Goal: Task Accomplishment & Management: Manage account settings

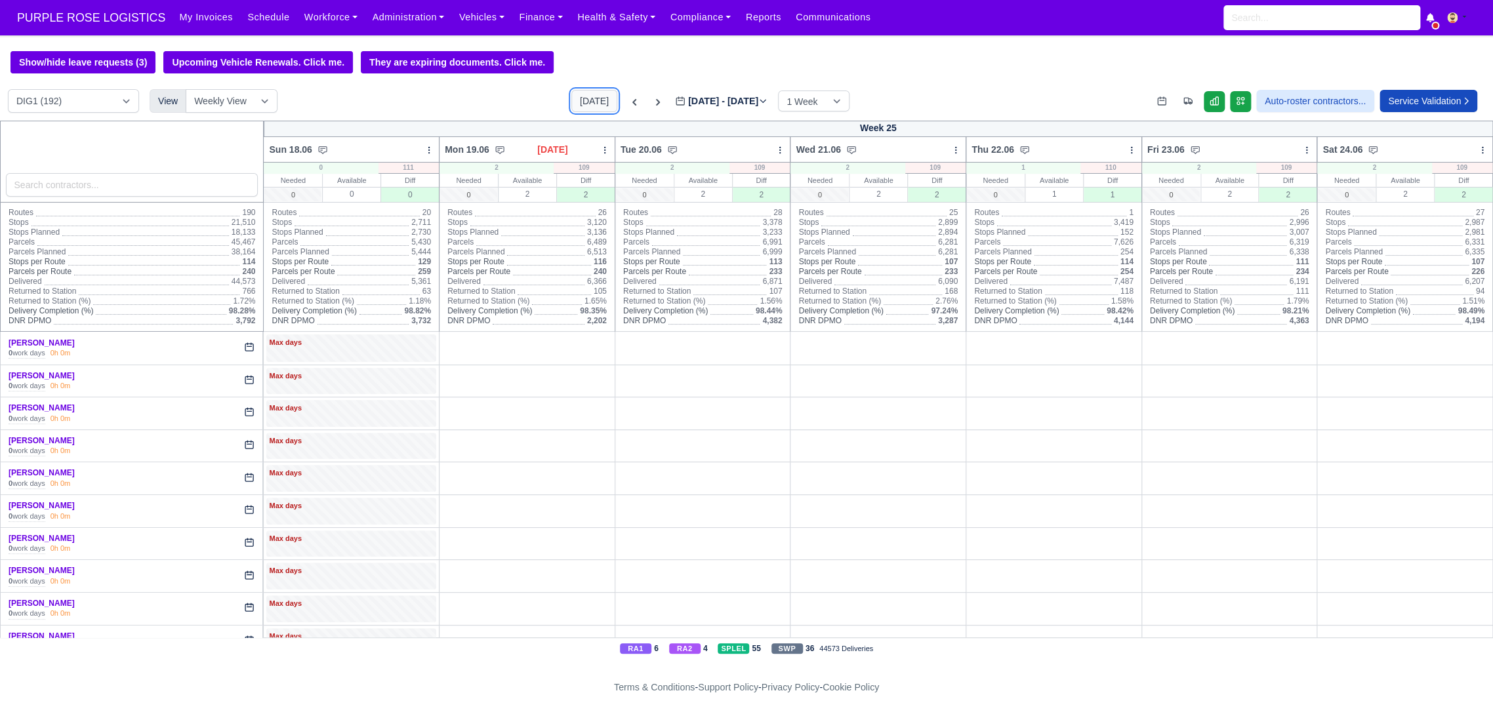
click at [578, 105] on button "[DATE]" at bounding box center [594, 101] width 46 height 22
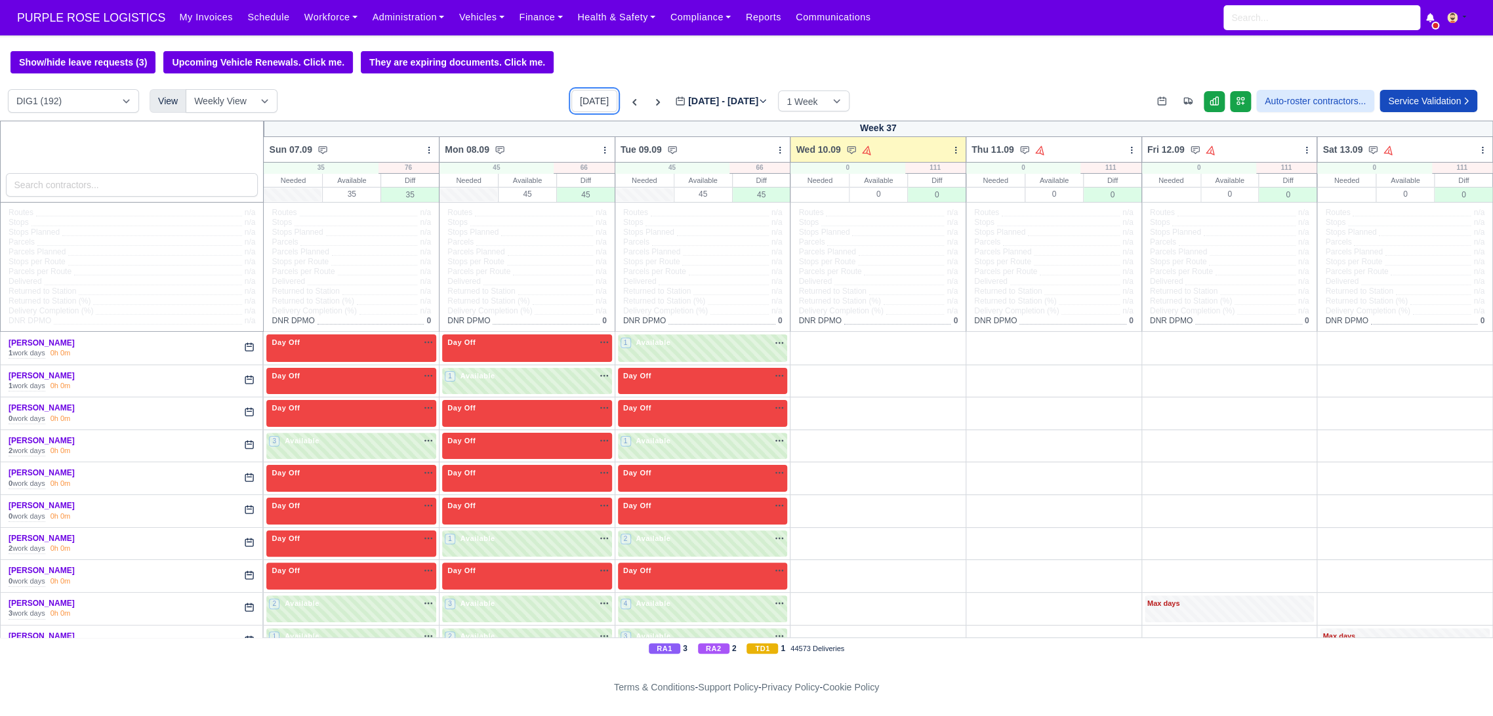
type input "[DATE]"
click at [951, 152] on icon at bounding box center [955, 150] width 9 height 9
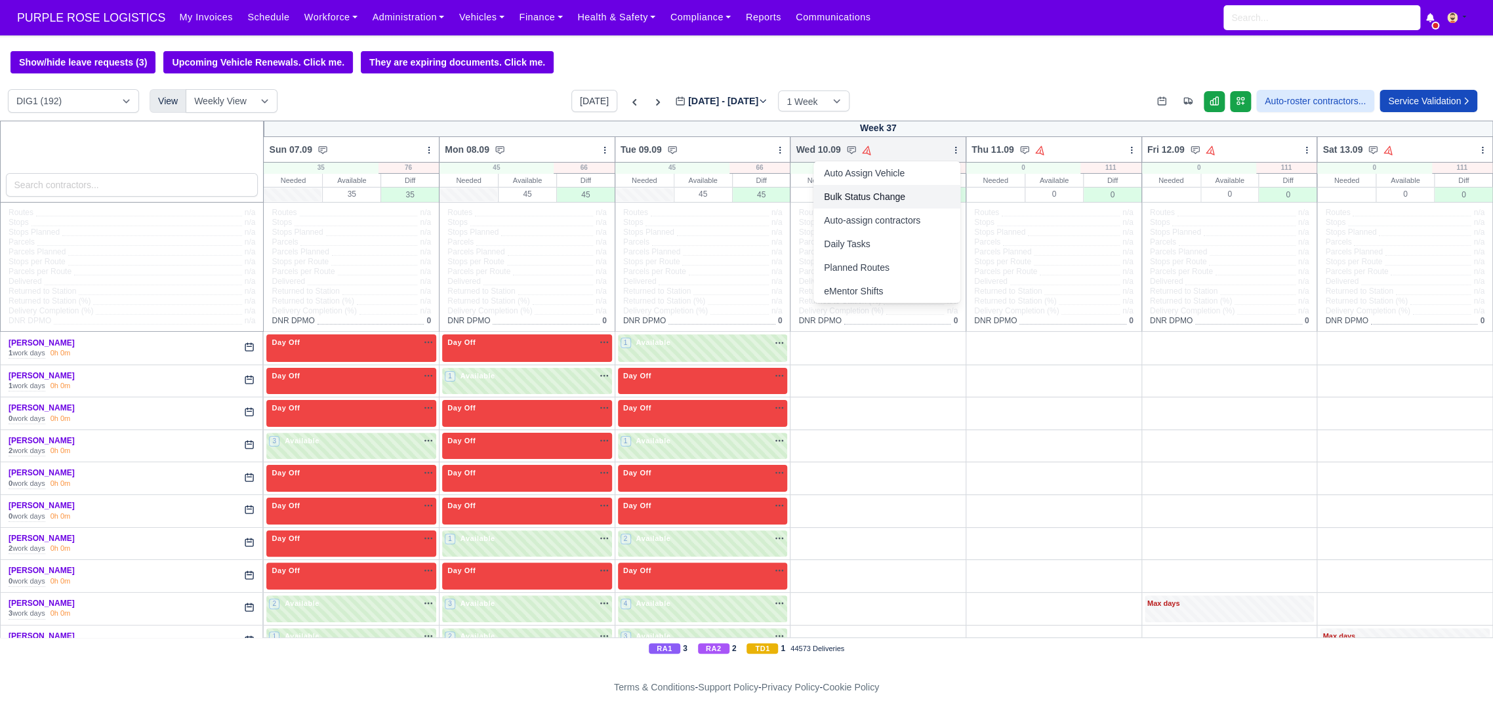
click at [828, 199] on link "Bulk Status Change" at bounding box center [886, 197] width 147 height 24
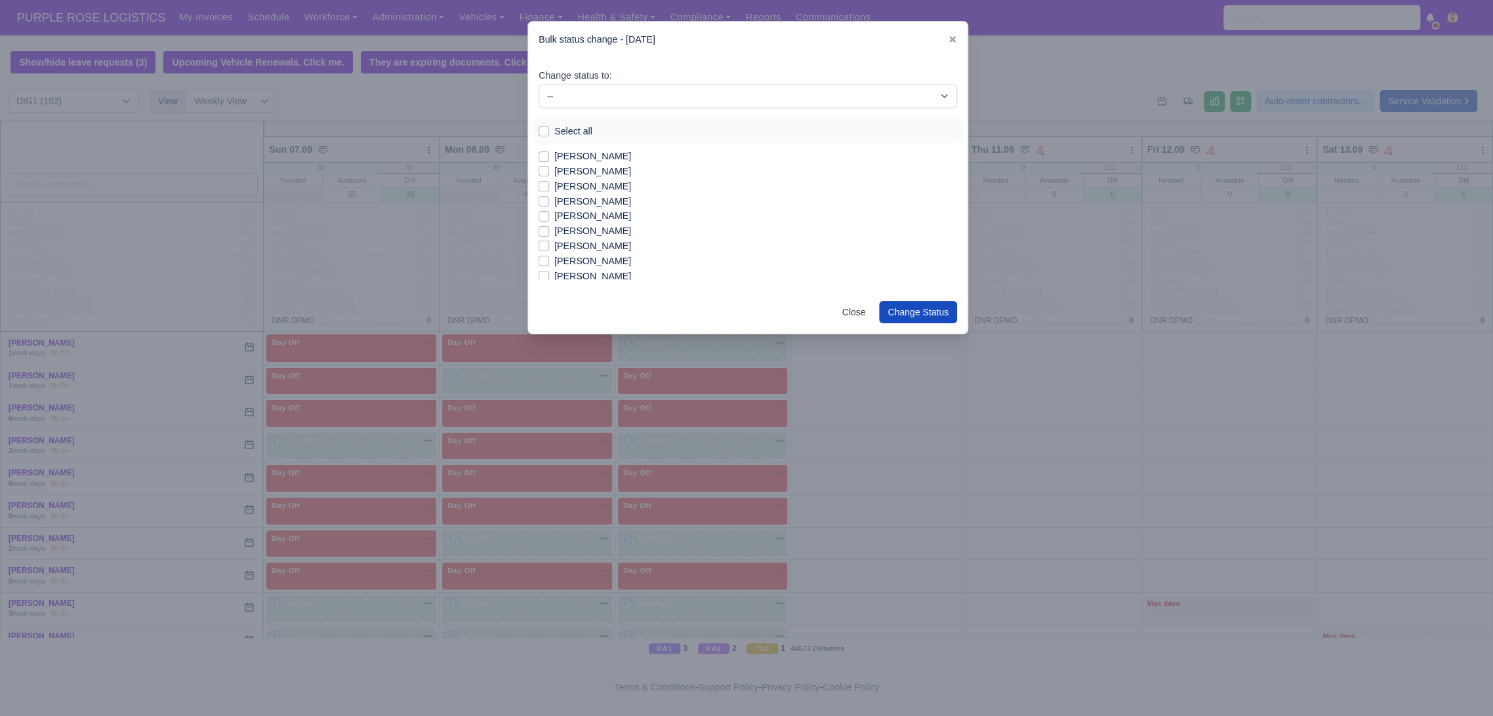
click at [554, 135] on label "Select all" at bounding box center [573, 131] width 38 height 15
click at [542, 134] on input "Select all" at bounding box center [544, 129] width 10 height 10
checkbox input "true"
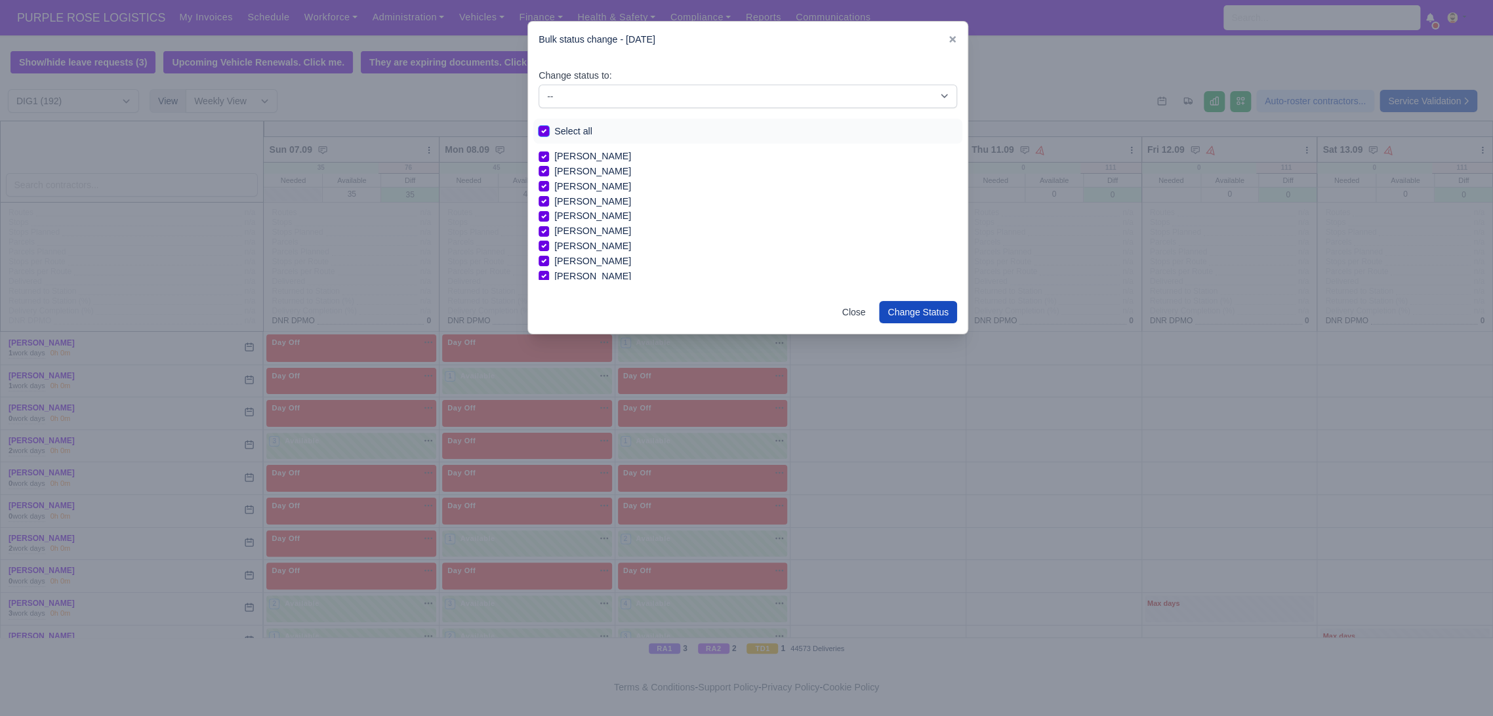
checkbox input "true"
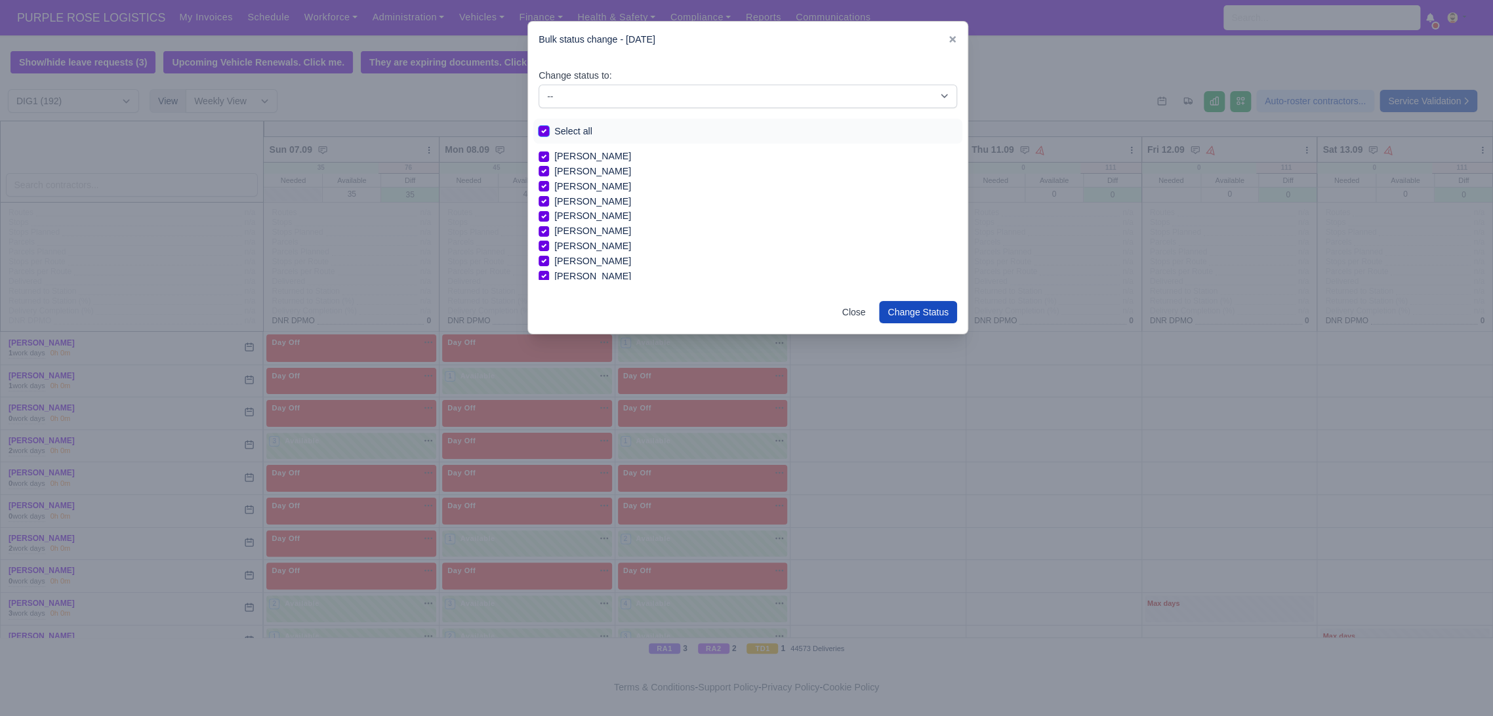
checkbox input "true"
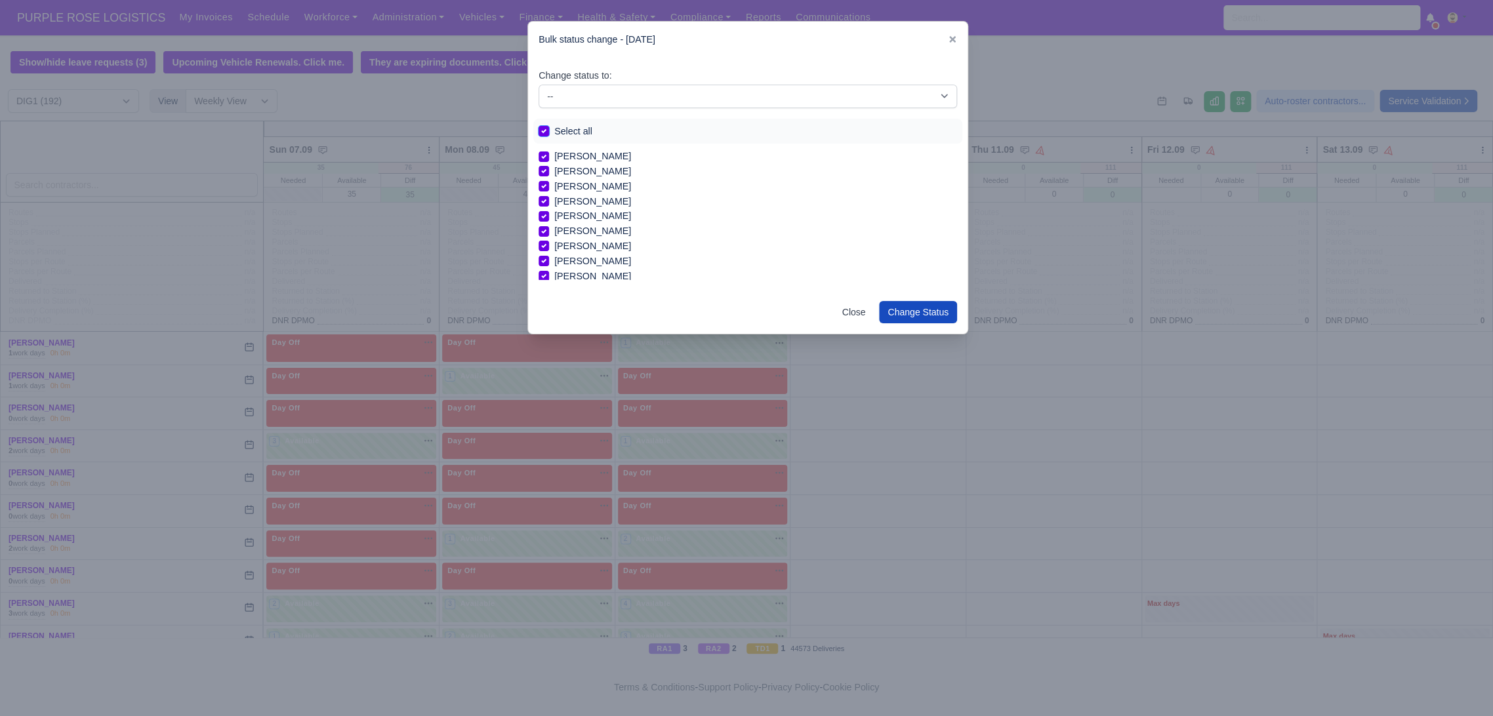
checkbox input "true"
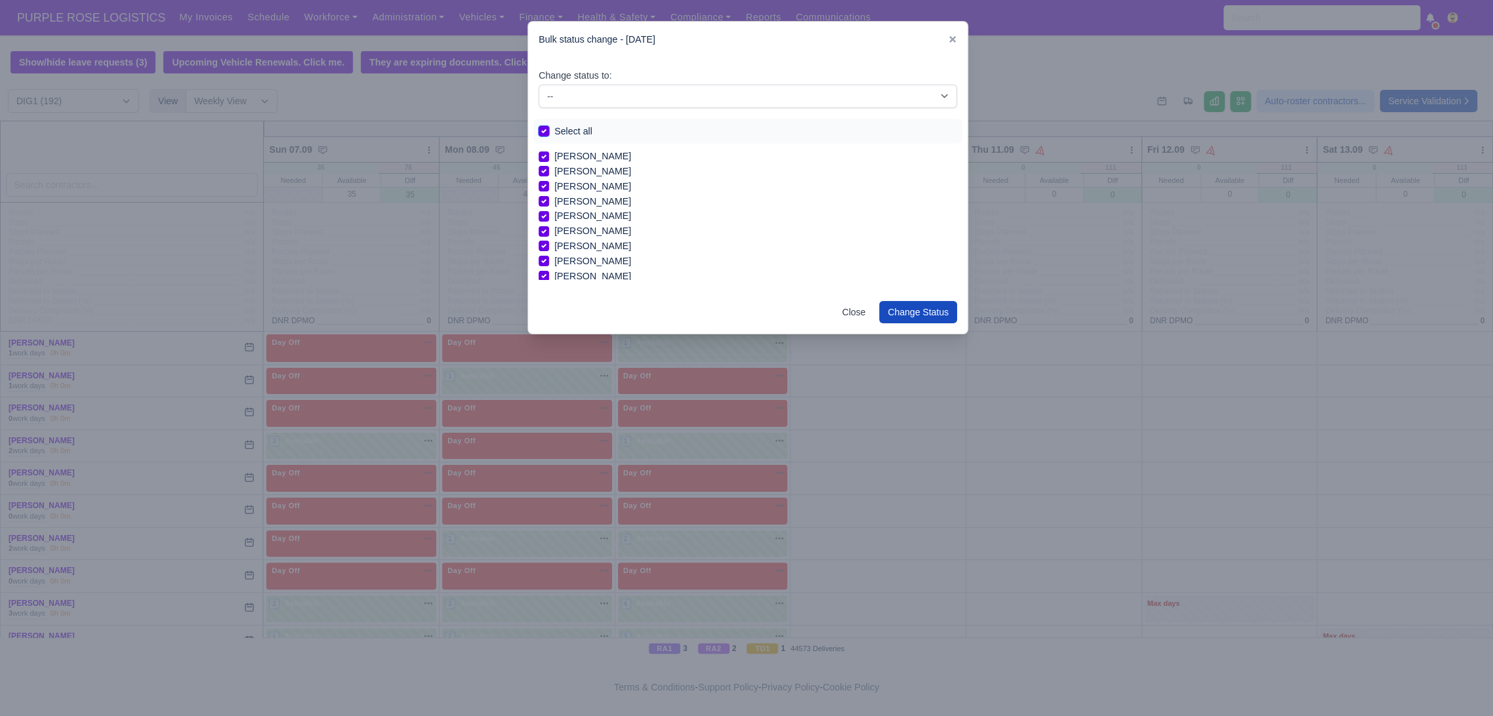
checkbox input "true"
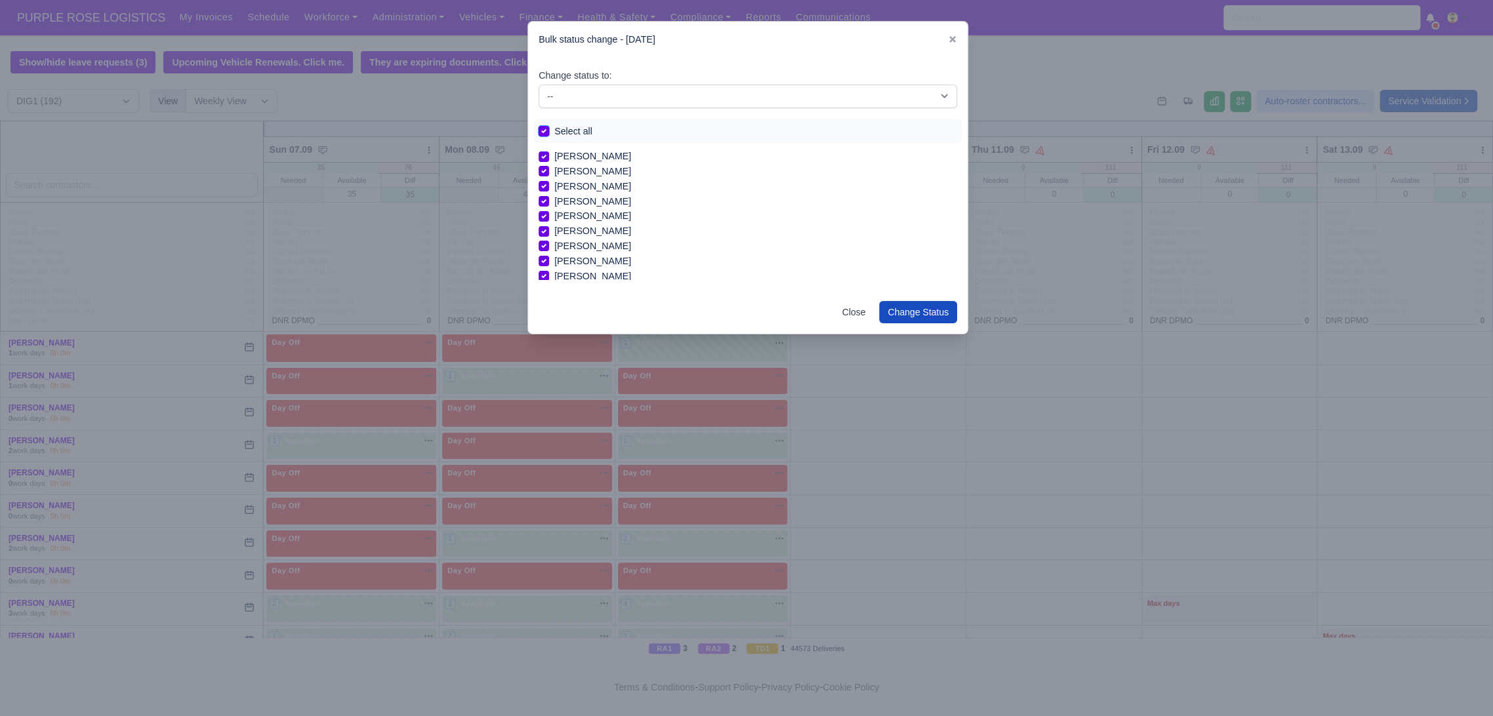
checkbox input "true"
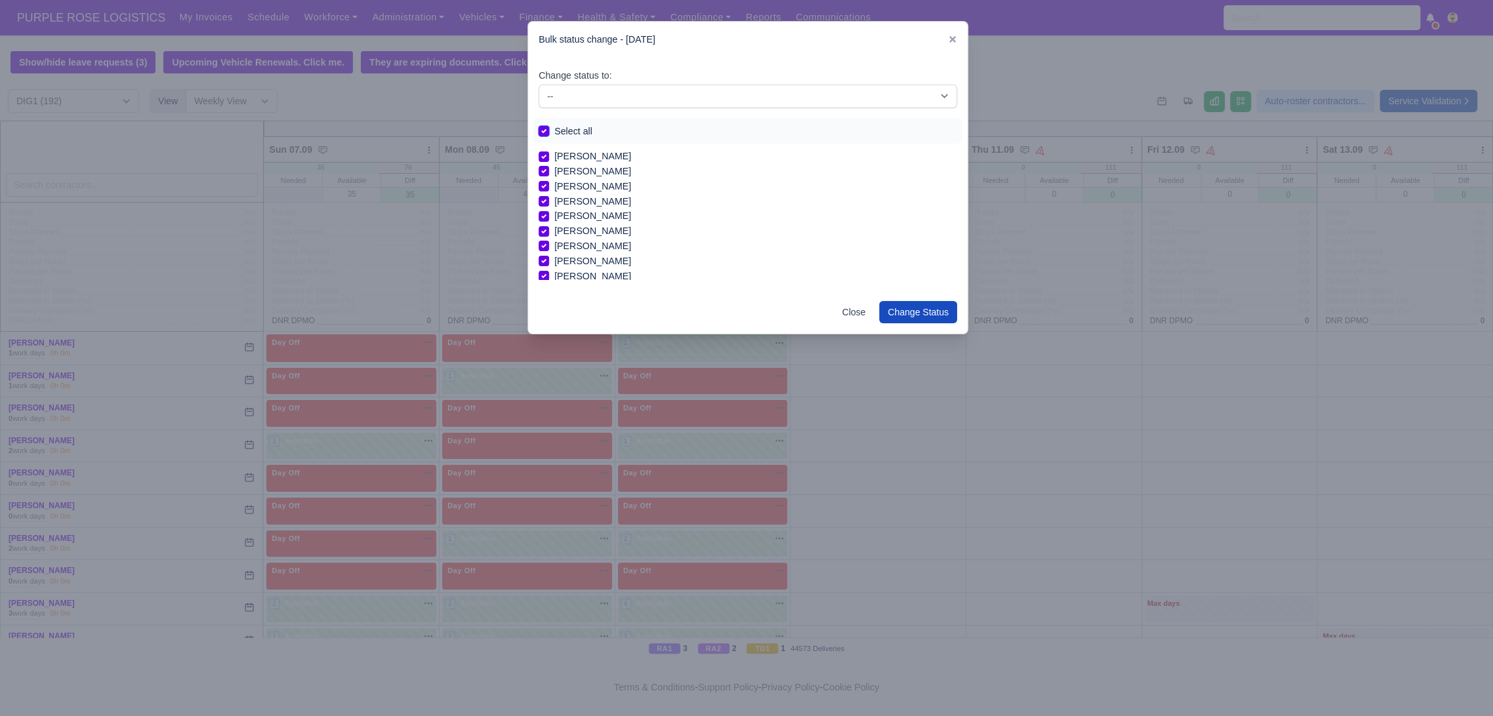
checkbox input "true"
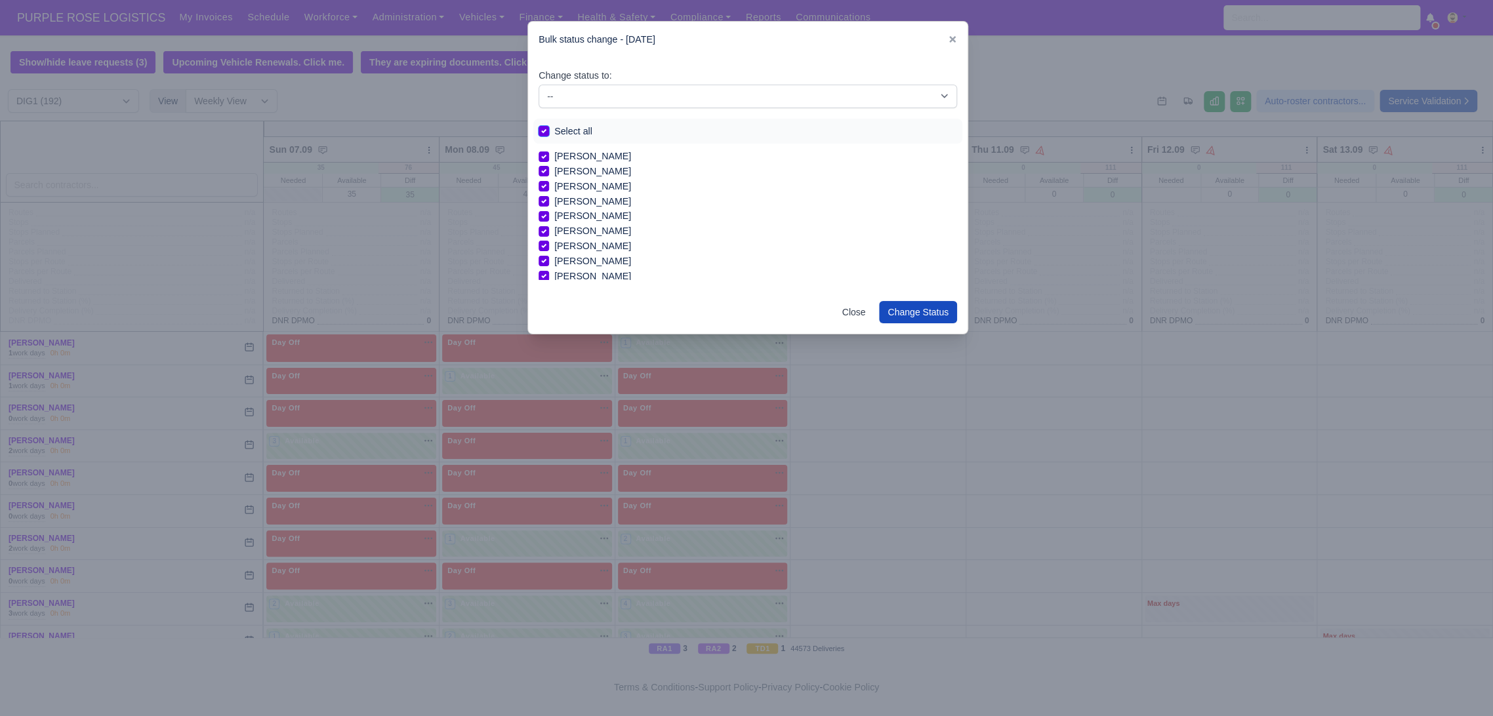
checkbox input "true"
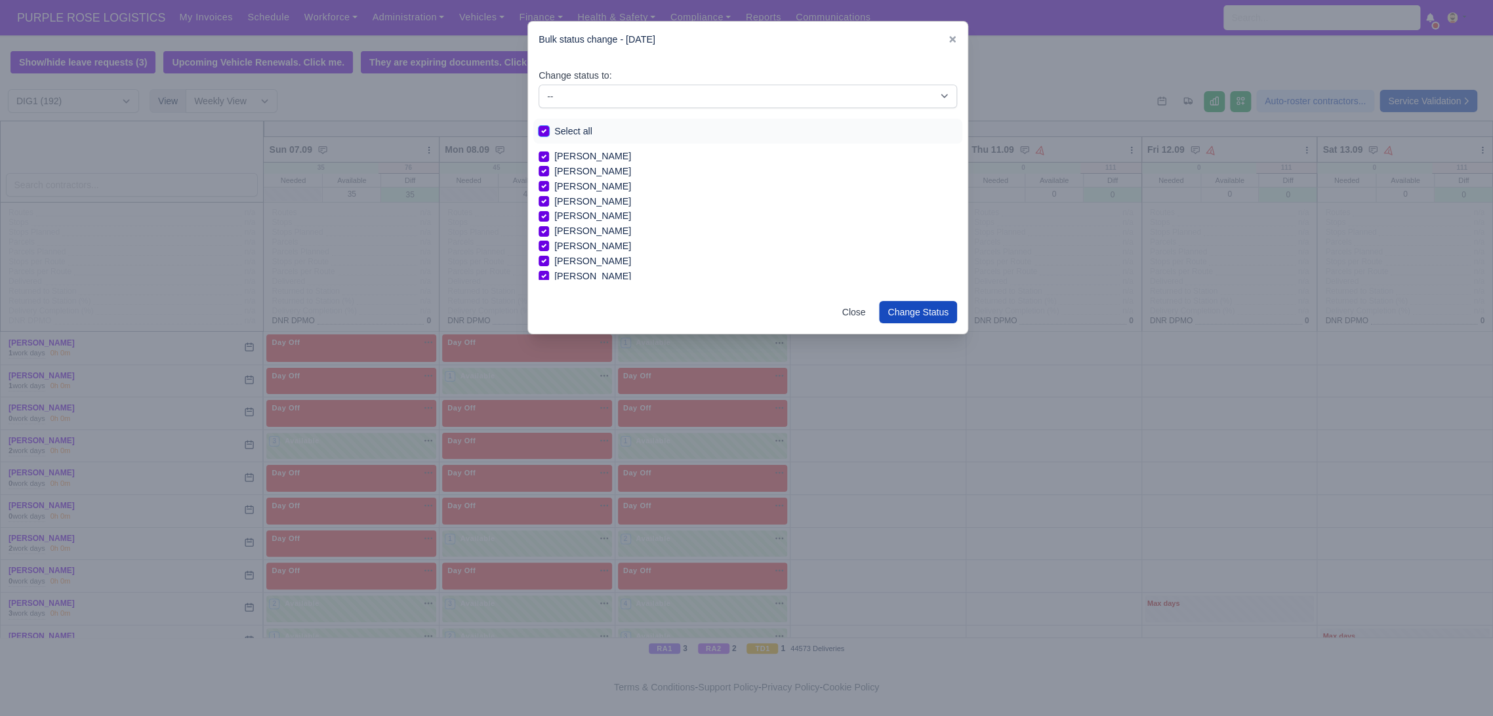
checkbox input "true"
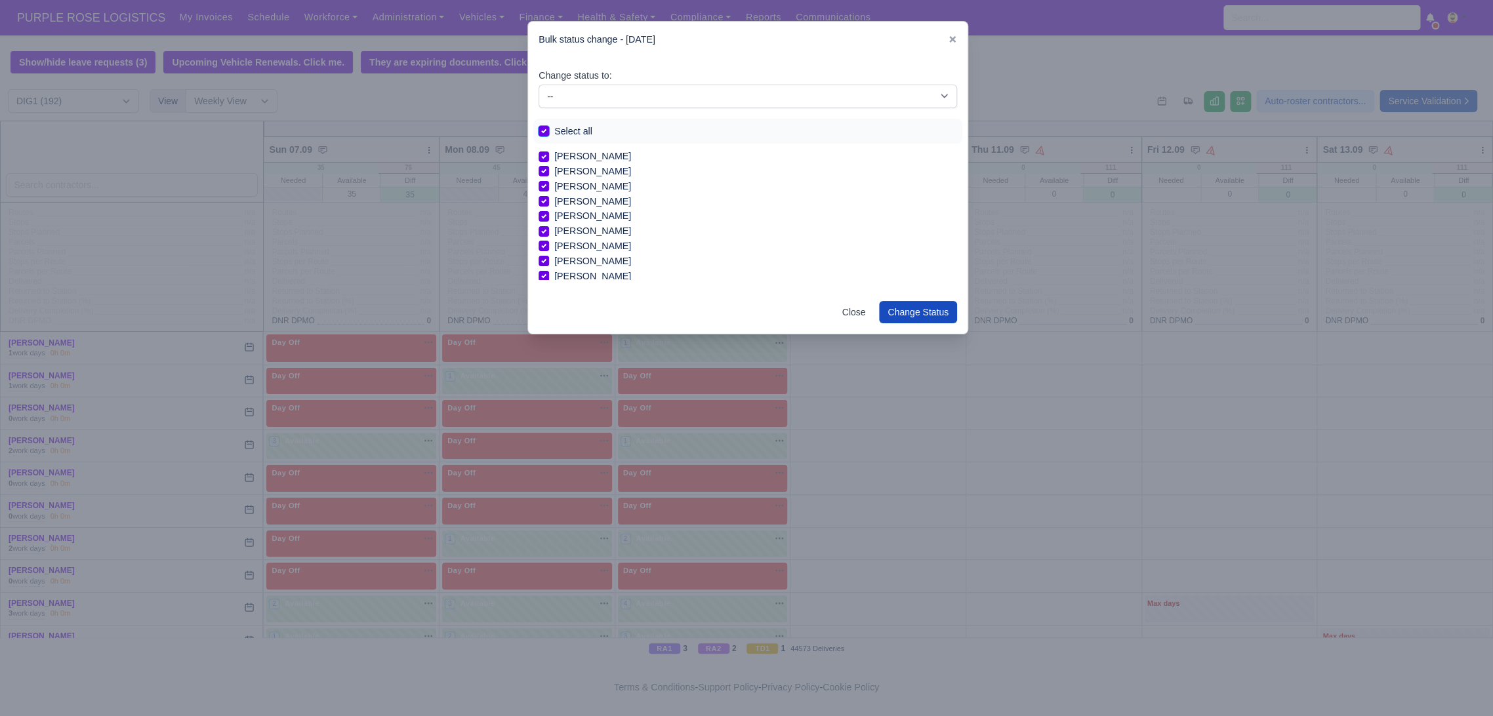
checkbox input "true"
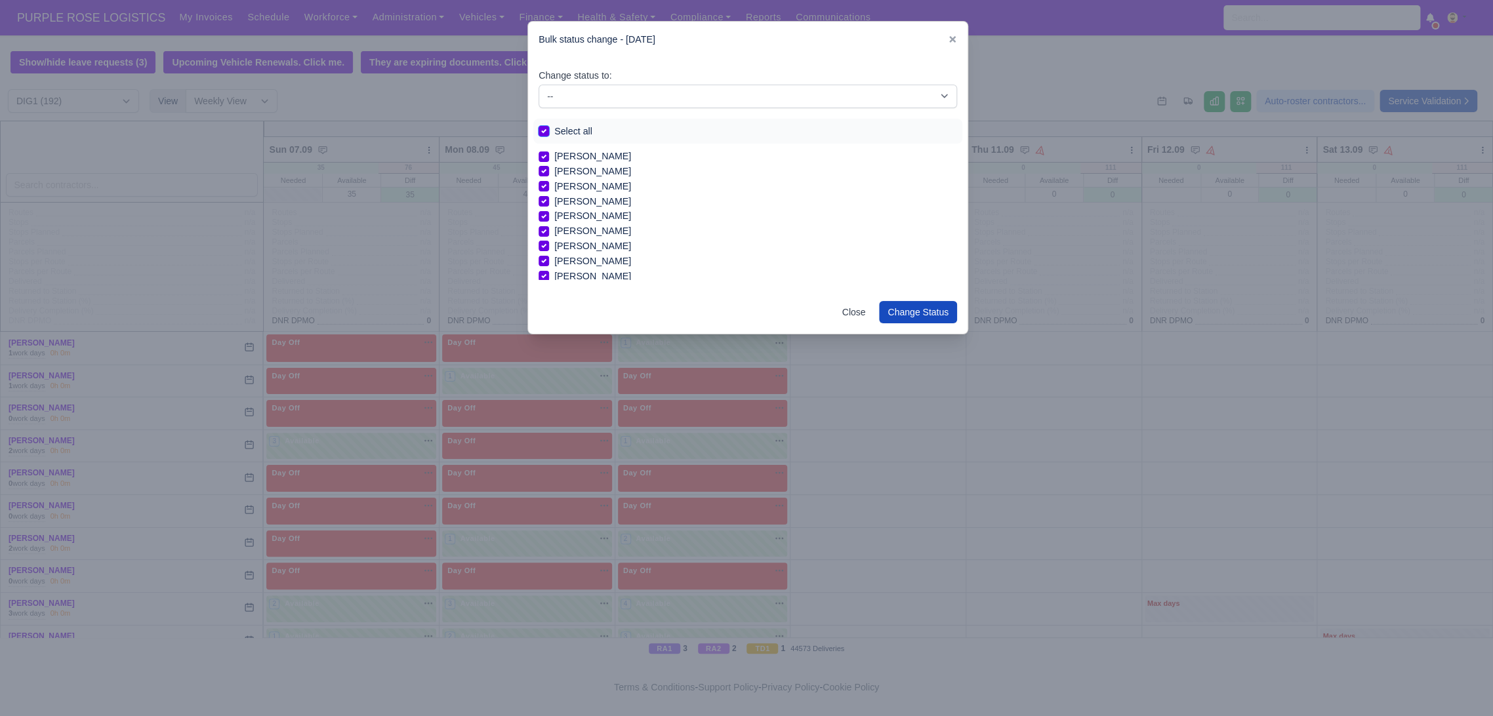
checkbox input "true"
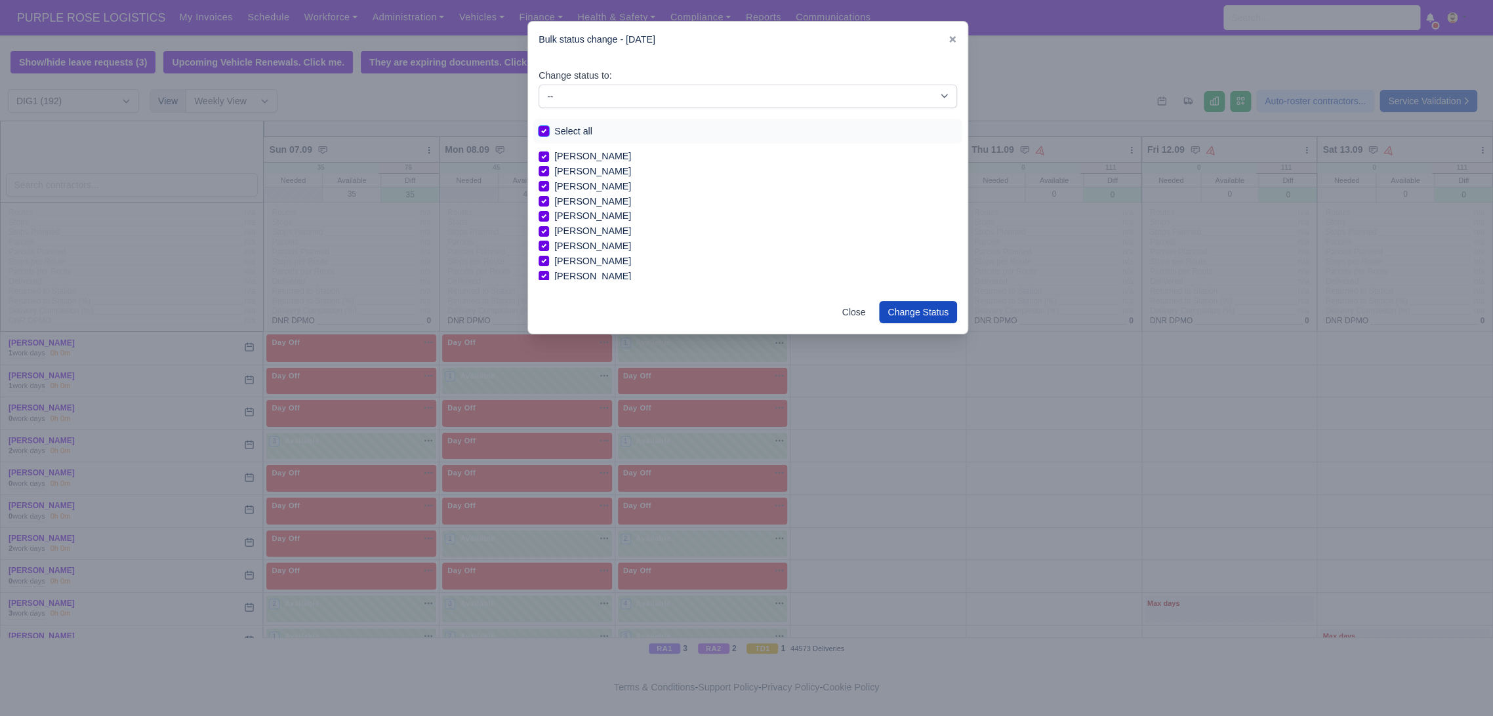
checkbox input "true"
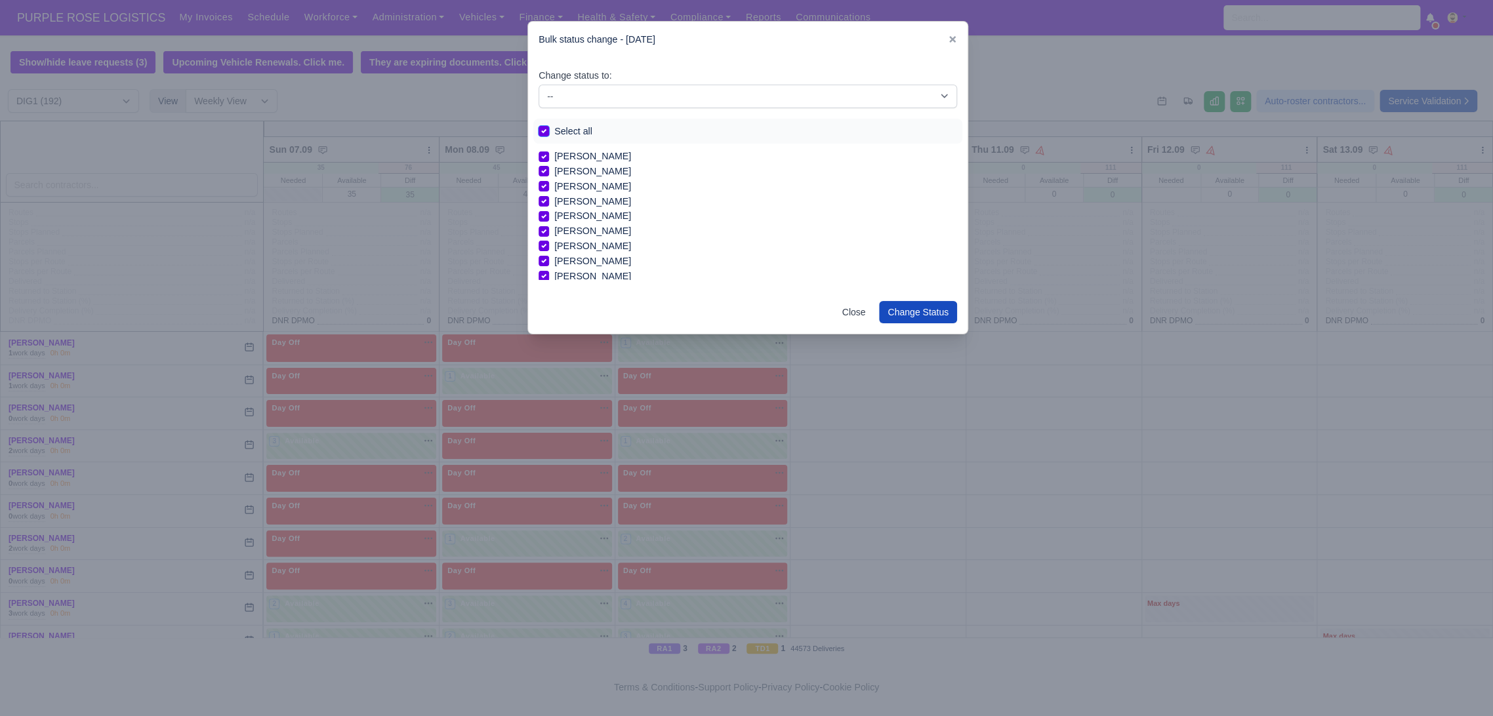
checkbox input "true"
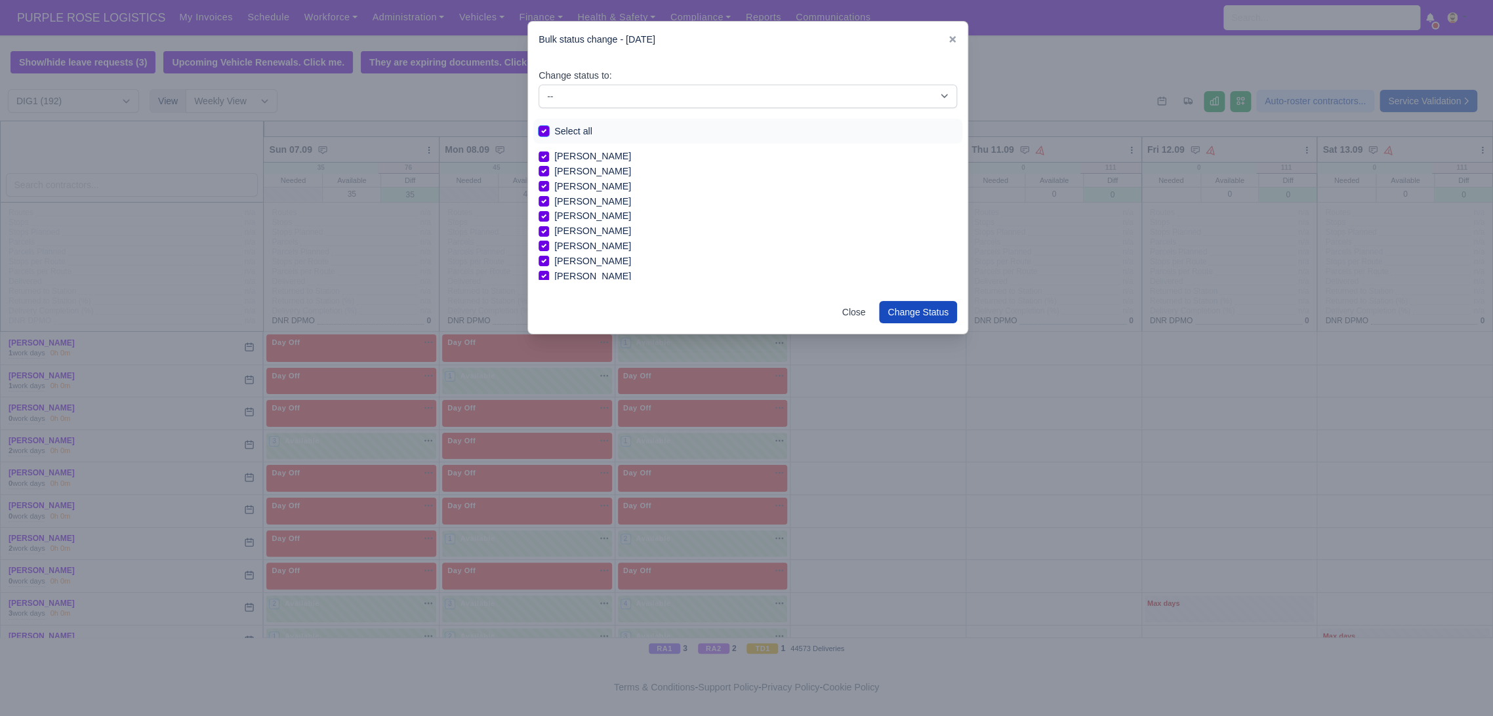
checkbox input "true"
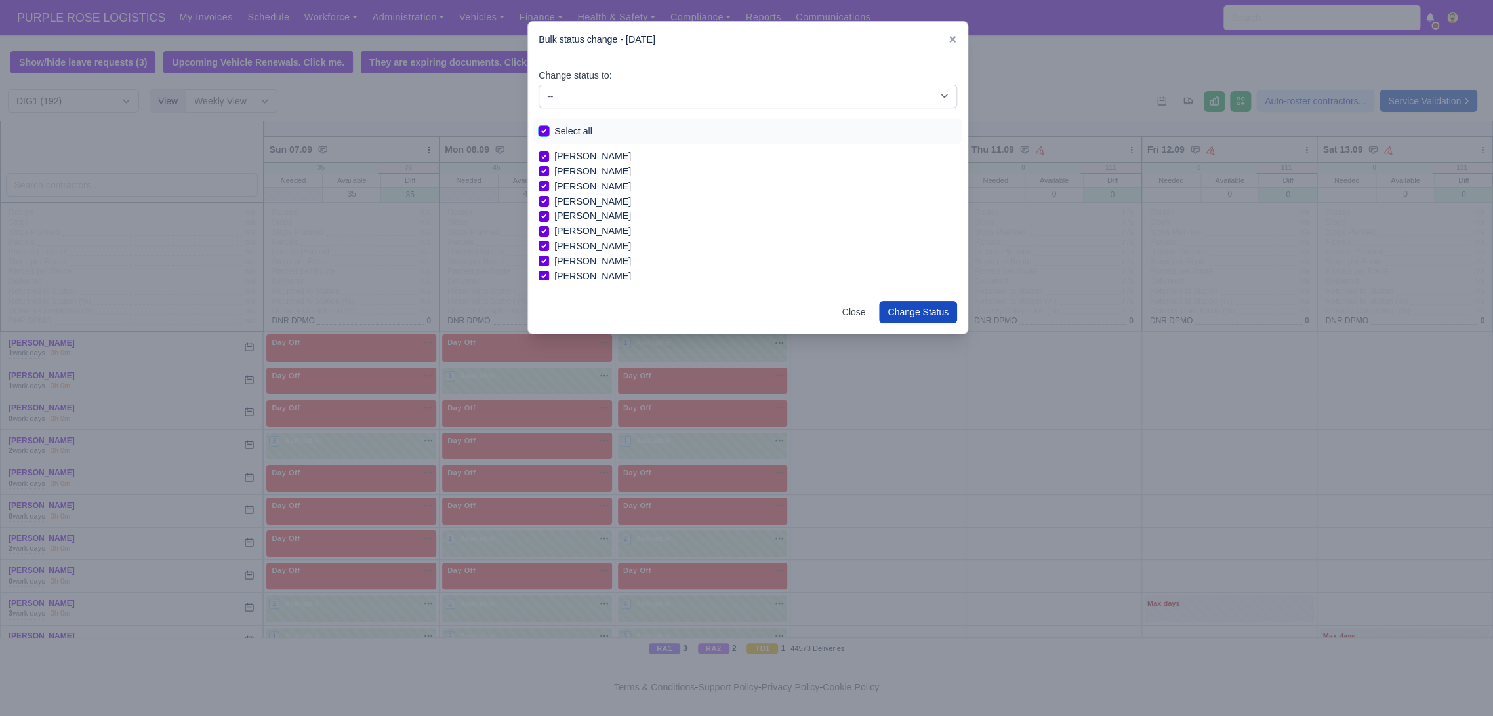
checkbox input "true"
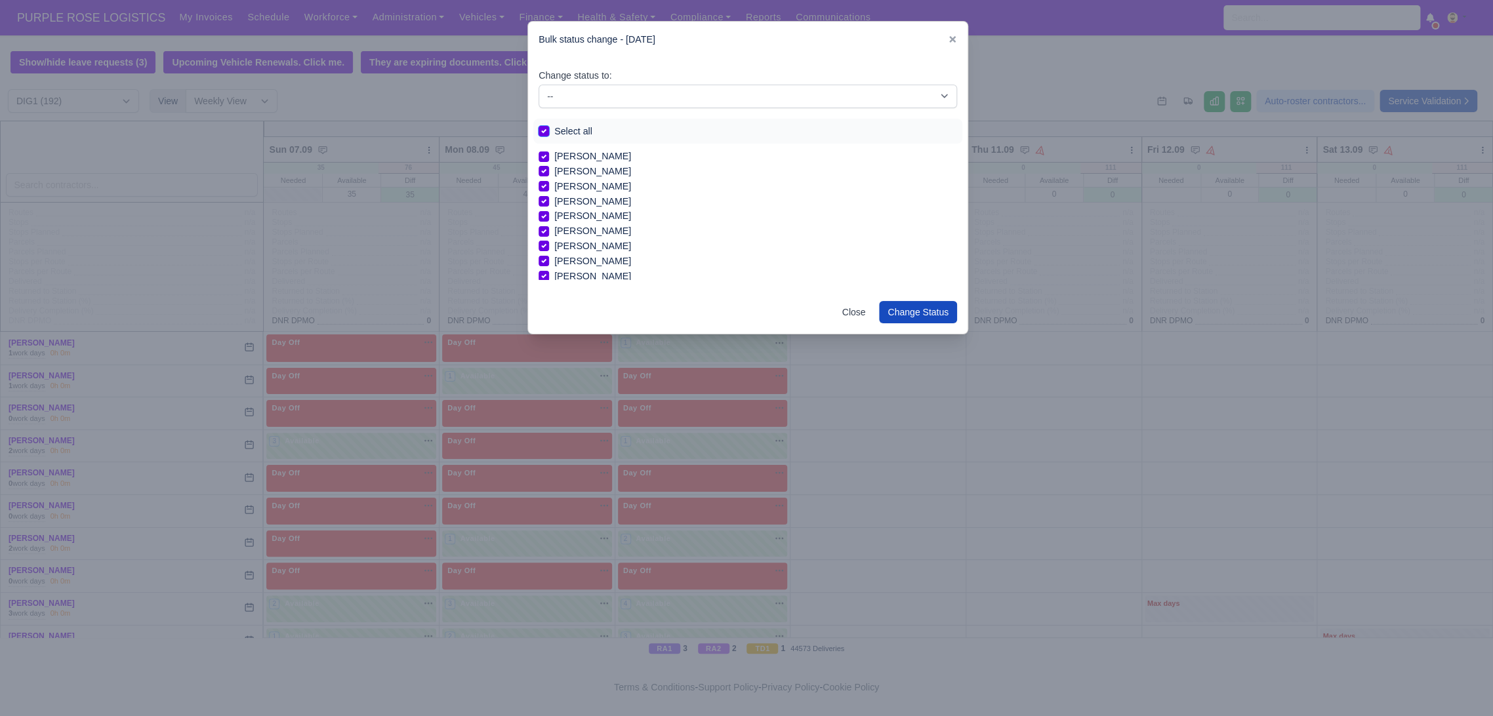
checkbox input "true"
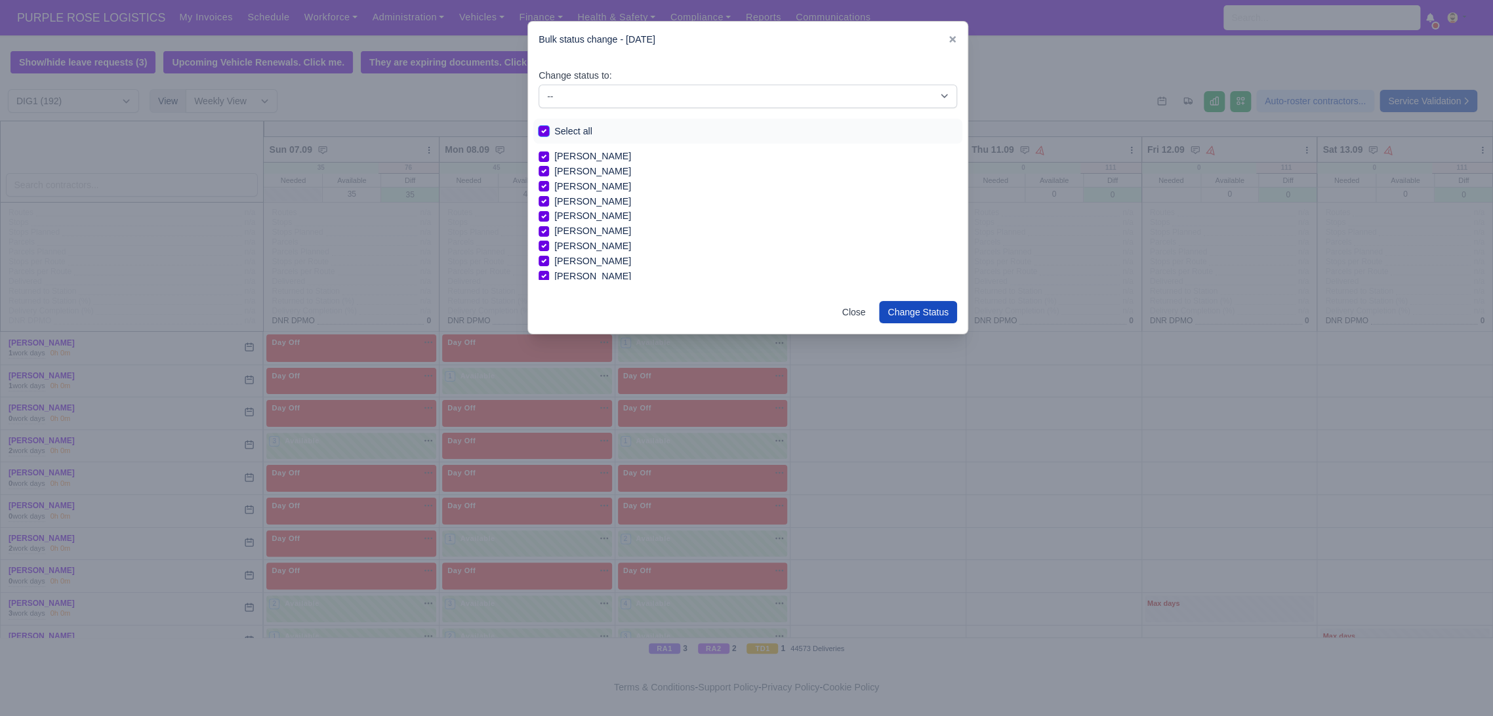
checkbox input "true"
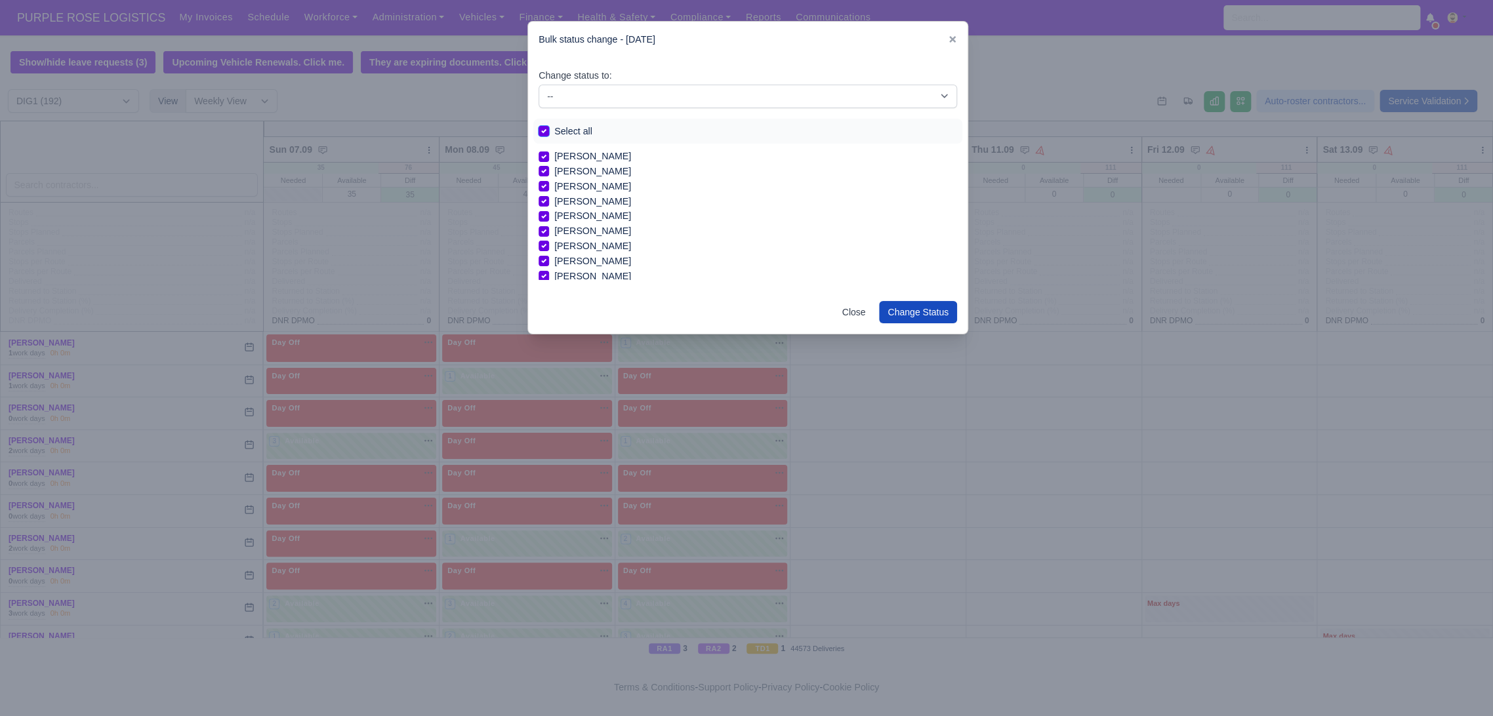
checkbox input "true"
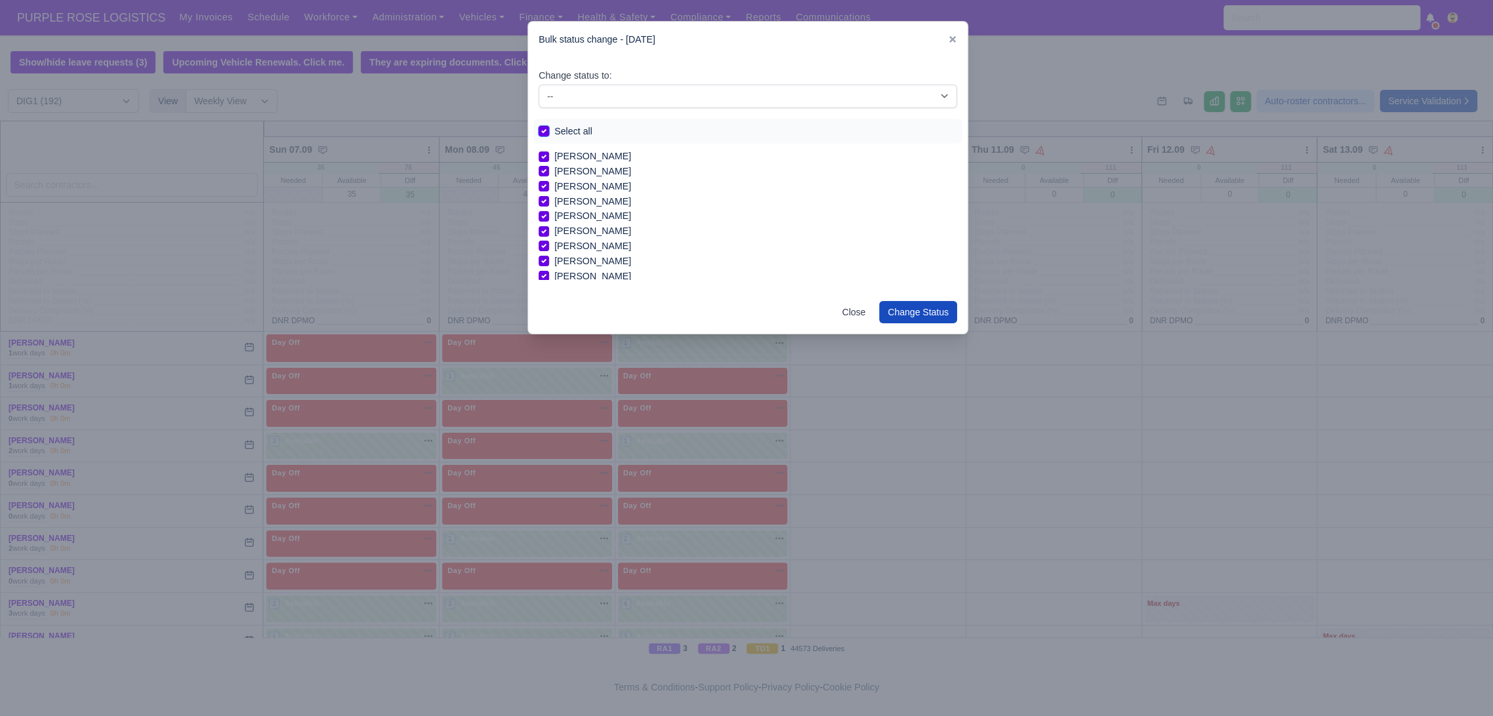
checkbox input "true"
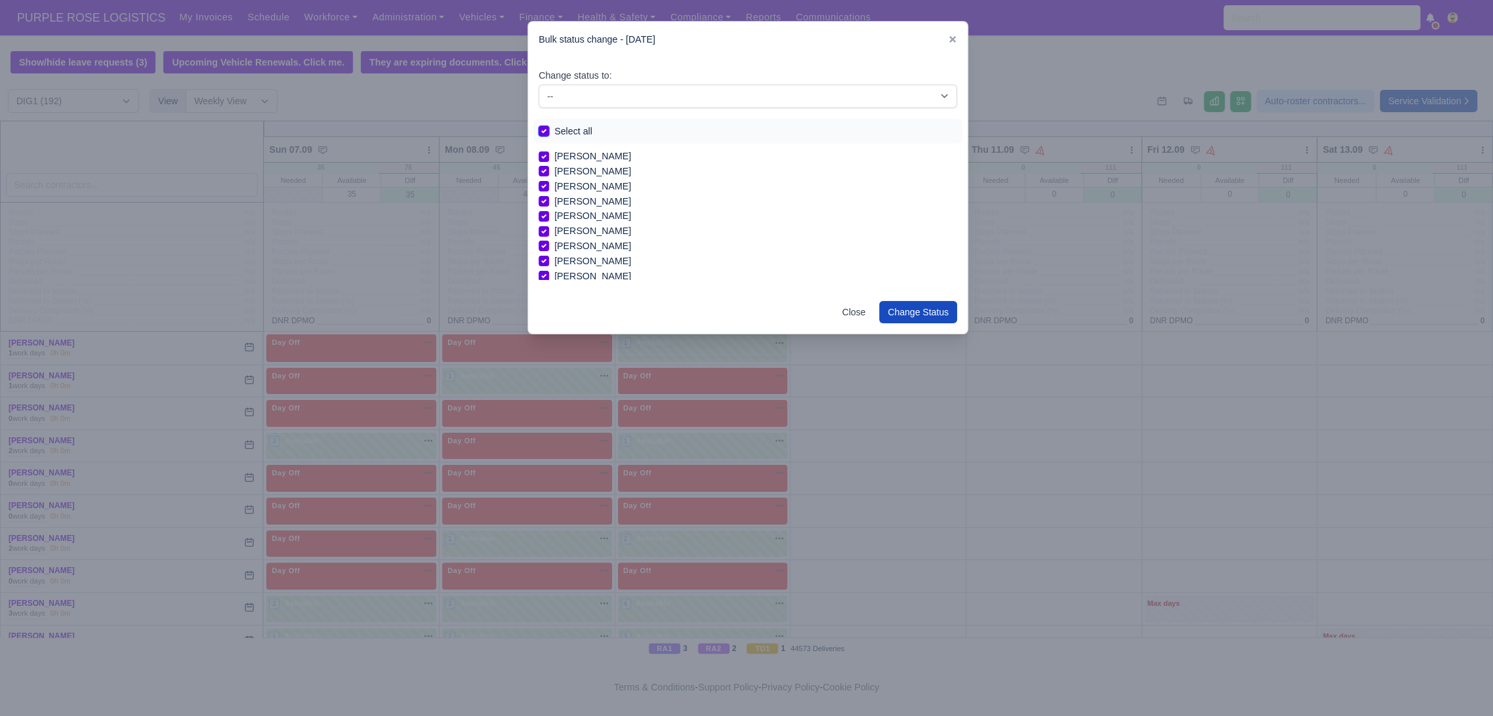
checkbox input "true"
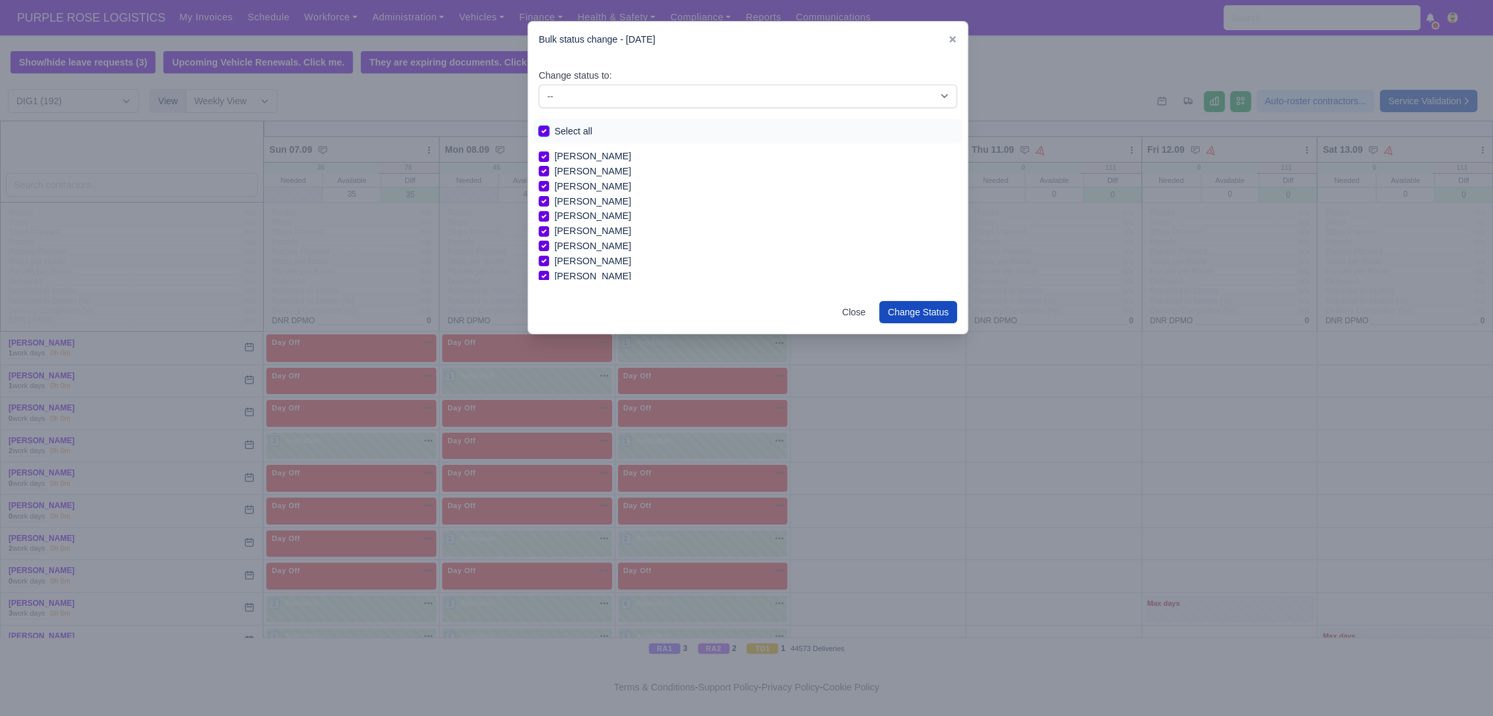
checkbox input "true"
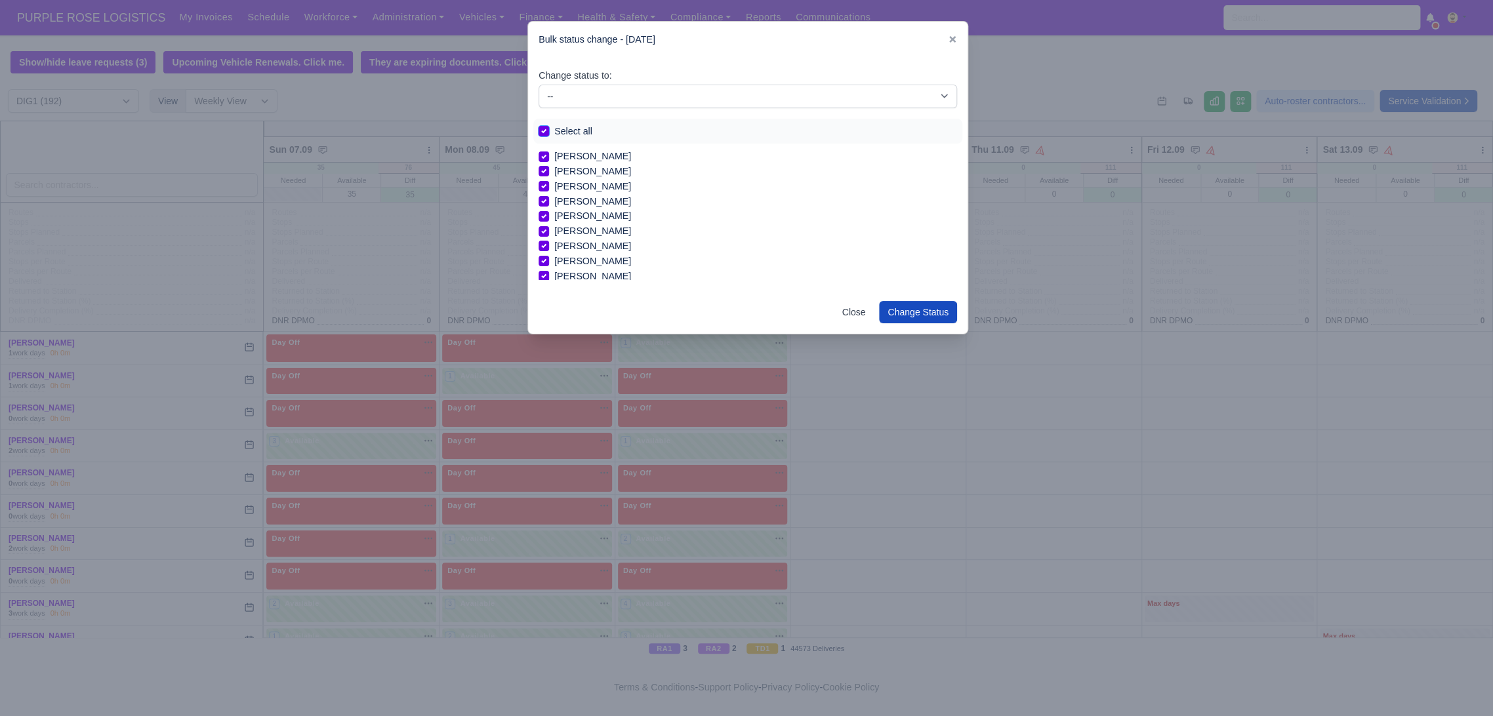
checkbox input "true"
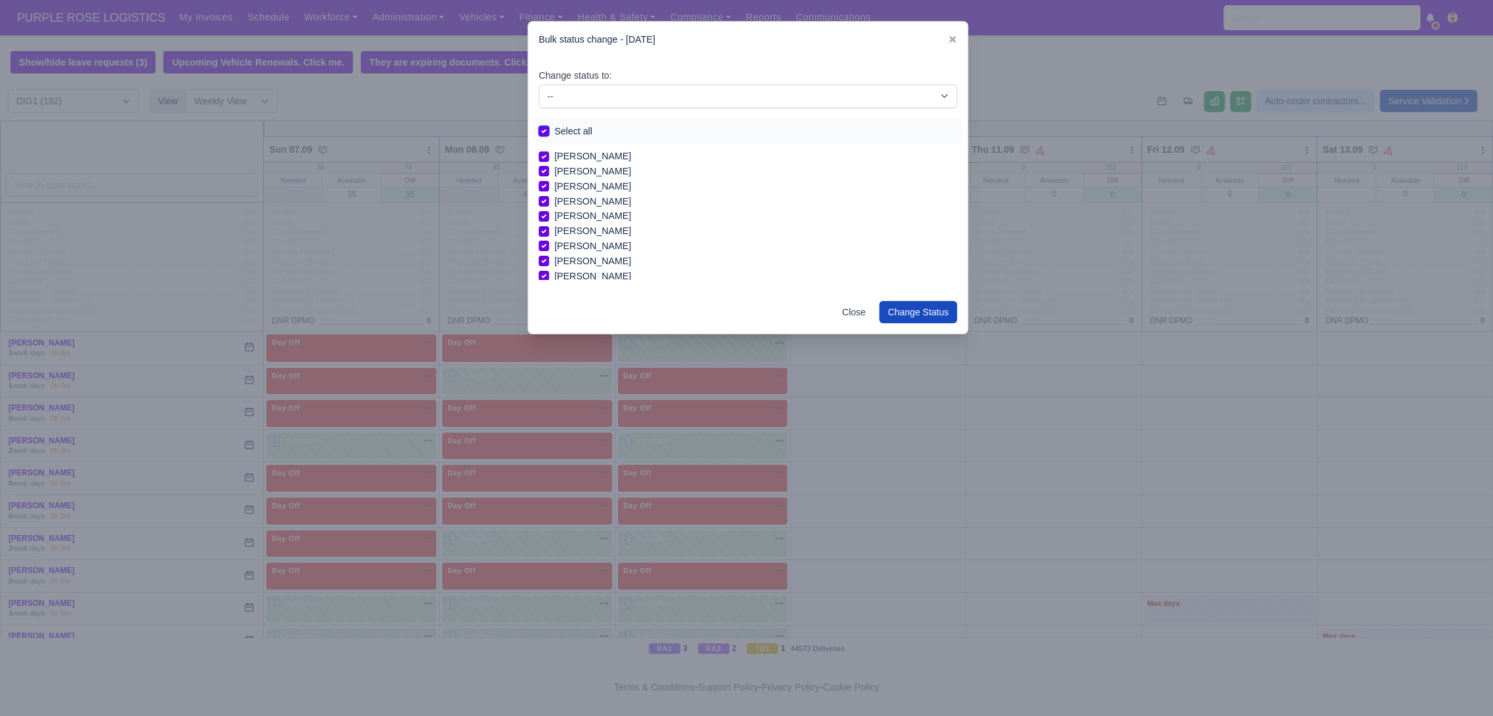
checkbox input "true"
click at [604, 96] on select "-- Unasigned Available Day Off Stand By Other Depot" at bounding box center [748, 97] width 418 height 24
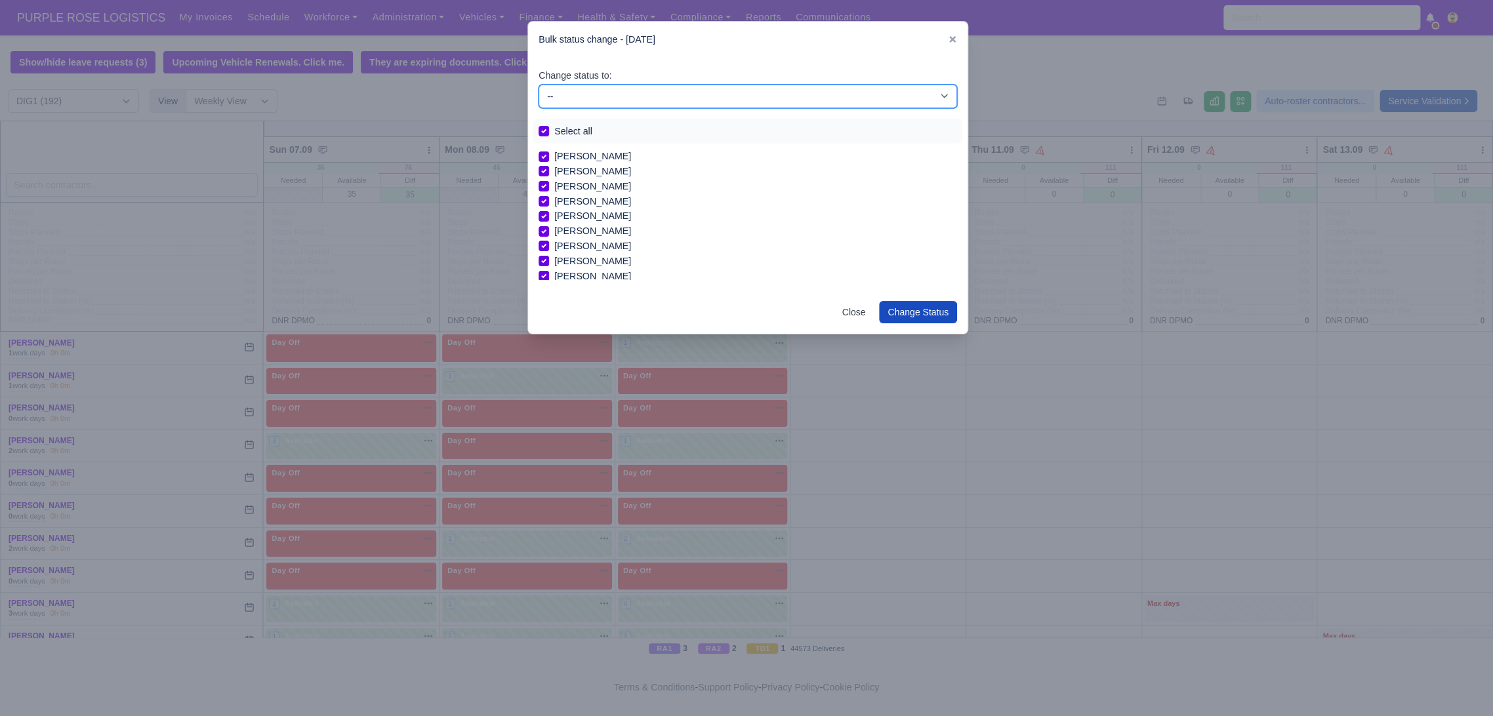
select select "Day Off"
click at [539, 85] on select "-- Unasigned Available Day Off Stand By Other Depot" at bounding box center [748, 97] width 418 height 24
click at [918, 303] on button "Change Status" at bounding box center [918, 312] width 78 height 22
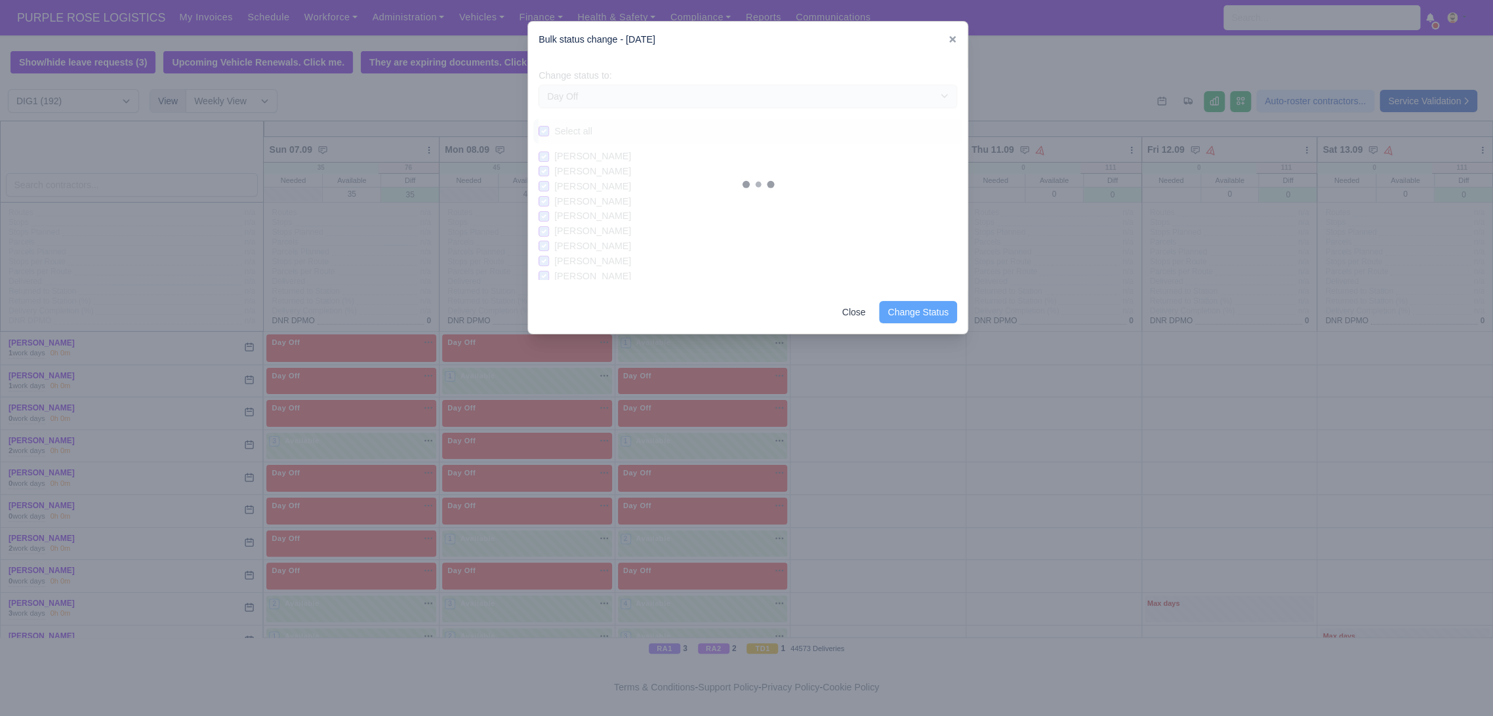
click at [1164, 387] on div at bounding box center [746, 358] width 1493 height 716
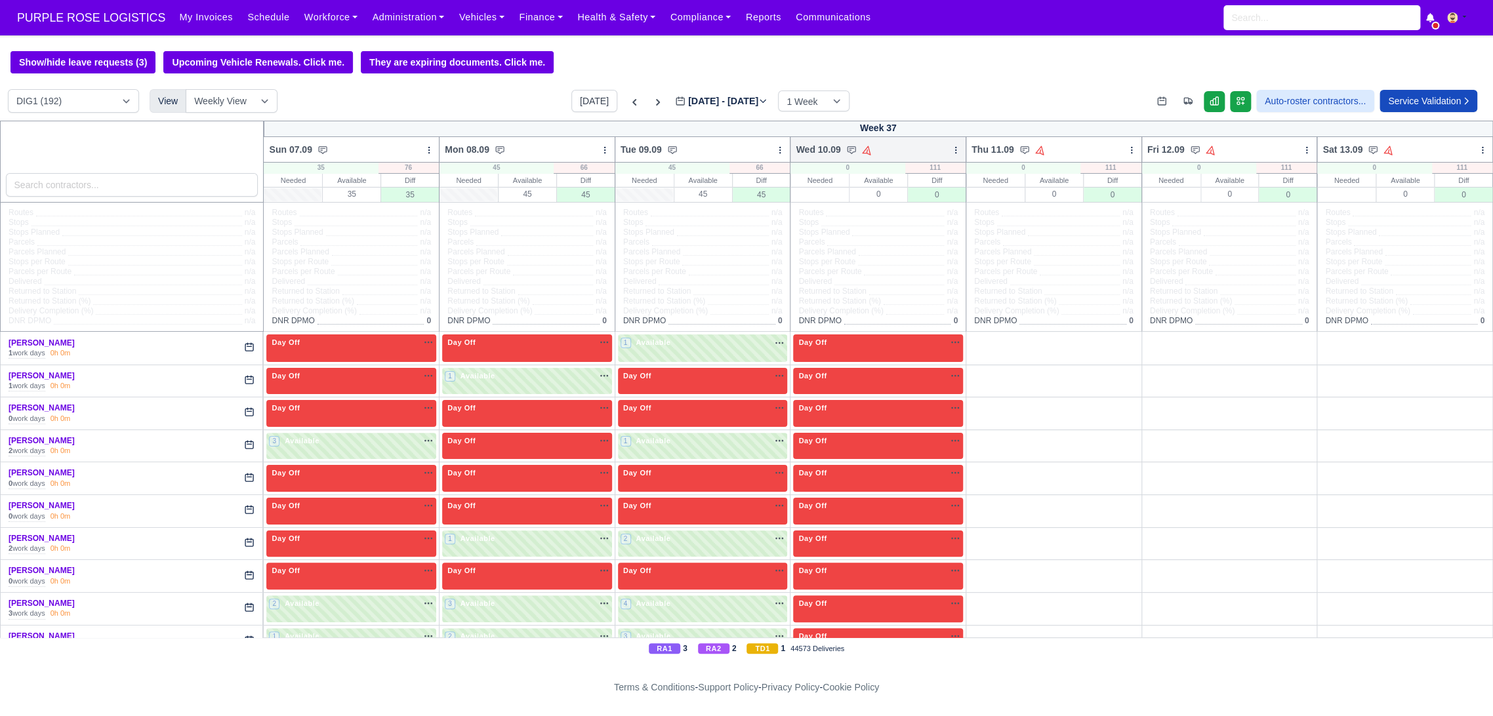
click at [951, 148] on icon at bounding box center [955, 150] width 9 height 9
click at [846, 195] on link "Bulk Status Change" at bounding box center [886, 197] width 147 height 24
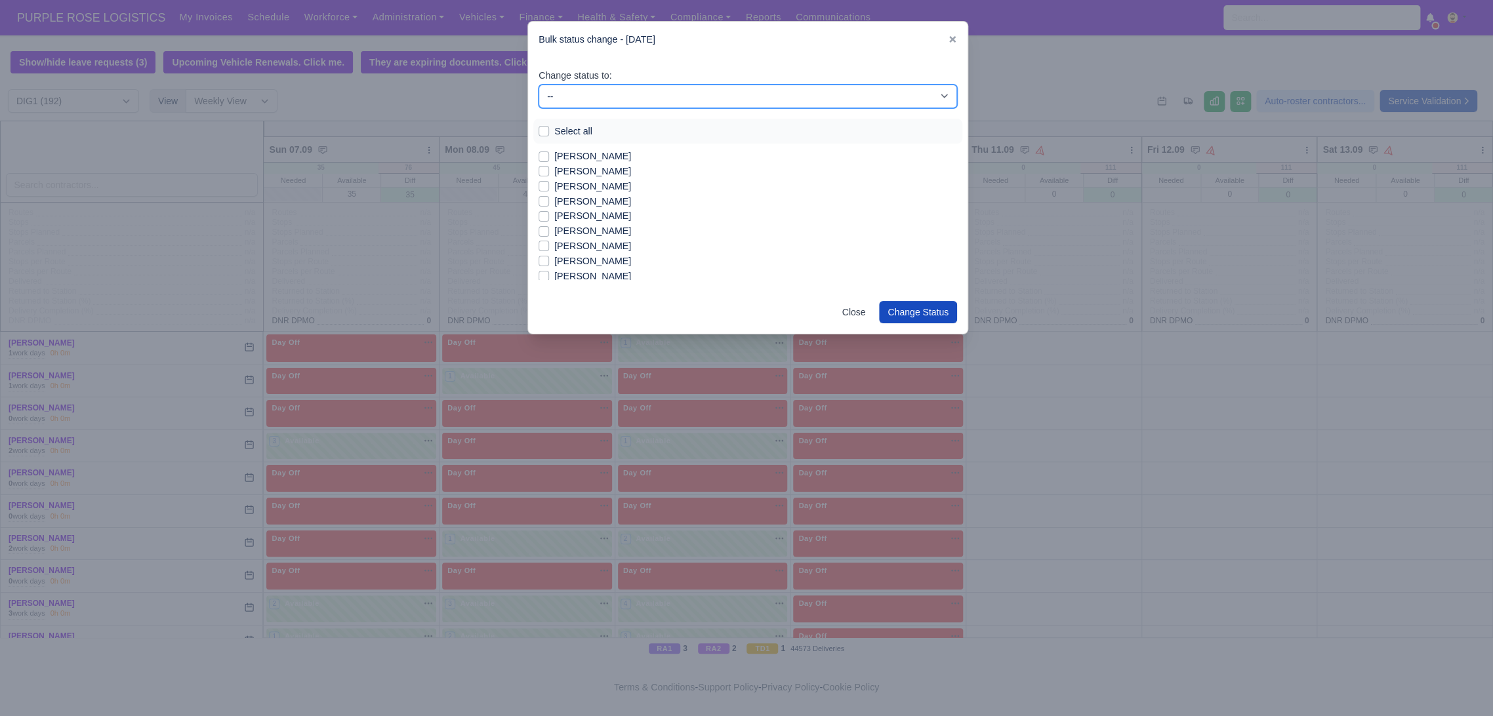
click at [598, 100] on select "-- Unasigned Available Day Off Stand By Other Depot" at bounding box center [748, 97] width 418 height 24
select select "Available"
click at [539, 85] on select "-- Unasigned Available Day Off Stand By Other Depot" at bounding box center [748, 97] width 418 height 24
click at [594, 155] on label "[PERSON_NAME]" at bounding box center [592, 156] width 77 height 15
click at [549, 155] on input "[PERSON_NAME]" at bounding box center [544, 154] width 10 height 10
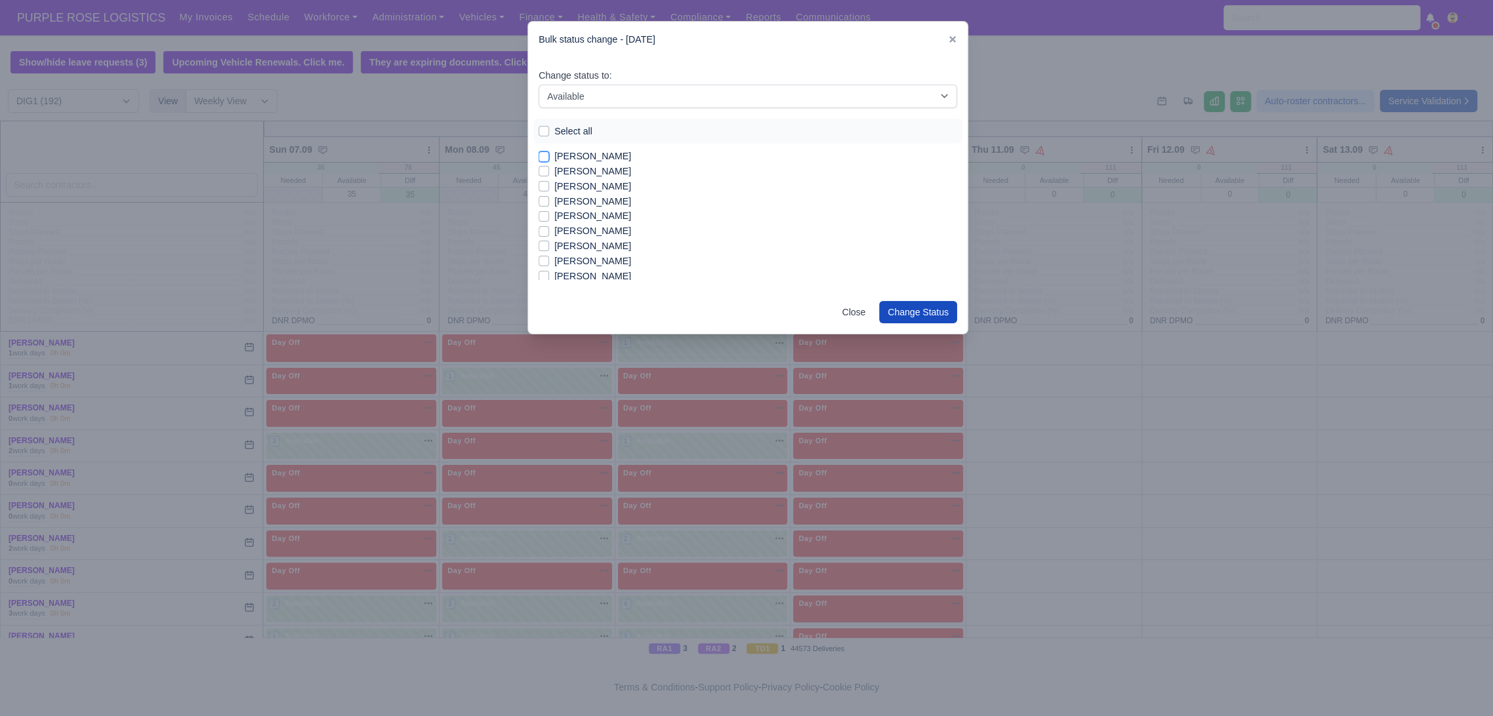
checkbox input "true"
click at [594, 203] on label "[PERSON_NAME]" at bounding box center [592, 201] width 77 height 15
click at [549, 203] on input "[PERSON_NAME]" at bounding box center [544, 199] width 10 height 10
checkbox input "true"
click at [586, 245] on label "[PERSON_NAME]" at bounding box center [592, 246] width 77 height 15
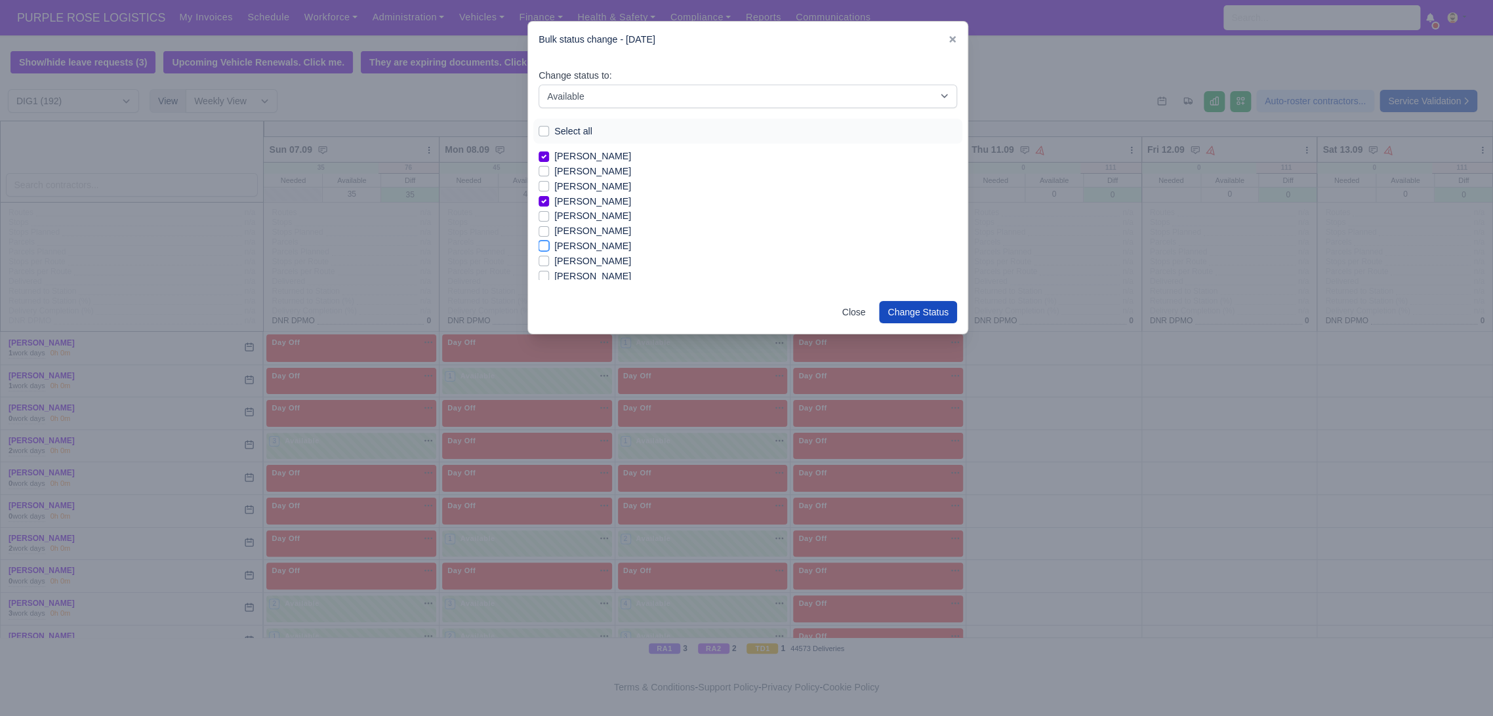
click at [549, 245] on input "[PERSON_NAME]" at bounding box center [544, 244] width 10 height 10
checkbox input "true"
click at [584, 236] on label "[PERSON_NAME]" at bounding box center [592, 233] width 77 height 15
click at [549, 236] on input "[PERSON_NAME]" at bounding box center [544, 231] width 10 height 10
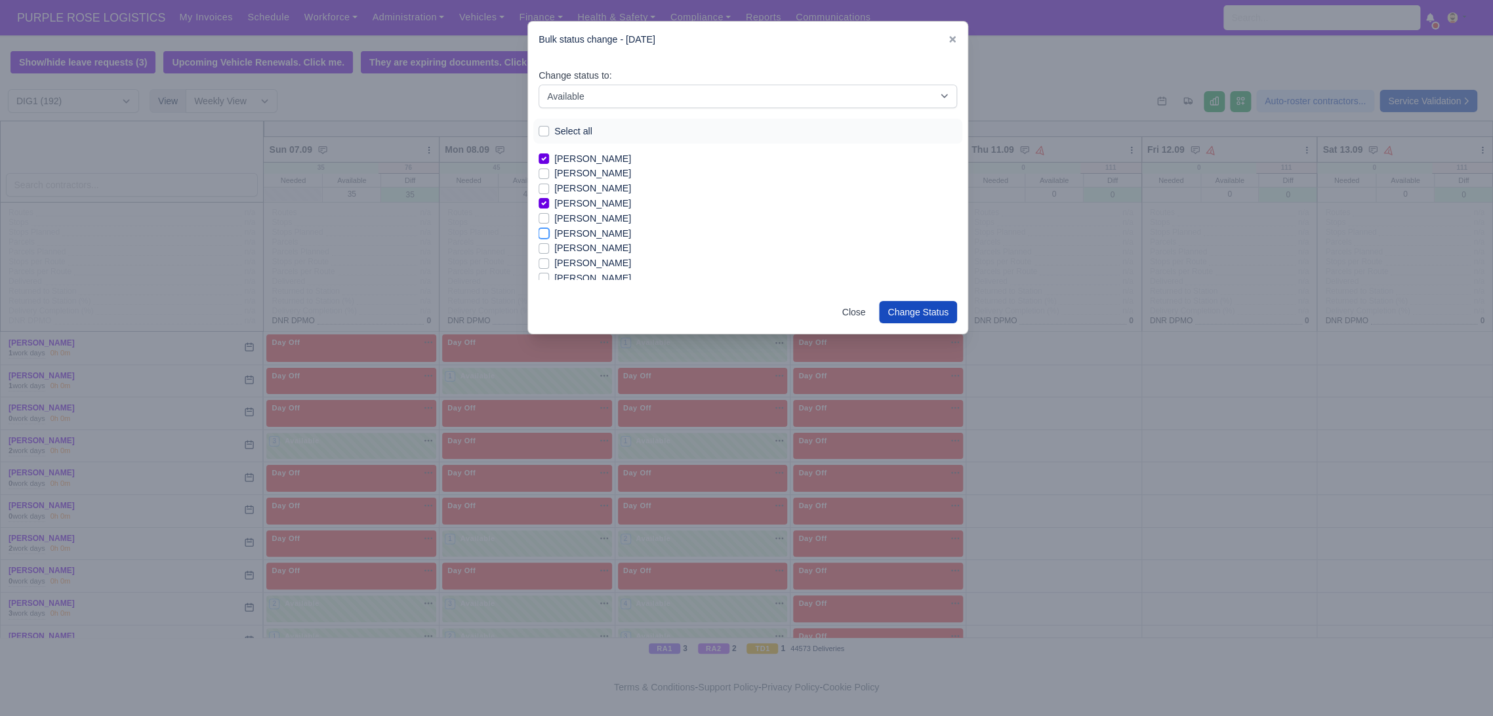
checkbox input "true"
click at [577, 260] on label "[PERSON_NAME]" at bounding box center [592, 263] width 77 height 15
click at [549, 260] on input "[PERSON_NAME]" at bounding box center [544, 261] width 10 height 10
checkbox input "true"
click at [576, 251] on label "[PERSON_NAME]" at bounding box center [592, 248] width 77 height 15
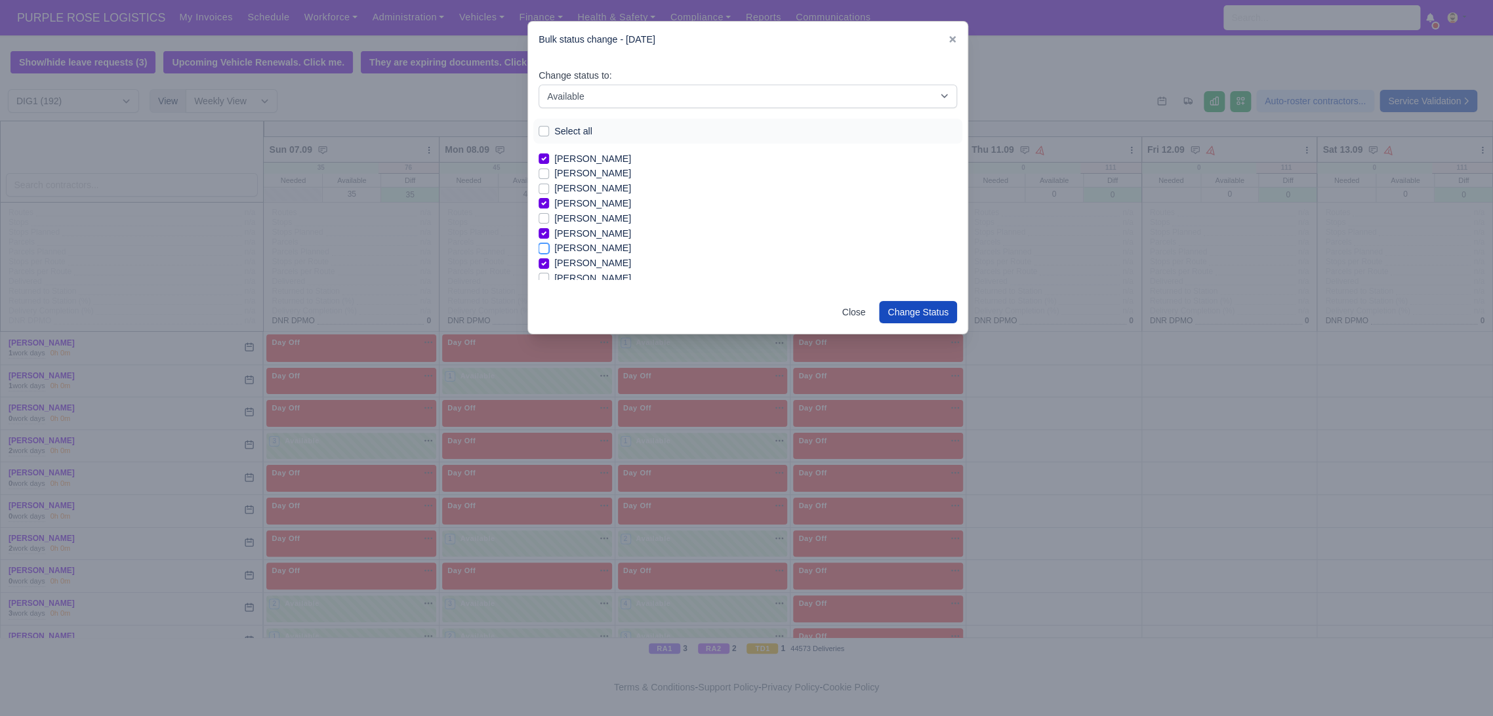
click at [549, 251] on input "[PERSON_NAME]" at bounding box center [544, 246] width 10 height 10
checkbox input "true"
click at [591, 208] on label "[PERSON_NAME]" at bounding box center [592, 211] width 77 height 15
click at [549, 208] on input "[PERSON_NAME]" at bounding box center [544, 209] width 10 height 10
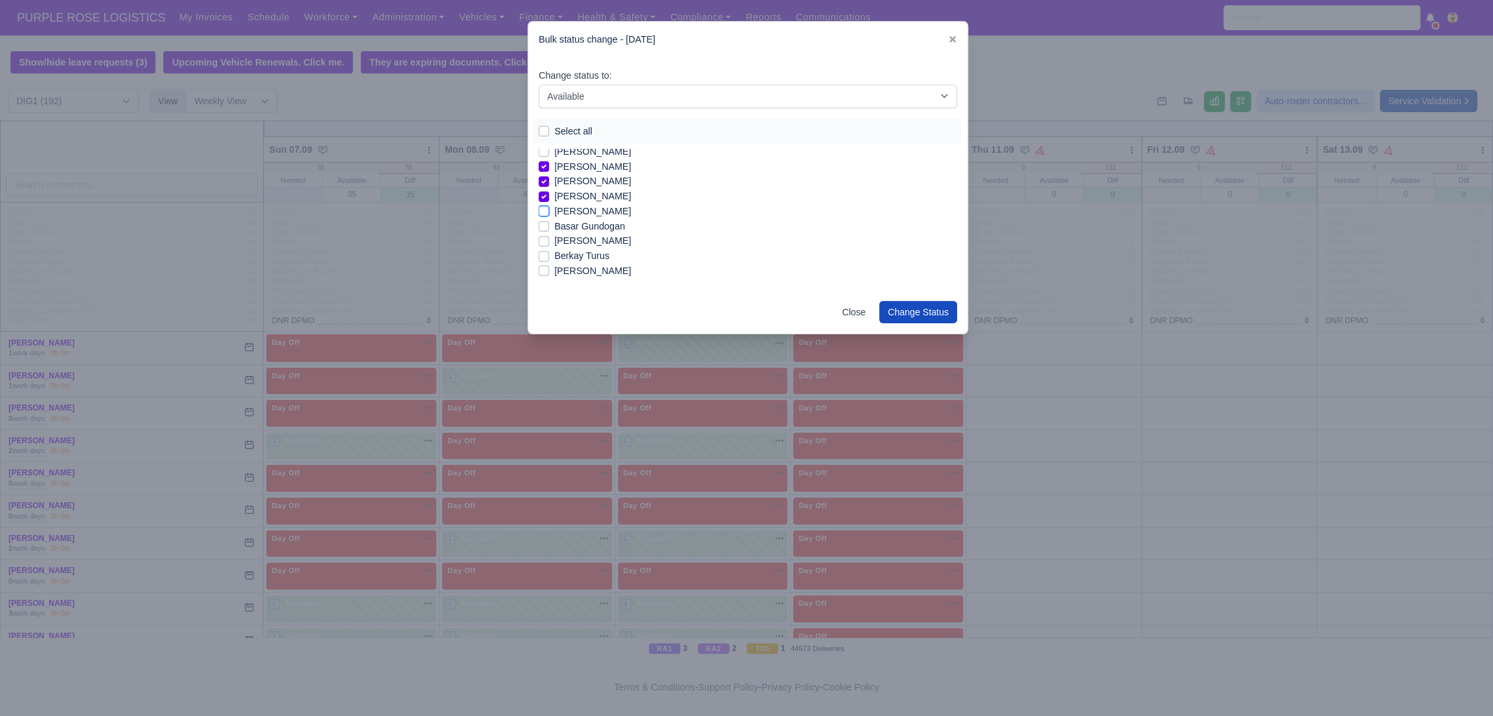
checkbox input "true"
click at [596, 255] on label "Berkay Turus" at bounding box center [581, 256] width 55 height 15
click at [549, 255] on input "Berkay Turus" at bounding box center [544, 254] width 10 height 10
checkbox input "true"
click at [602, 242] on label "[PERSON_NAME]" at bounding box center [592, 241] width 77 height 15
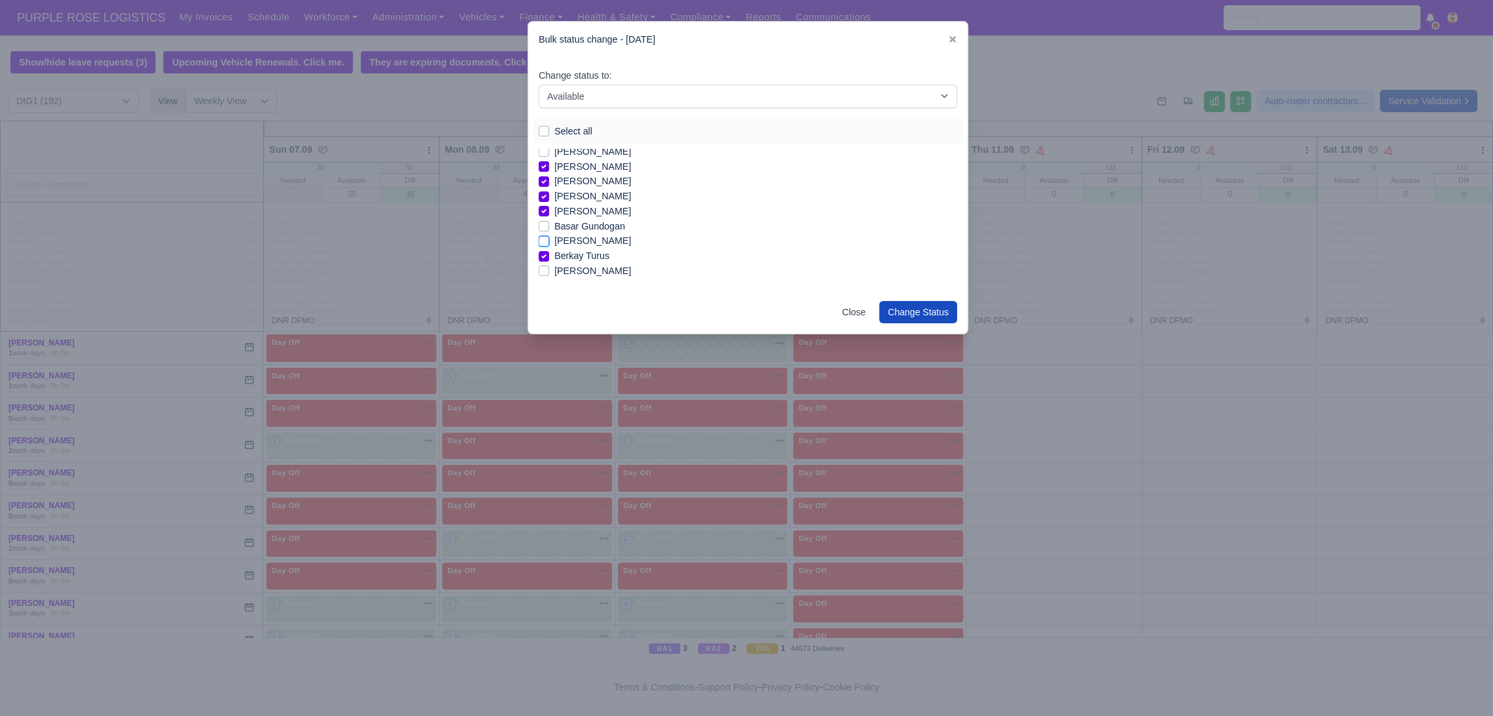
click at [549, 242] on input "[PERSON_NAME]" at bounding box center [544, 239] width 10 height 10
checkbox input "true"
click at [579, 203] on label "[PERSON_NAME]" at bounding box center [592, 201] width 77 height 15
click at [549, 203] on input "[PERSON_NAME]" at bounding box center [544, 199] width 10 height 10
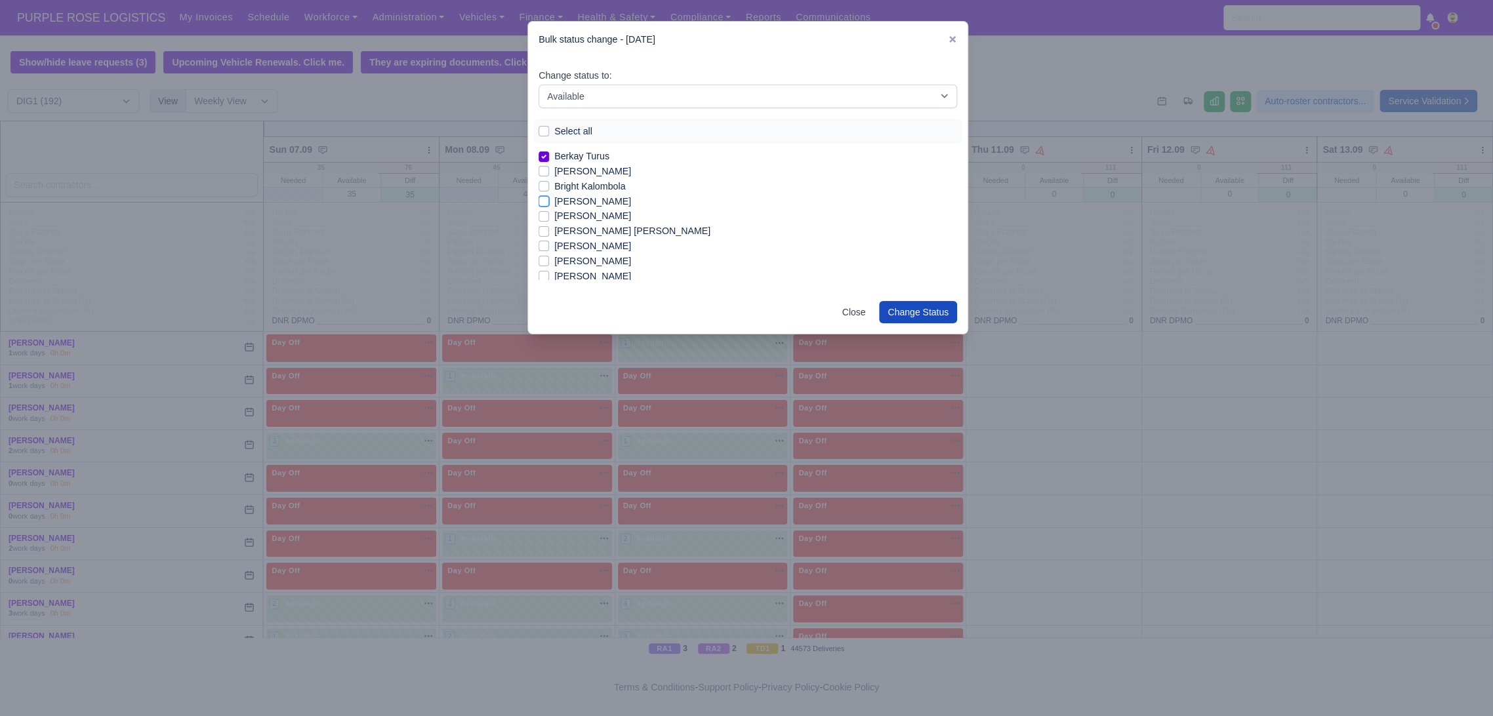
checkbox input "true"
click at [588, 249] on label "[PERSON_NAME]" at bounding box center [592, 246] width 77 height 15
click at [549, 249] on input "[PERSON_NAME]" at bounding box center [544, 244] width 10 height 10
checkbox input "true"
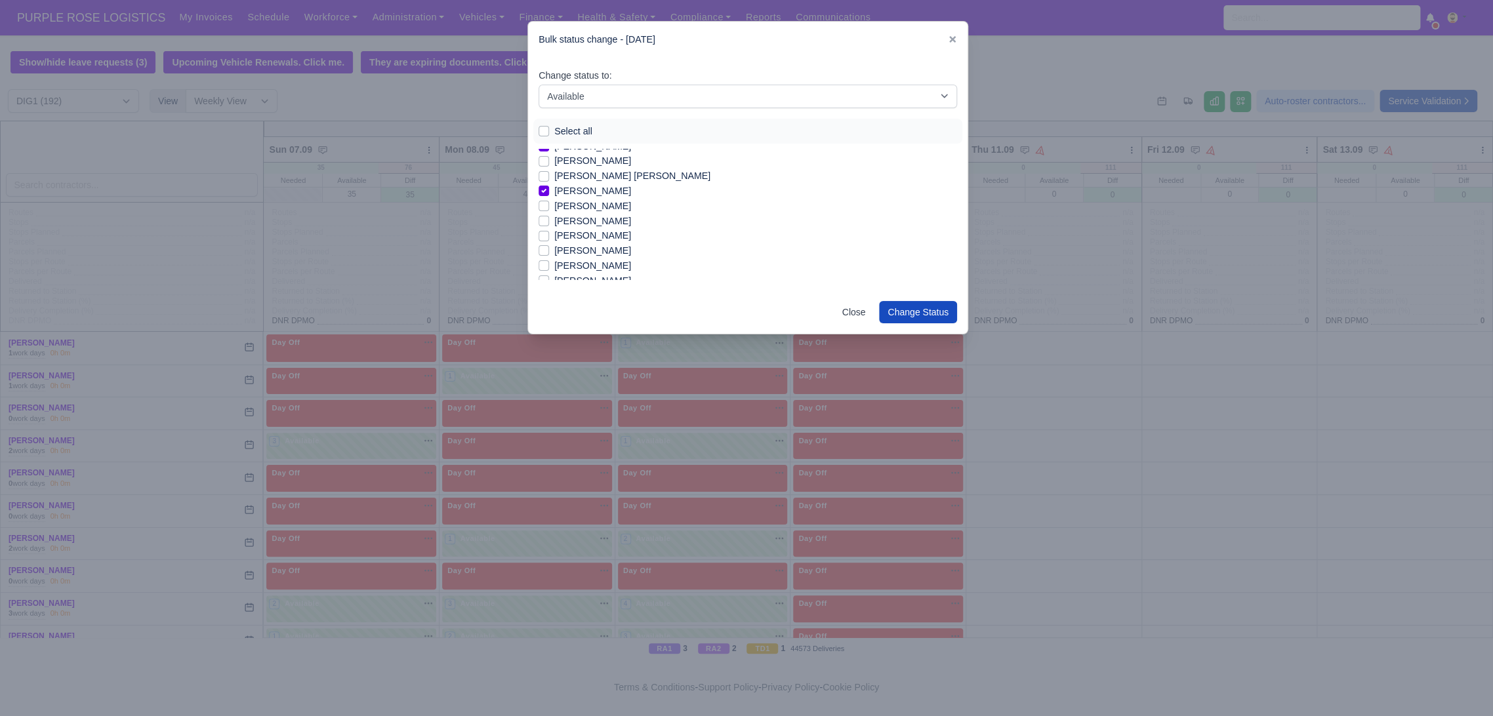
click at [601, 235] on label "[PERSON_NAME]" at bounding box center [592, 235] width 77 height 15
click at [549, 235] on input "[PERSON_NAME]" at bounding box center [544, 233] width 10 height 10
checkbox input "true"
click at [588, 253] on label "[PERSON_NAME]" at bounding box center [592, 250] width 77 height 15
click at [549, 253] on input "[PERSON_NAME]" at bounding box center [544, 248] width 10 height 10
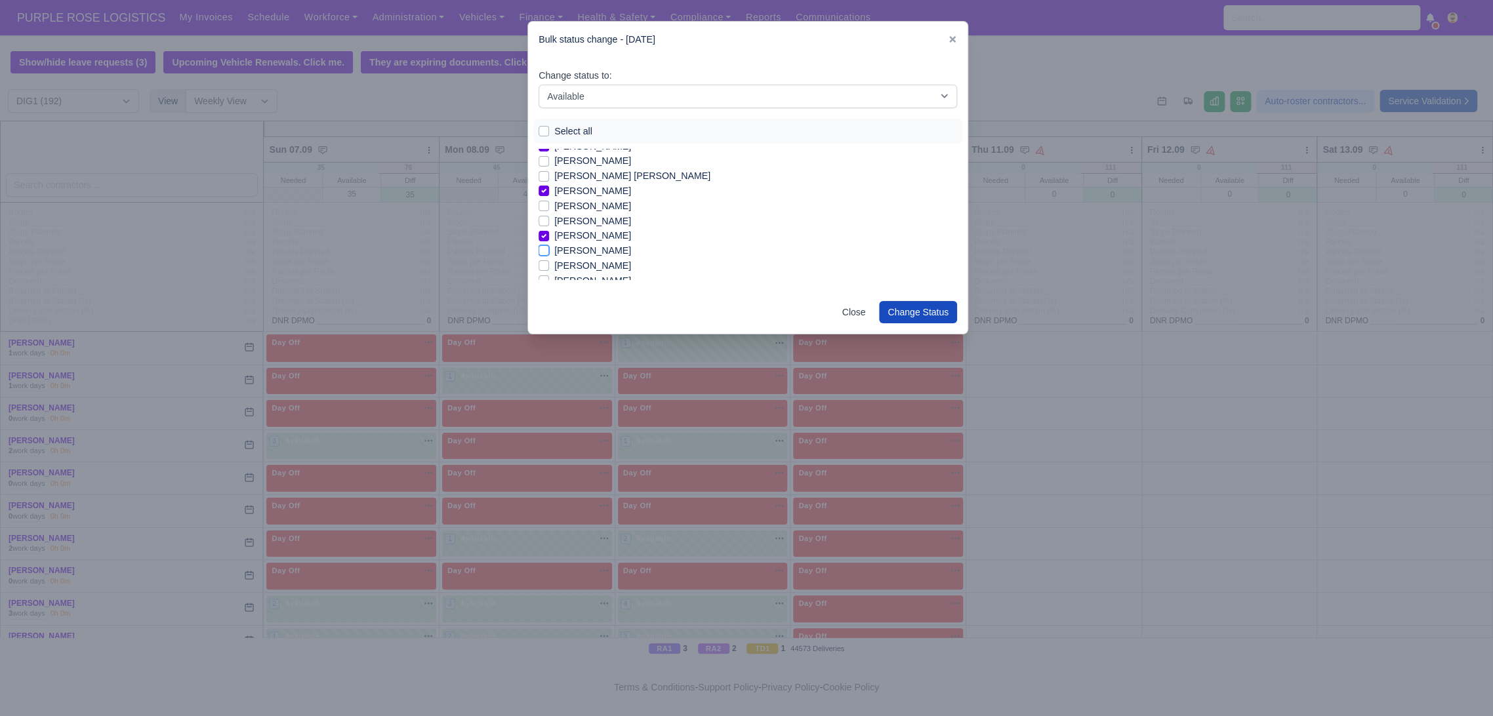
checkbox input "true"
click at [597, 268] on label "[PERSON_NAME]" at bounding box center [592, 265] width 77 height 15
click at [549, 268] on input "[PERSON_NAME]" at bounding box center [544, 263] width 10 height 10
checkbox input "true"
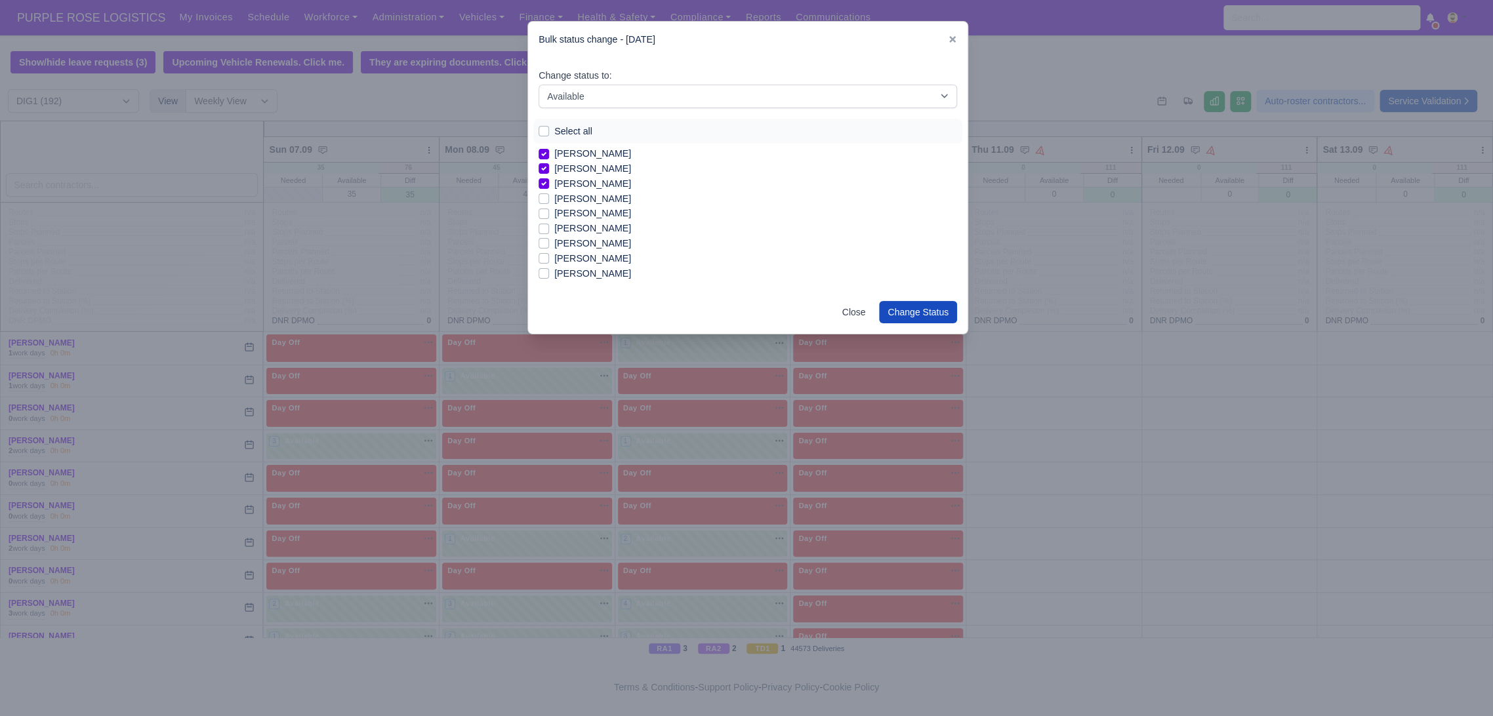
click at [600, 193] on label "[PERSON_NAME]" at bounding box center [592, 199] width 77 height 15
click at [549, 193] on input "[PERSON_NAME]" at bounding box center [544, 197] width 10 height 10
checkbox input "true"
click at [578, 243] on label "[PERSON_NAME]" at bounding box center [592, 241] width 77 height 15
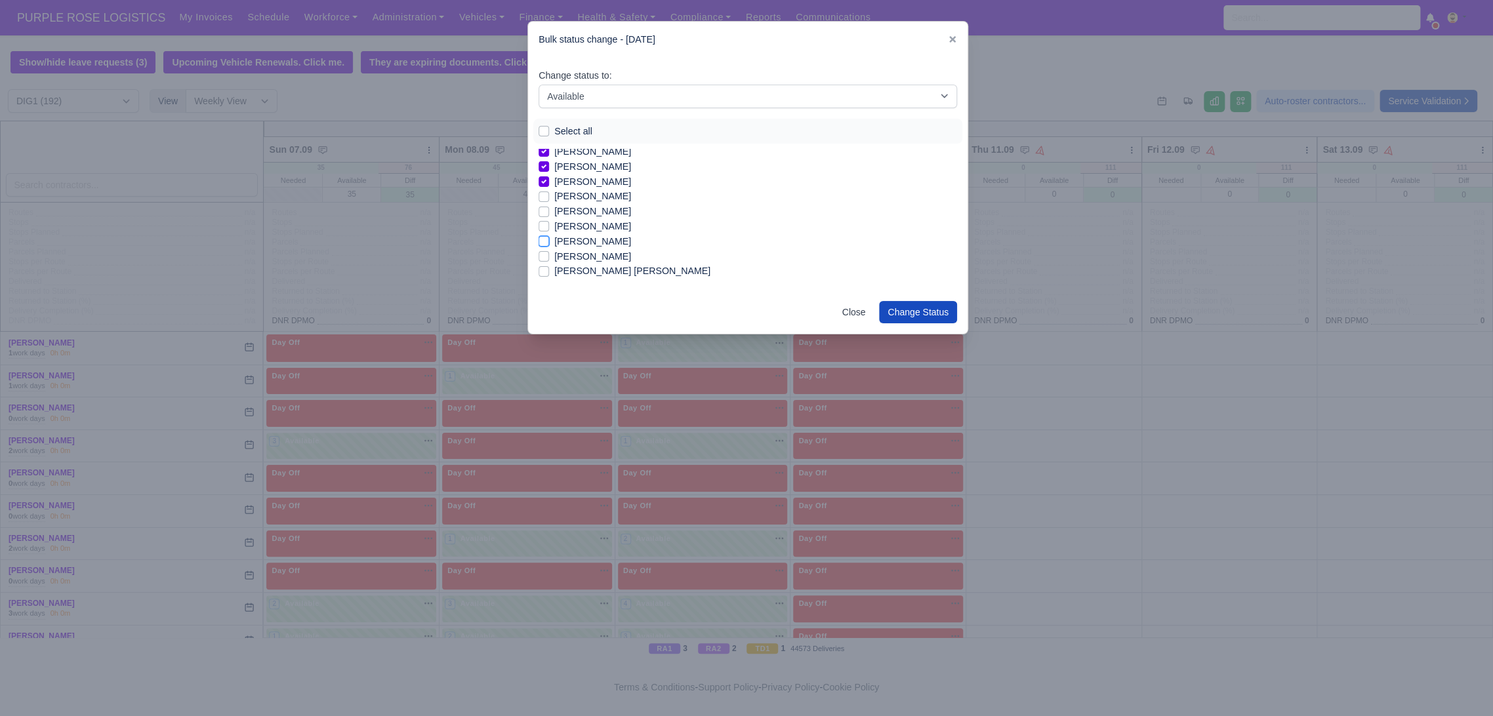
click at [549, 243] on input "[PERSON_NAME]" at bounding box center [544, 239] width 10 height 10
checkbox input "true"
click at [581, 249] on label "[PERSON_NAME]" at bounding box center [592, 244] width 77 height 15
click at [549, 248] on input "[PERSON_NAME]" at bounding box center [544, 242] width 10 height 10
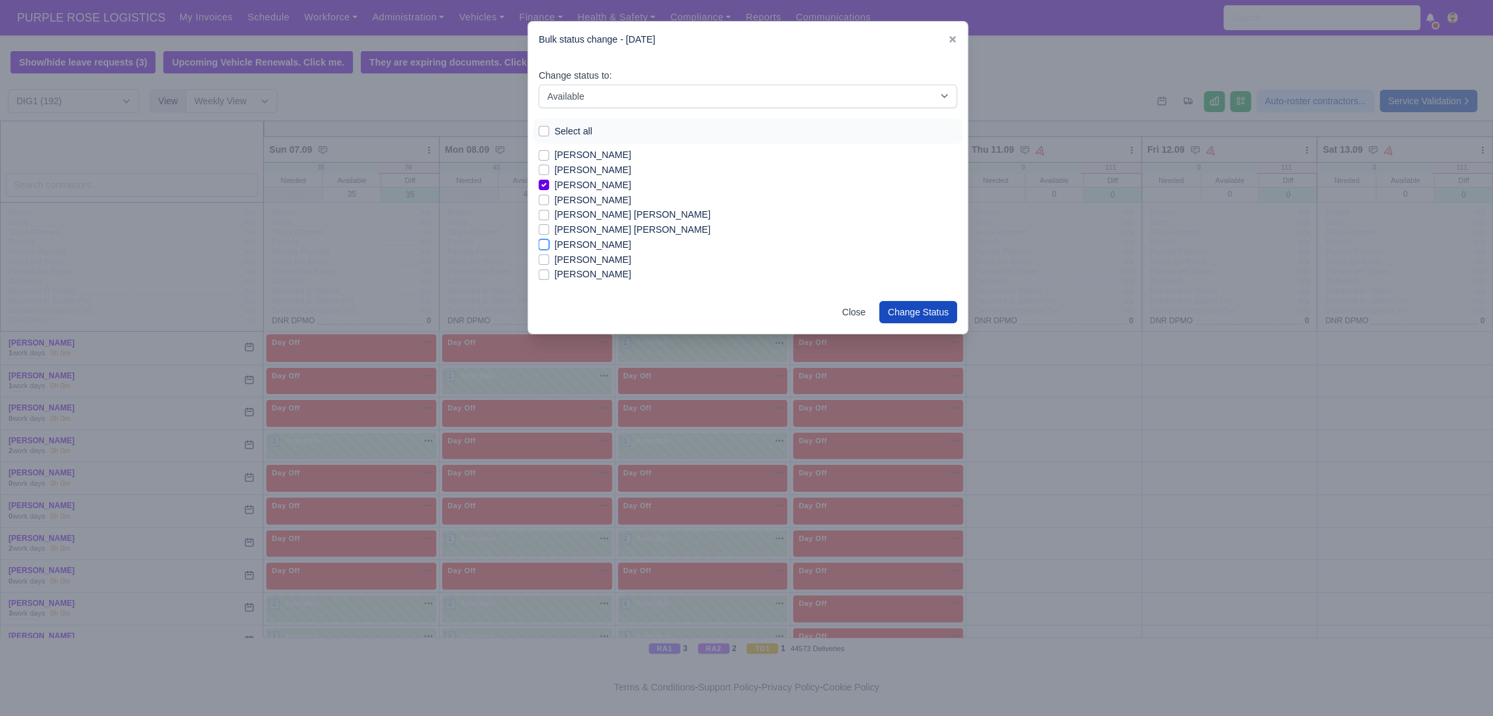
checkbox input "true"
click at [584, 258] on label "[PERSON_NAME]" at bounding box center [592, 260] width 77 height 15
click at [549, 258] on input "[PERSON_NAME]" at bounding box center [544, 258] width 10 height 10
checkbox input "true"
click at [588, 273] on label "[PERSON_NAME]" at bounding box center [592, 274] width 77 height 15
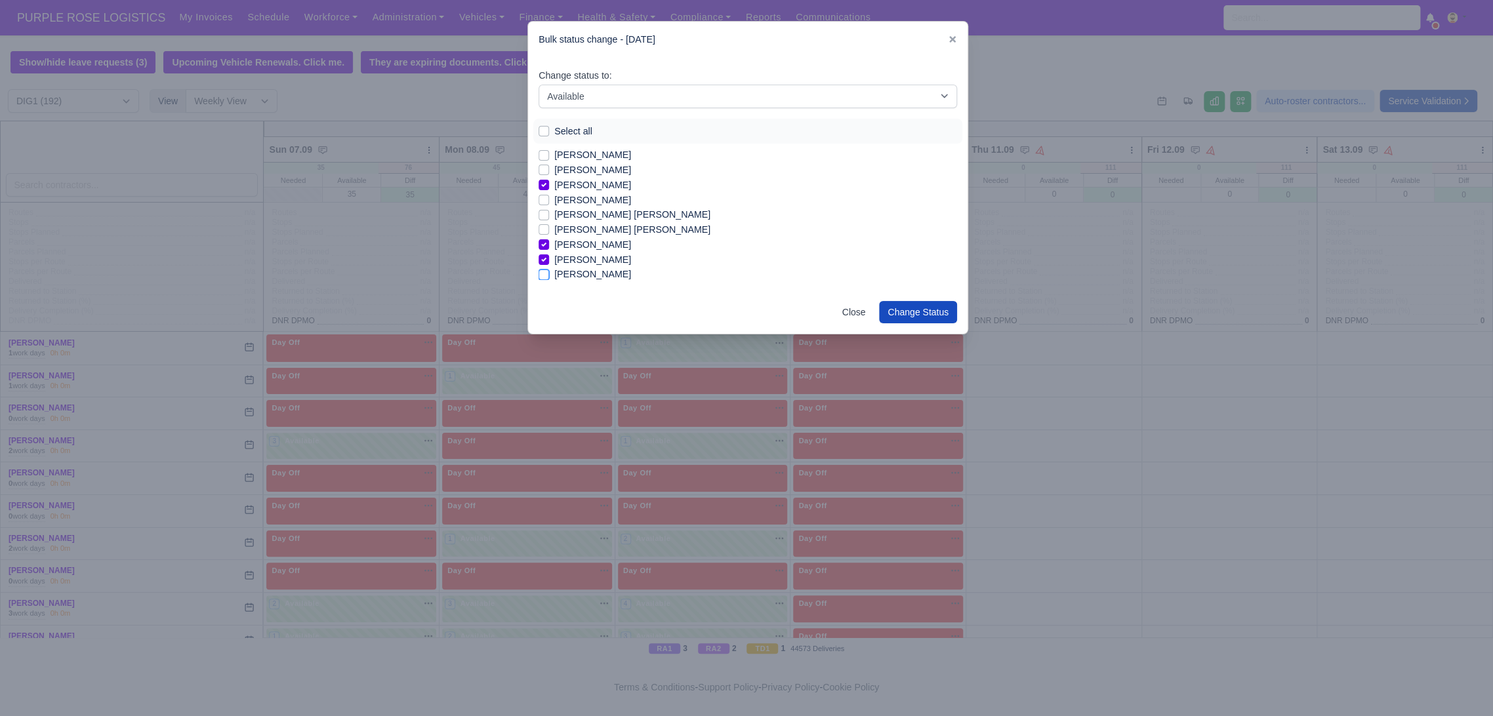
click at [549, 273] on input "[PERSON_NAME]" at bounding box center [544, 272] width 10 height 10
checkbox input "true"
click at [598, 222] on label "[PERSON_NAME]" at bounding box center [592, 219] width 77 height 15
click at [549, 222] on input "[PERSON_NAME]" at bounding box center [544, 217] width 10 height 10
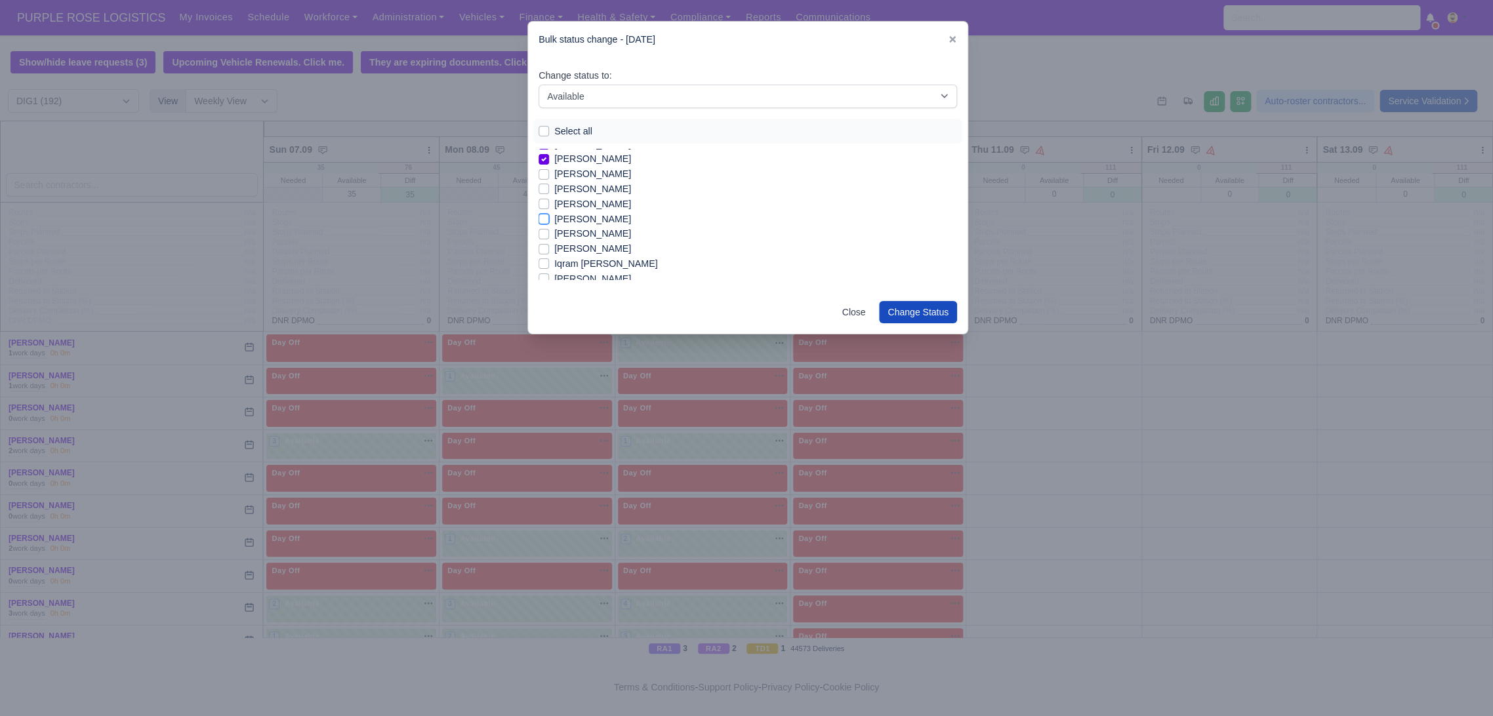
checkbox input "true"
click at [569, 185] on label "[PERSON_NAME]" at bounding box center [592, 186] width 77 height 15
click at [549, 185] on input "[PERSON_NAME]" at bounding box center [544, 184] width 10 height 10
checkbox input "true"
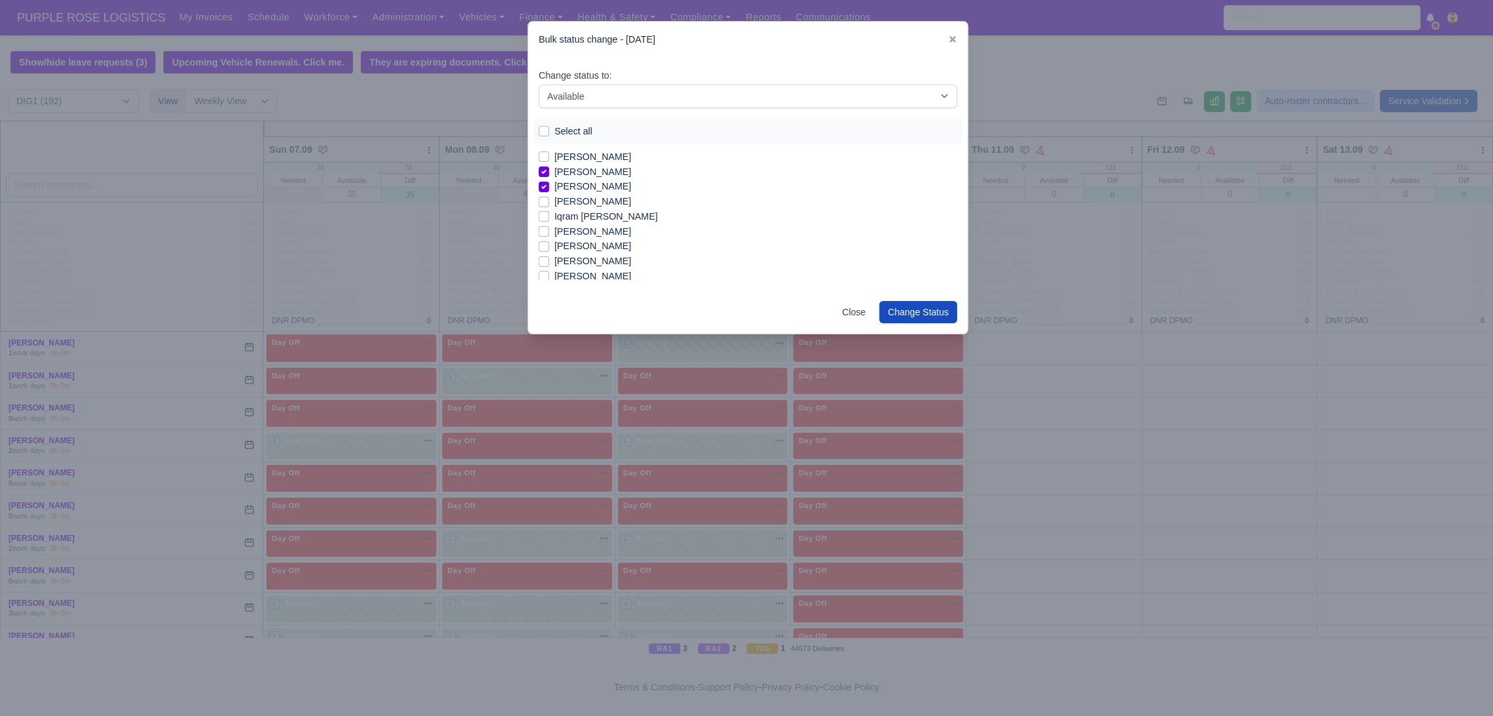
click at [584, 232] on label "[PERSON_NAME]" at bounding box center [592, 231] width 77 height 15
click at [549, 232] on input "[PERSON_NAME]" at bounding box center [544, 229] width 10 height 10
checkbox input "true"
click at [595, 266] on label "[PERSON_NAME] Basuamina" at bounding box center [617, 262] width 126 height 15
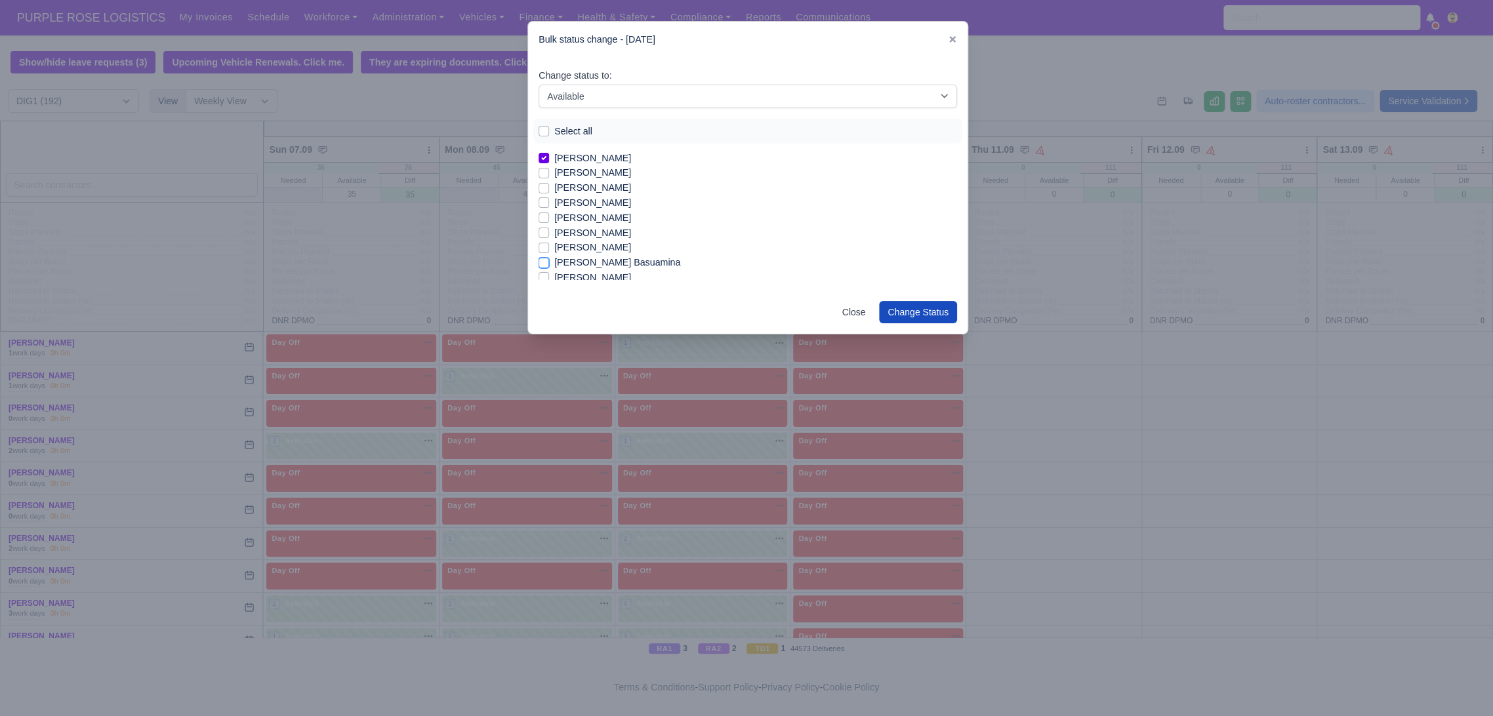
click at [549, 266] on input "[PERSON_NAME] Basuamina" at bounding box center [544, 260] width 10 height 10
checkbox input "true"
click at [577, 256] on label "[PERSON_NAME]" at bounding box center [592, 258] width 77 height 15
click at [549, 256] on input "[PERSON_NAME]" at bounding box center [544, 256] width 10 height 10
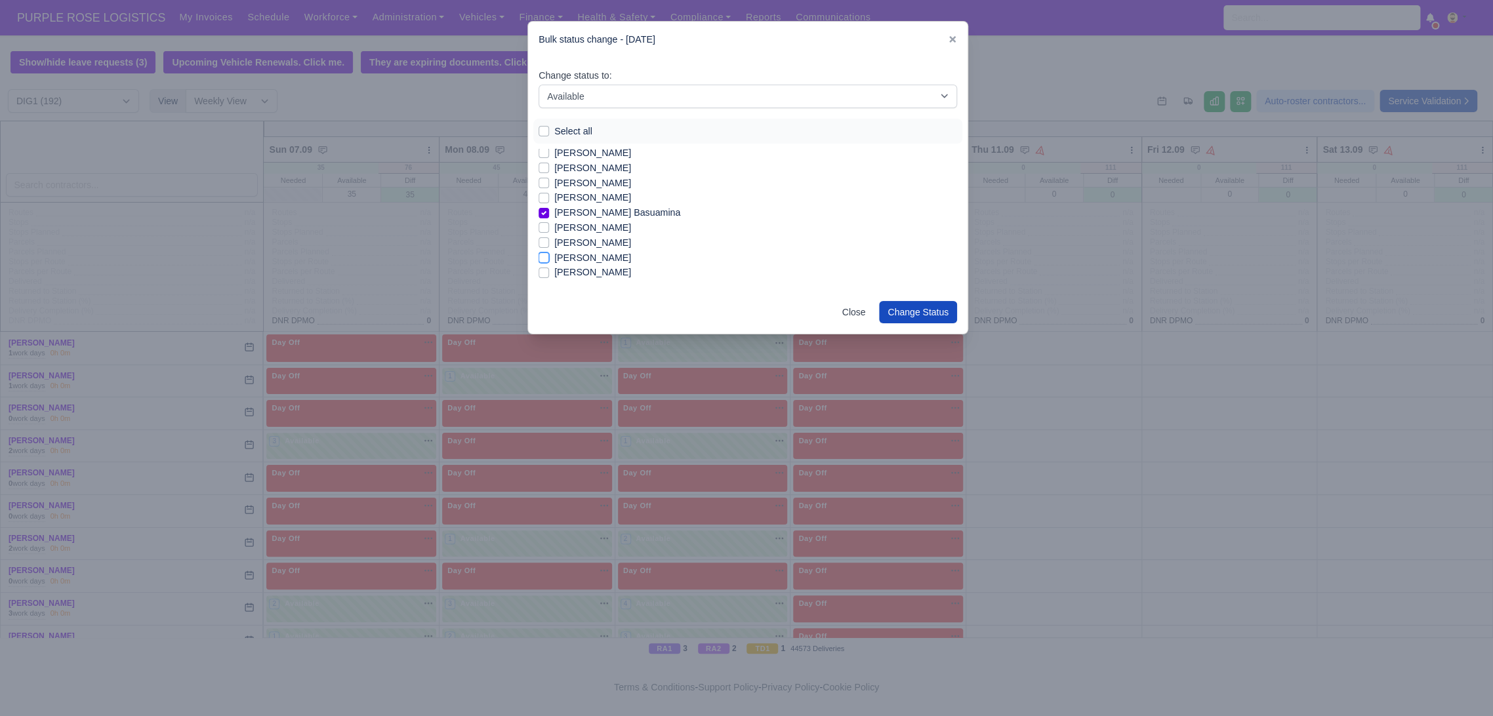
checkbox input "true"
click at [593, 241] on label "Leotrim Rexhepi" at bounding box center [588, 242] width 68 height 15
click at [549, 241] on input "Leotrim Rexhepi" at bounding box center [544, 240] width 10 height 10
checkbox input "true"
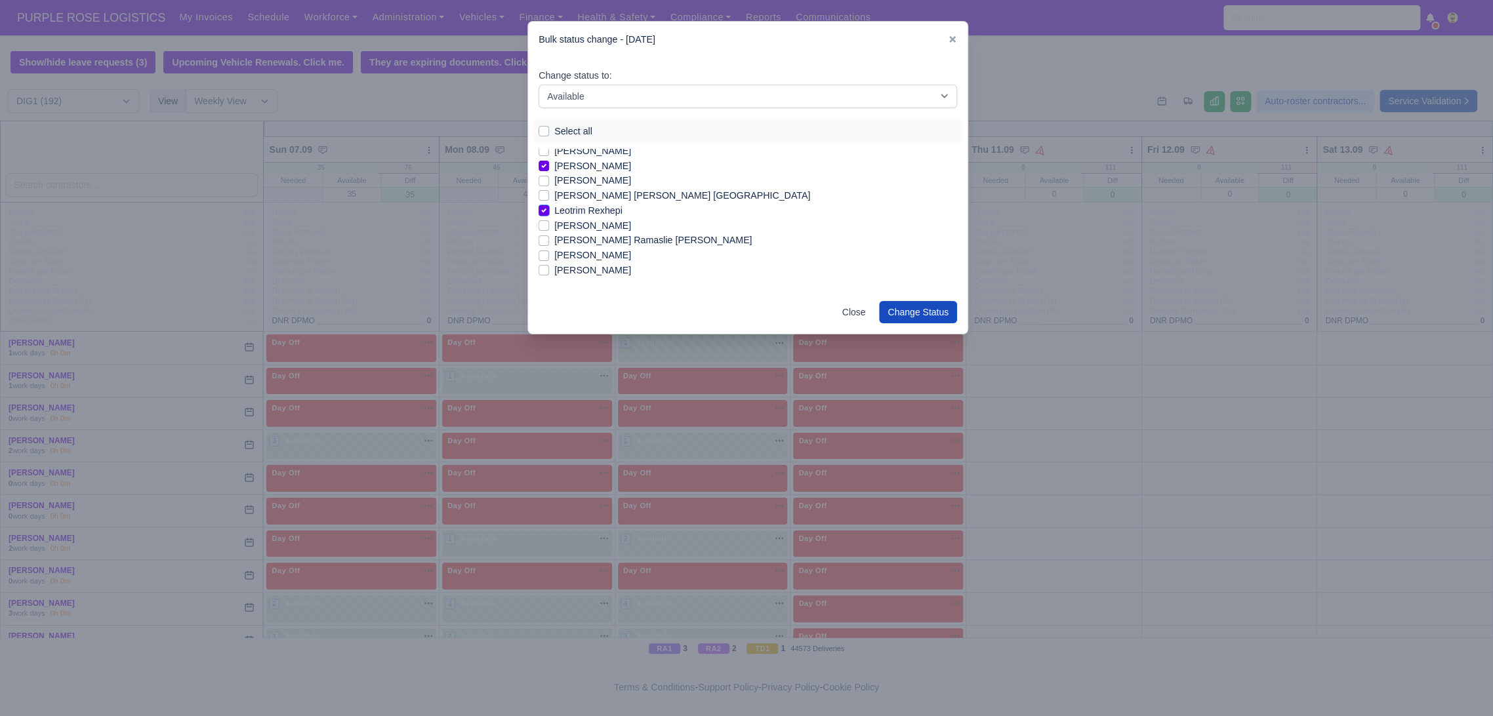
scroll to position [819, 0]
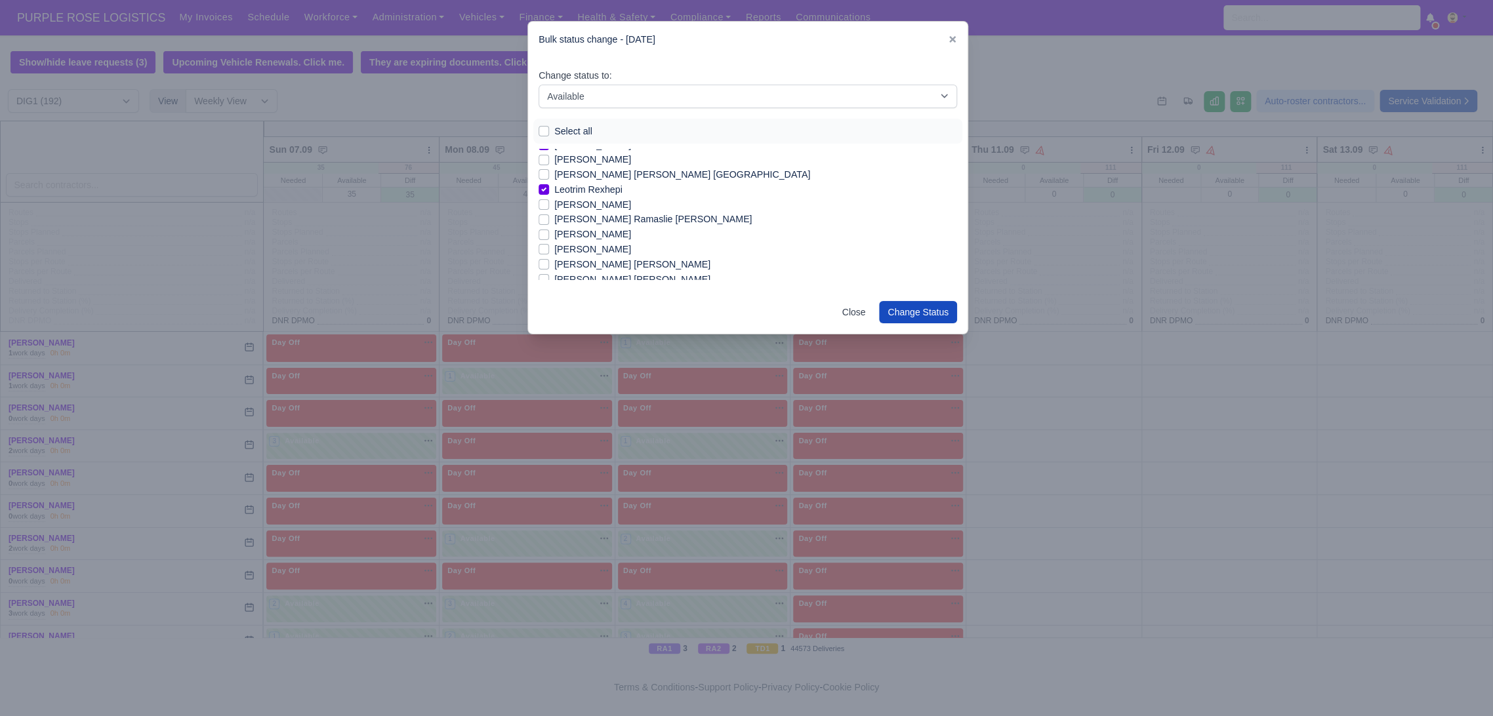
click at [599, 251] on label "[PERSON_NAME]" at bounding box center [592, 249] width 77 height 15
click at [549, 251] on input "[PERSON_NAME]" at bounding box center [544, 247] width 10 height 10
checkbox input "true"
drag, startPoint x: 595, startPoint y: 236, endPoint x: 589, endPoint y: 226, distance: 12.0
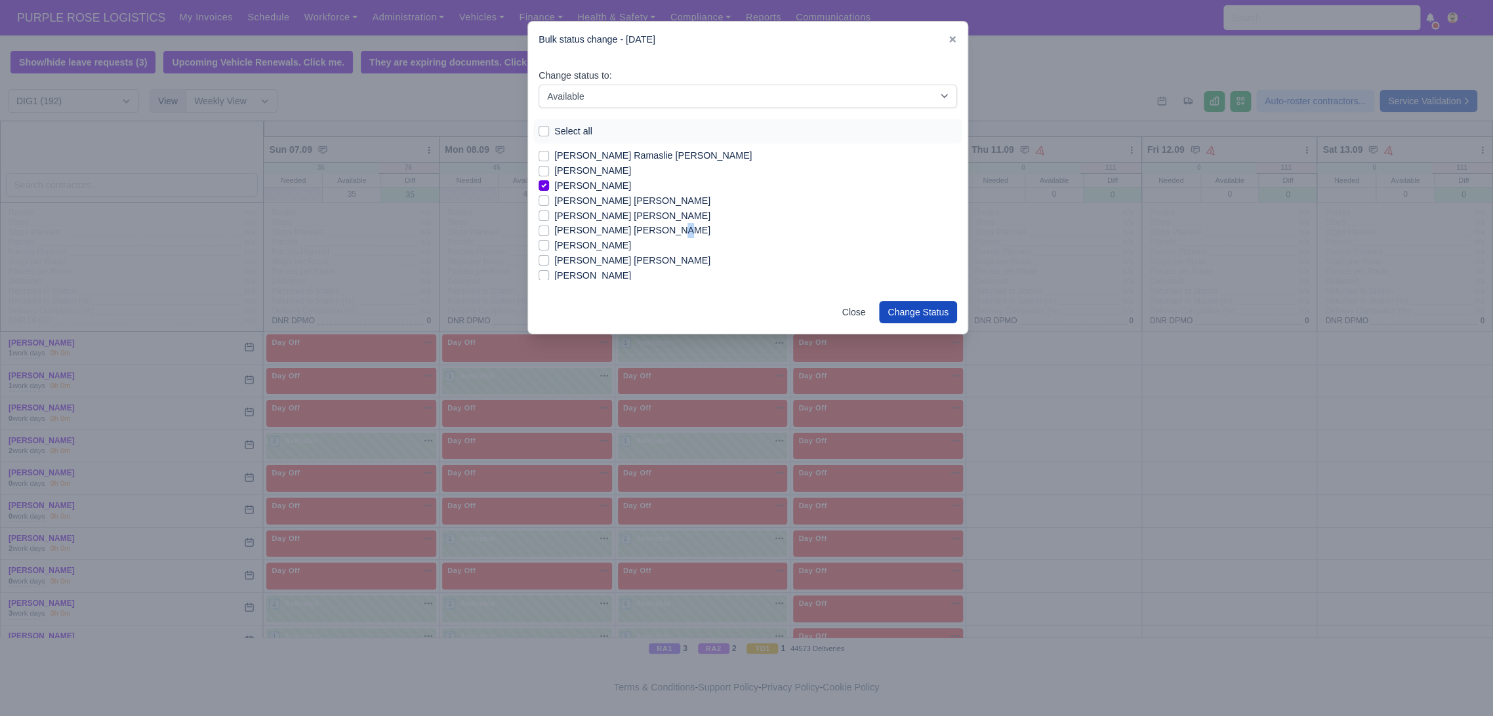
click at [589, 226] on label "[PERSON_NAME] [PERSON_NAME]" at bounding box center [632, 230] width 156 height 15
click at [593, 230] on label "[PERSON_NAME] [PERSON_NAME]" at bounding box center [632, 230] width 156 height 15
click at [549, 230] on input "[PERSON_NAME] [PERSON_NAME]" at bounding box center [544, 228] width 10 height 10
checkbox input "true"
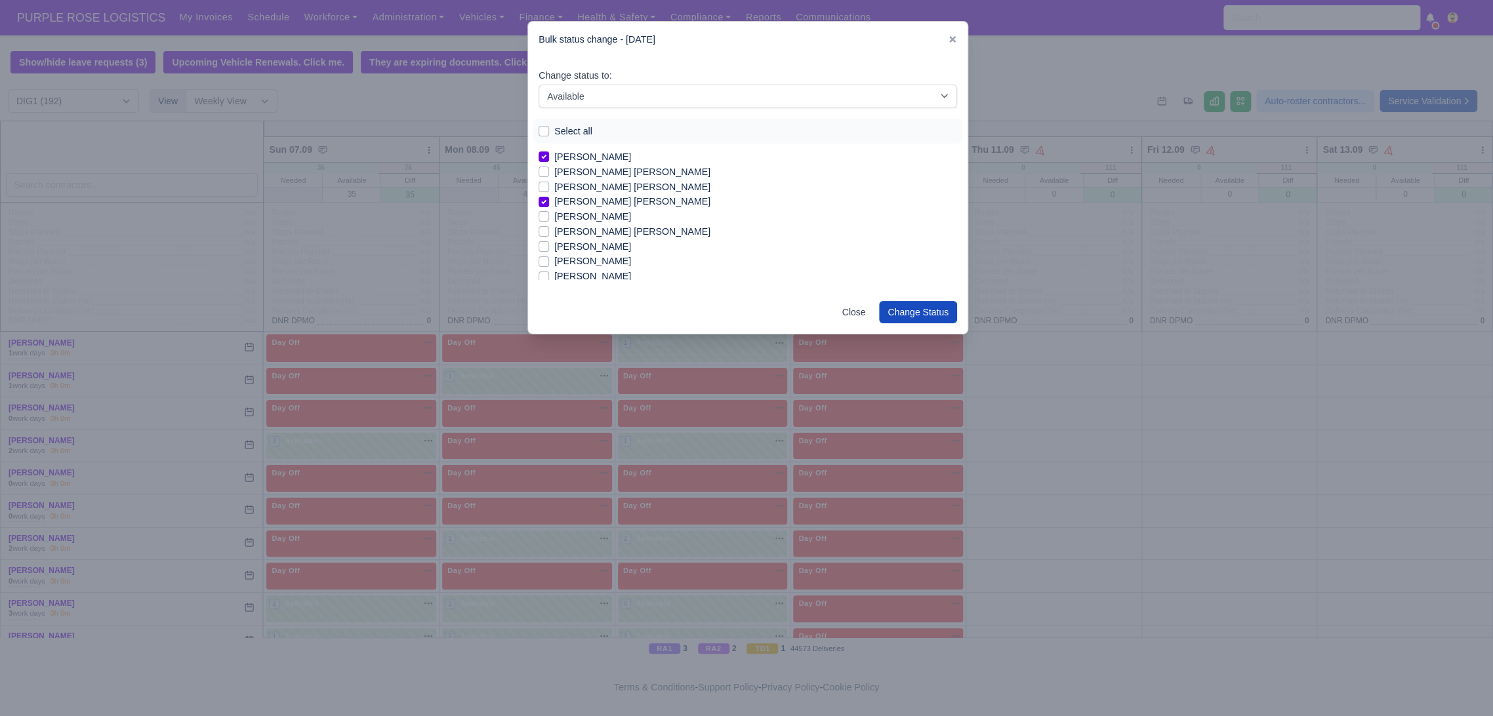
click at [601, 260] on label "[PERSON_NAME]" at bounding box center [592, 261] width 77 height 15
click at [549, 260] on input "[PERSON_NAME]" at bounding box center [544, 259] width 10 height 10
checkbox input "true"
click at [584, 240] on label "[PERSON_NAME]" at bounding box center [592, 239] width 77 height 15
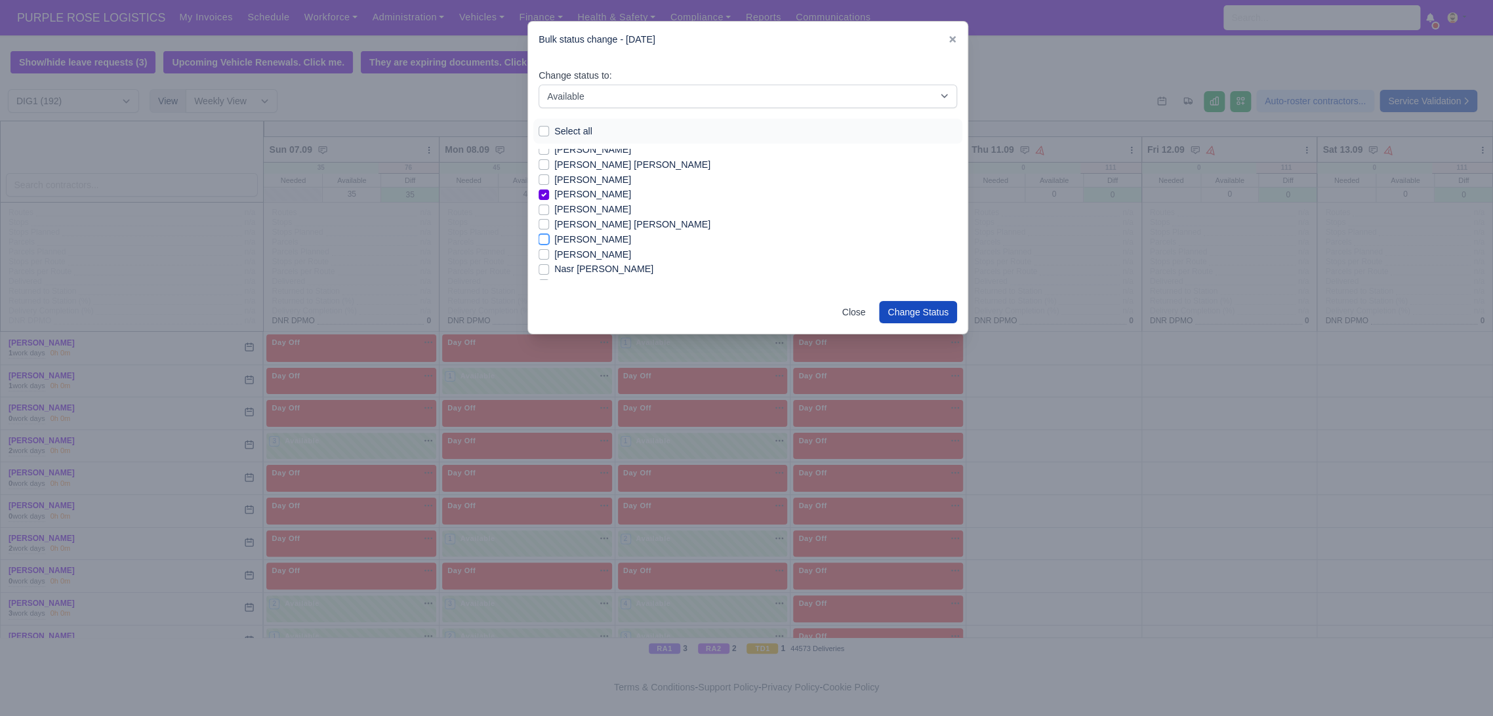
click at [549, 240] on input "[PERSON_NAME]" at bounding box center [544, 237] width 10 height 10
checkbox input "true"
click at [573, 226] on label "[PERSON_NAME]" at bounding box center [592, 228] width 77 height 15
click at [549, 226] on input "[PERSON_NAME]" at bounding box center [544, 226] width 10 height 10
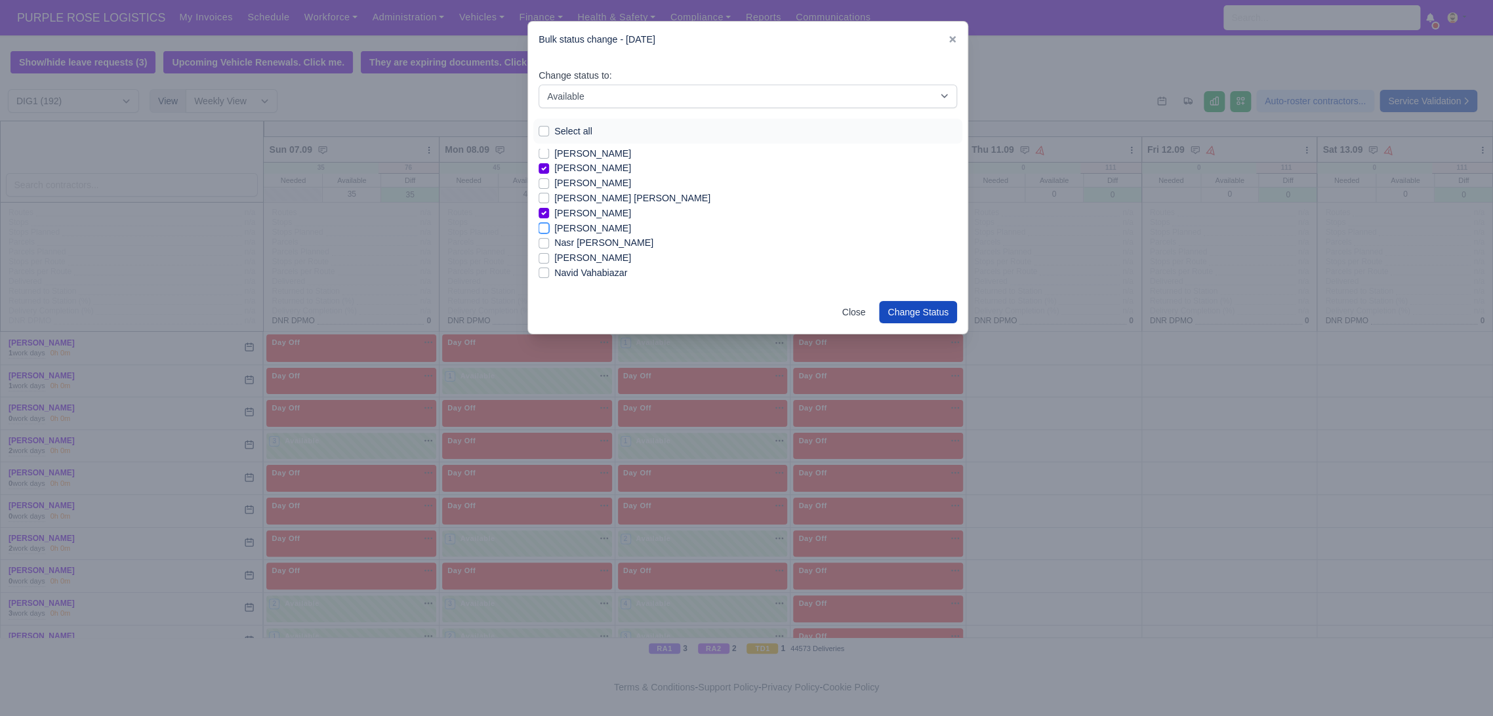
checkbox input "true"
click at [588, 243] on label "[PERSON_NAME]" at bounding box center [592, 244] width 77 height 15
click at [549, 243] on input "[PERSON_NAME]" at bounding box center [544, 242] width 10 height 10
checkbox input "true"
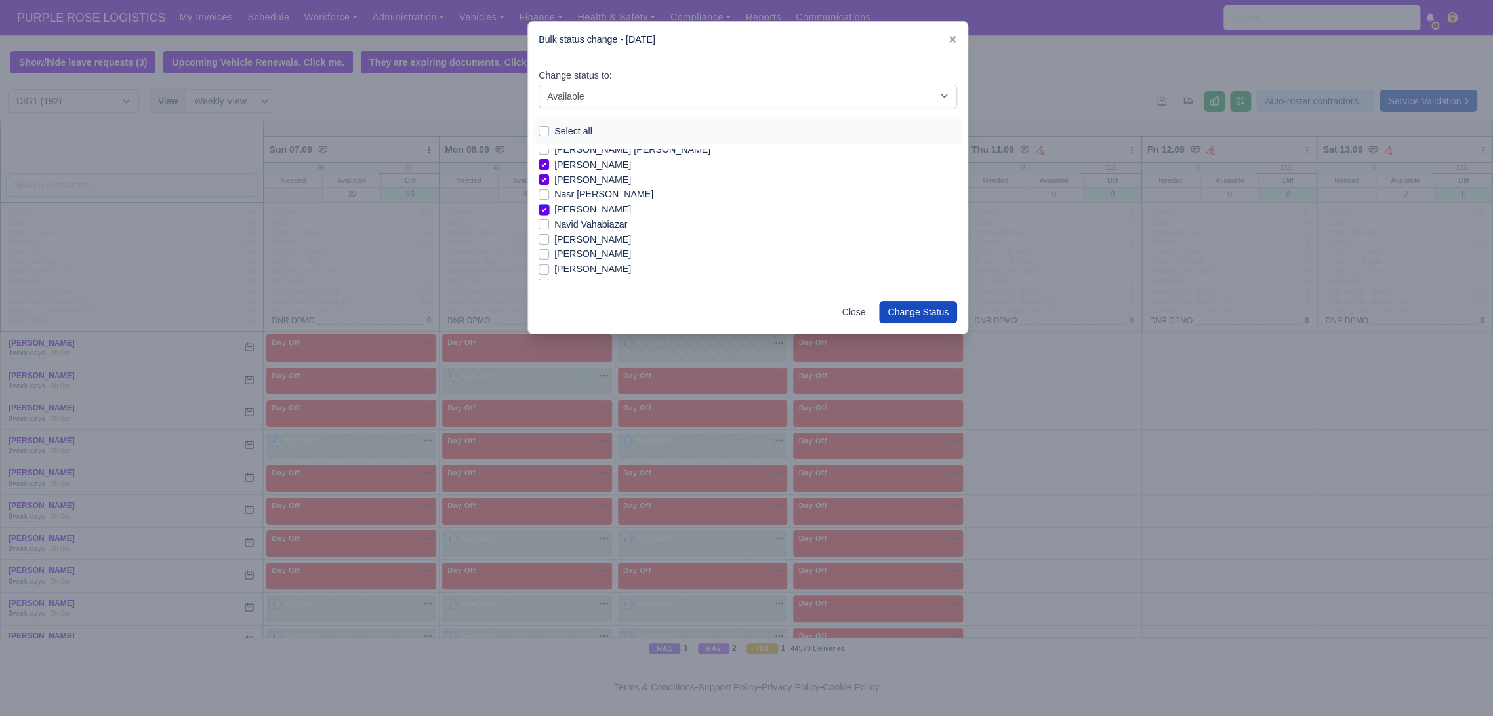
scroll to position [1055, 0]
click at [603, 254] on label "[PERSON_NAME]" at bounding box center [592, 252] width 77 height 15
click at [549, 254] on input "[PERSON_NAME]" at bounding box center [544, 250] width 10 height 10
checkbox input "true"
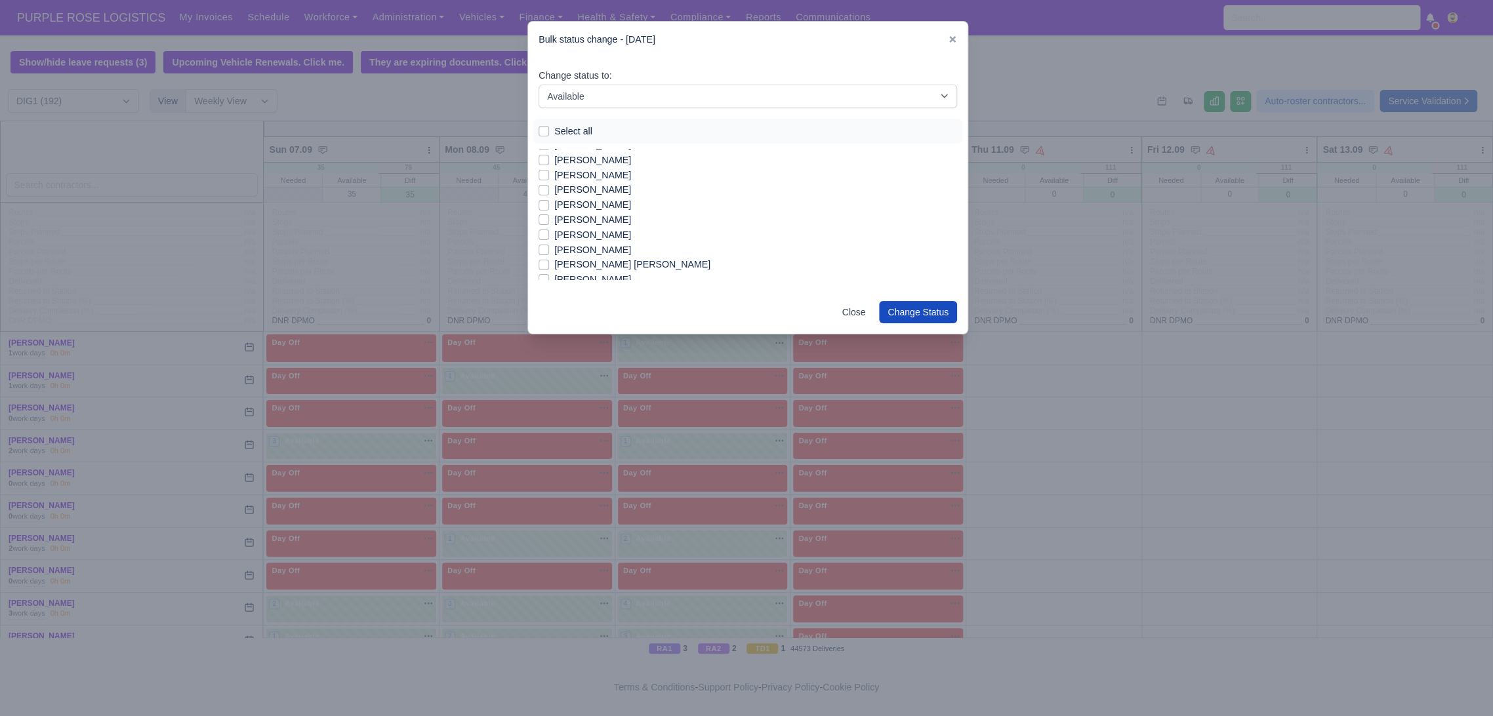
click at [582, 192] on label "[PERSON_NAME]" at bounding box center [592, 189] width 77 height 15
click at [549, 192] on input "[PERSON_NAME]" at bounding box center [544, 187] width 10 height 10
checkbox input "true"
click at [579, 206] on label "[PERSON_NAME]" at bounding box center [592, 204] width 77 height 15
click at [549, 206] on input "[PERSON_NAME]" at bounding box center [544, 202] width 10 height 10
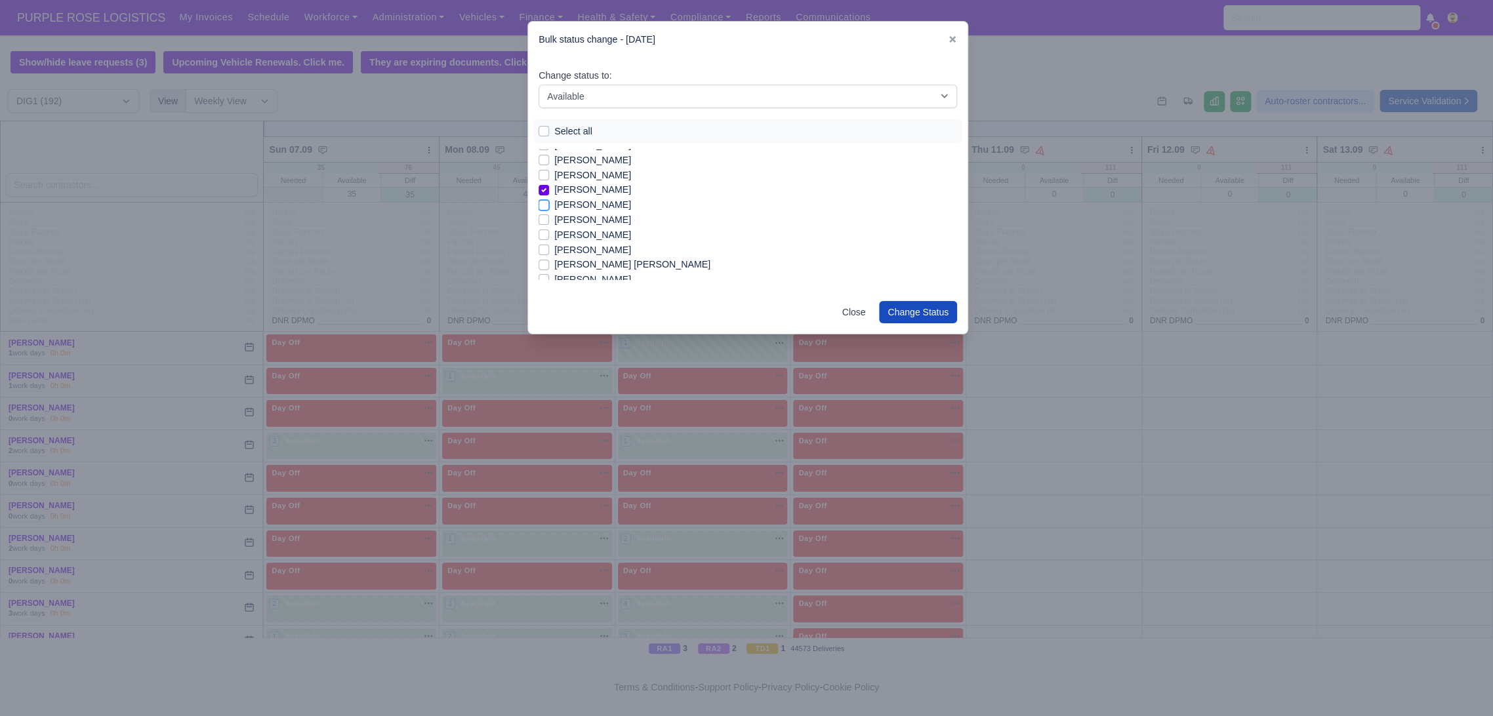
checkbox input "true"
click at [582, 236] on label "[PERSON_NAME]" at bounding box center [592, 235] width 77 height 15
click at [549, 236] on input "[PERSON_NAME]" at bounding box center [544, 233] width 10 height 10
checkbox input "true"
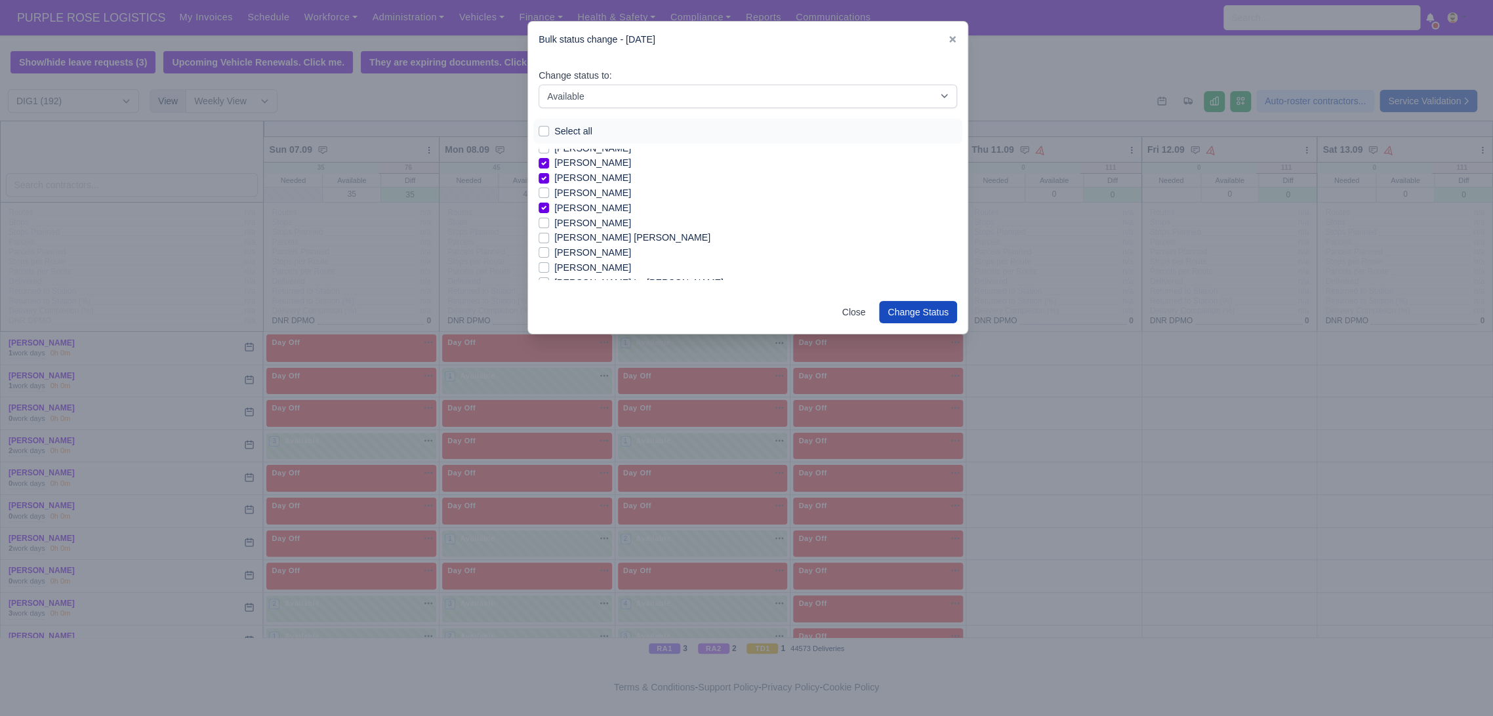
click at [588, 257] on label "[PERSON_NAME]" at bounding box center [592, 252] width 77 height 15
click at [549, 256] on input "[PERSON_NAME]" at bounding box center [544, 250] width 10 height 10
checkbox input "true"
click at [593, 242] on label "[PERSON_NAME] Lo [PERSON_NAME]" at bounding box center [638, 239] width 169 height 15
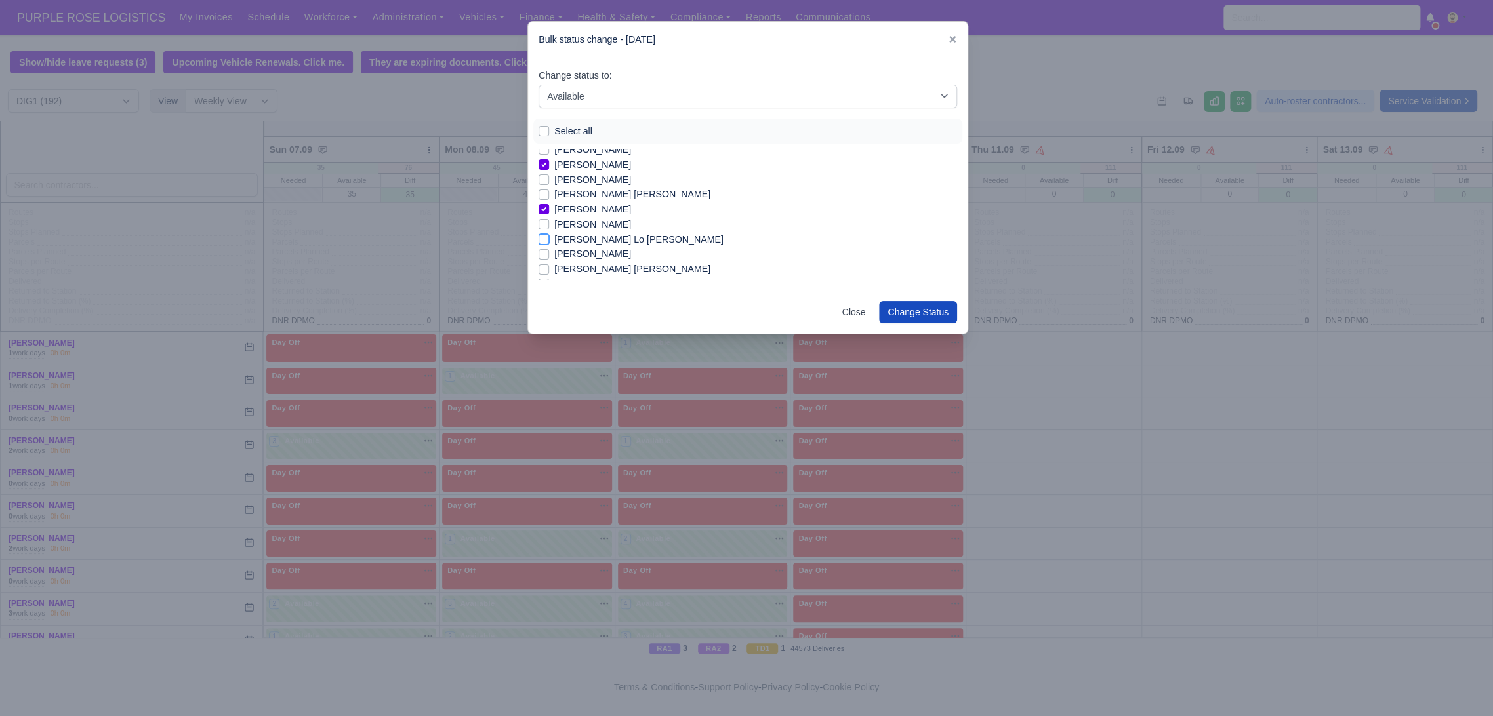
click at [549, 242] on input "[PERSON_NAME] Lo [PERSON_NAME]" at bounding box center [544, 237] width 10 height 10
checkbox input "true"
click at [593, 227] on label "[PERSON_NAME]" at bounding box center [592, 227] width 77 height 15
click at [549, 227] on input "[PERSON_NAME]" at bounding box center [544, 225] width 10 height 10
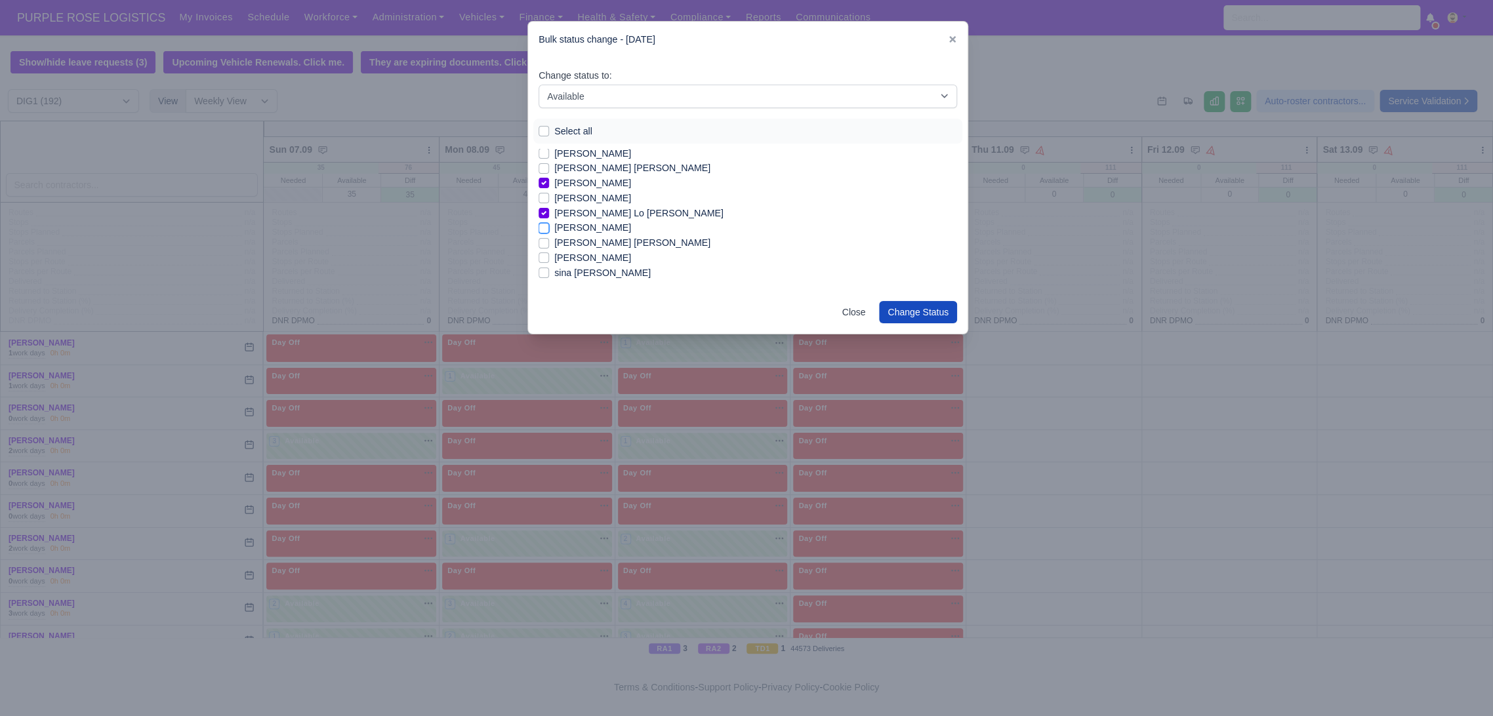
checkbox input "true"
click at [582, 272] on label "sina [PERSON_NAME]" at bounding box center [602, 273] width 96 height 15
click at [549, 272] on input "sina [PERSON_NAME]" at bounding box center [544, 271] width 10 height 10
checkbox input "true"
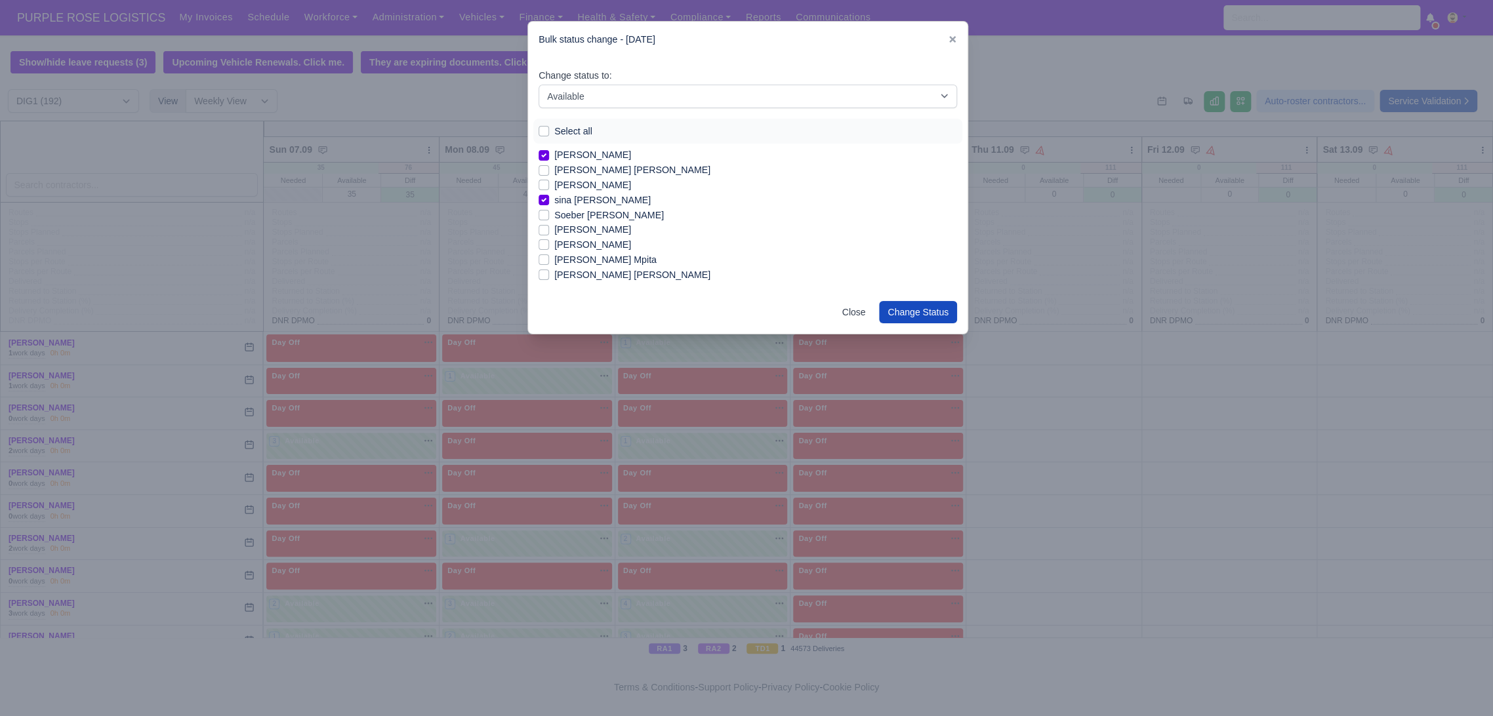
click at [579, 230] on label "[PERSON_NAME]" at bounding box center [592, 229] width 77 height 15
click at [549, 230] on input "[PERSON_NAME]" at bounding box center [544, 227] width 10 height 10
checkbox input "true"
click at [572, 243] on label "[PERSON_NAME]" at bounding box center [592, 244] width 77 height 15
click at [549, 243] on input "[PERSON_NAME]" at bounding box center [544, 242] width 10 height 10
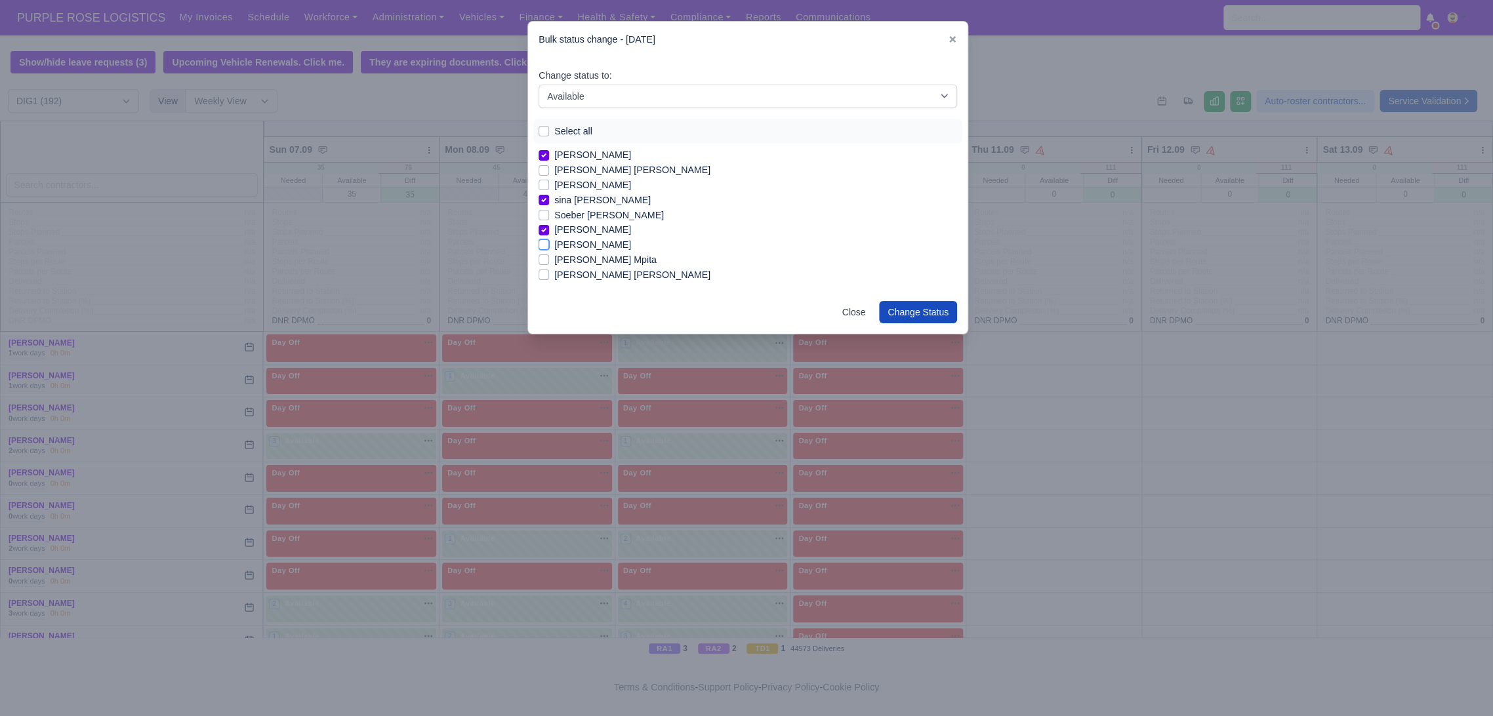
checkbox input "true"
click at [590, 214] on label "[PERSON_NAME] Mpita" at bounding box center [605, 210] width 102 height 15
click at [549, 214] on input "[PERSON_NAME] Mpita" at bounding box center [544, 208] width 10 height 10
checkbox input "true"
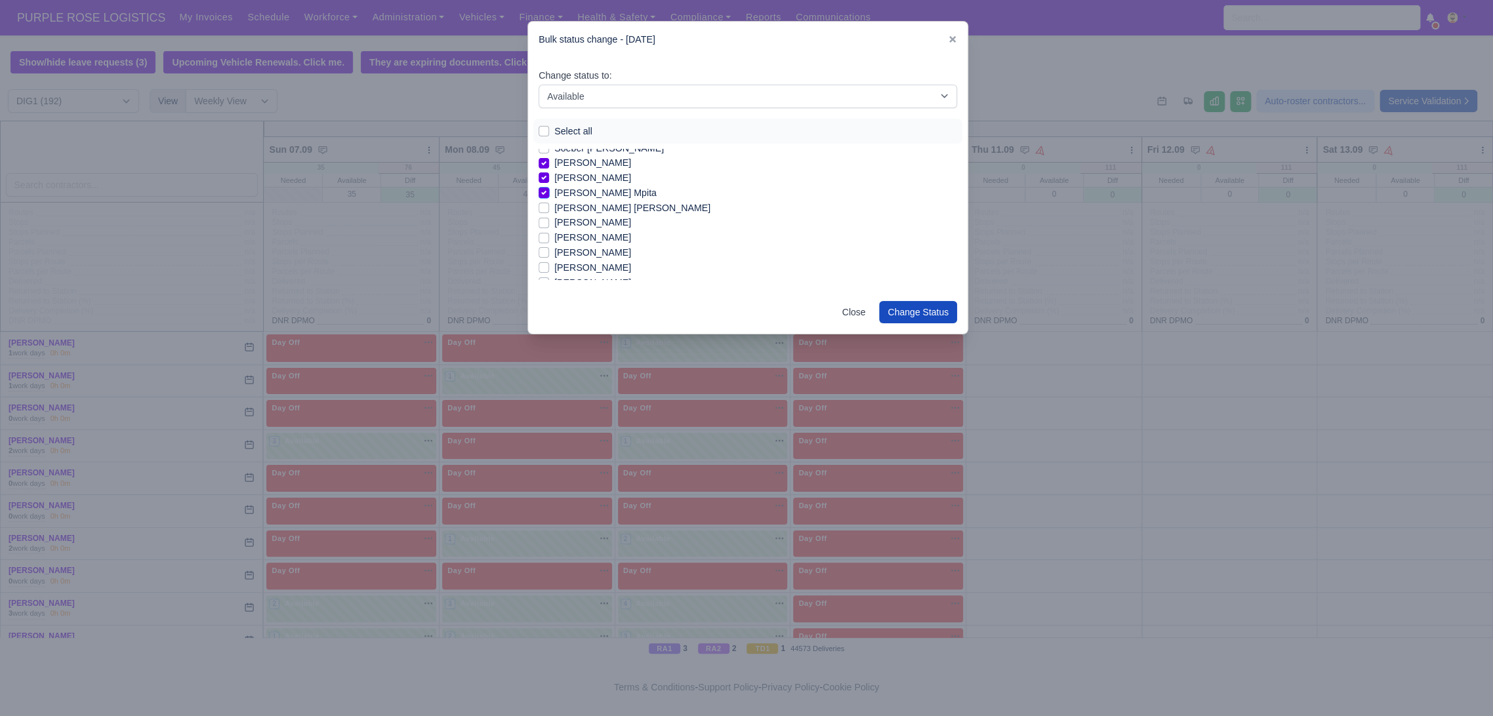
scroll to position [1429, 0]
click at [588, 251] on label "[PERSON_NAME]" at bounding box center [592, 252] width 77 height 15
click at [549, 251] on input "[PERSON_NAME]" at bounding box center [544, 250] width 10 height 10
checkbox input "true"
click at [588, 251] on label "[PERSON_NAME] [PERSON_NAME]" at bounding box center [632, 250] width 156 height 15
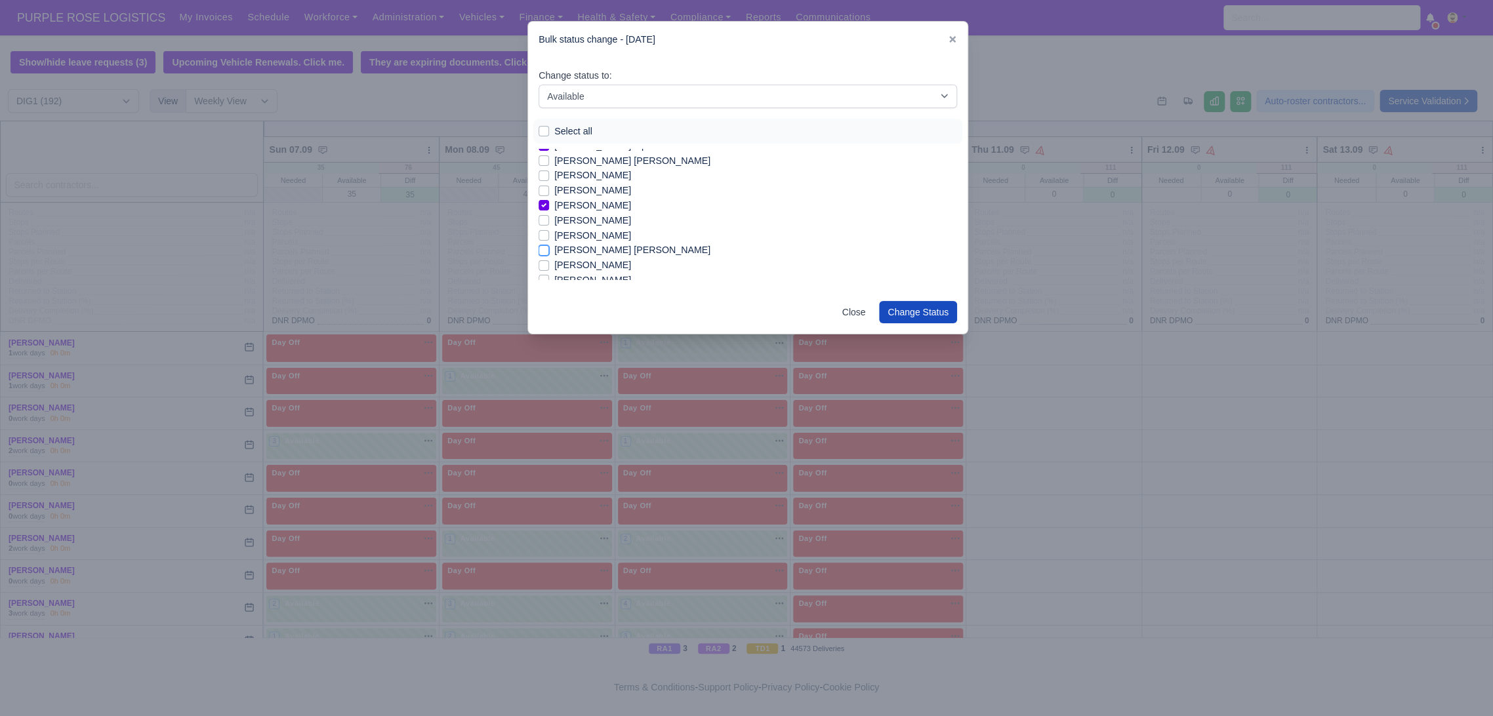
click at [549, 251] on input "[PERSON_NAME] [PERSON_NAME]" at bounding box center [544, 248] width 10 height 10
click at [570, 217] on label "[PERSON_NAME] [PERSON_NAME]" at bounding box center [632, 216] width 156 height 15
click at [549, 217] on input "[PERSON_NAME] [PERSON_NAME]" at bounding box center [544, 214] width 10 height 10
checkbox input "false"
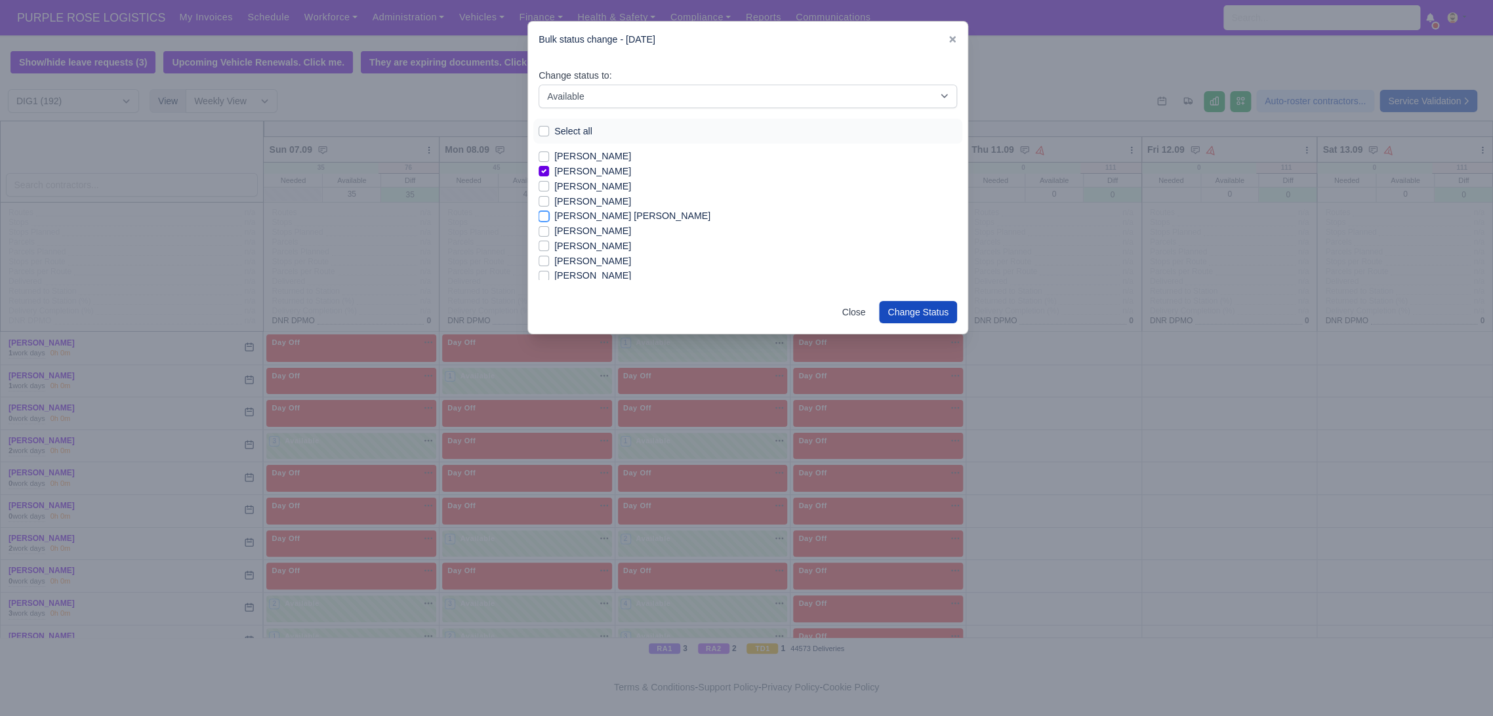
scroll to position [1538, 0]
click at [586, 217] on label "[PERSON_NAME]" at bounding box center [592, 218] width 77 height 15
click at [549, 217] on input "[PERSON_NAME]" at bounding box center [544, 216] width 10 height 10
checkbox input "true"
click at [591, 261] on label "[PERSON_NAME]" at bounding box center [592, 262] width 77 height 15
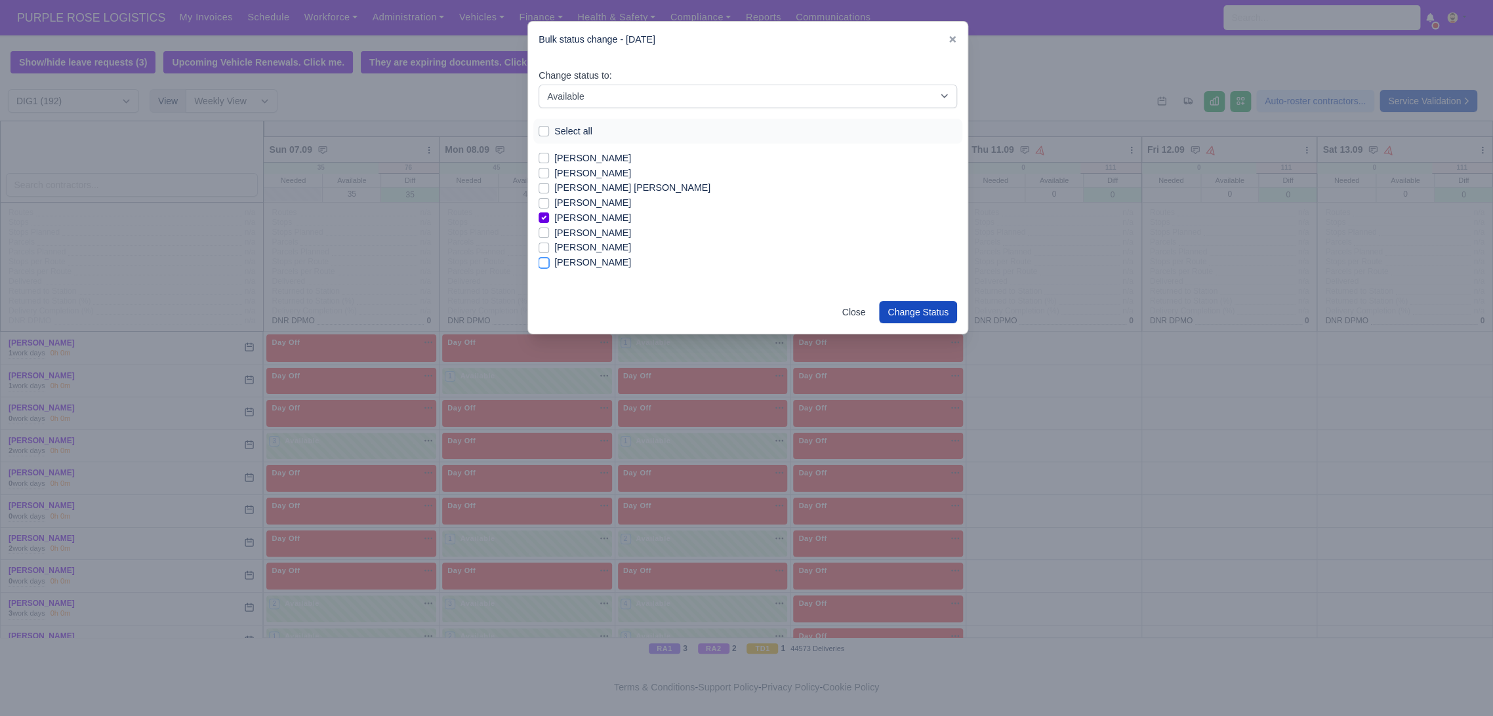
click at [549, 261] on input "[PERSON_NAME]" at bounding box center [544, 260] width 10 height 10
checkbox input "true"
click at [912, 316] on button "Change Status" at bounding box center [918, 312] width 78 height 22
